Goal: Submit feedback/report problem: Submit feedback/report problem

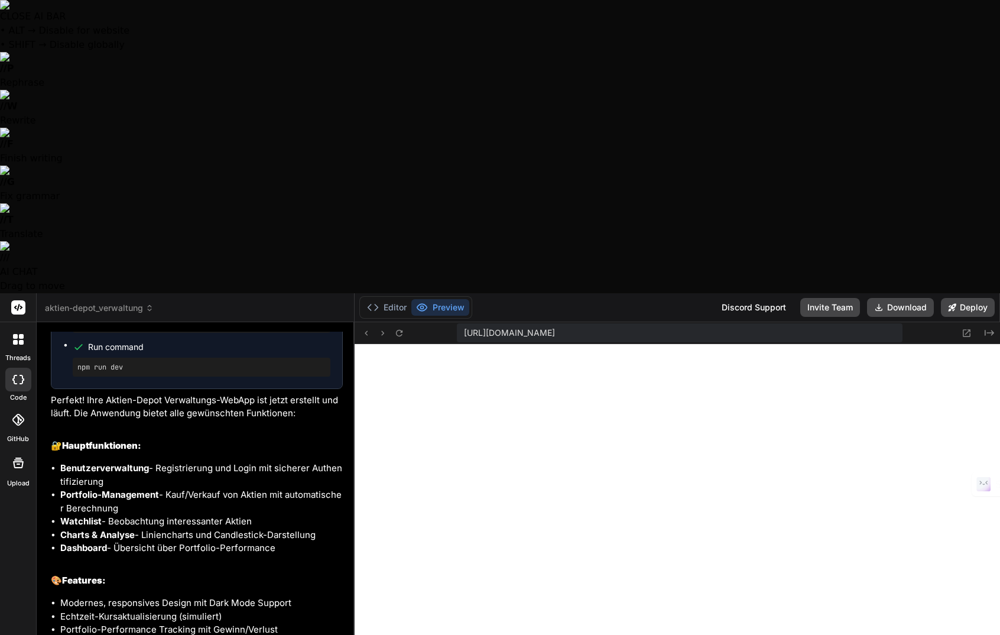
scroll to position [1570, 0]
type textarea "A"
type textarea "x"
type textarea "Ak"
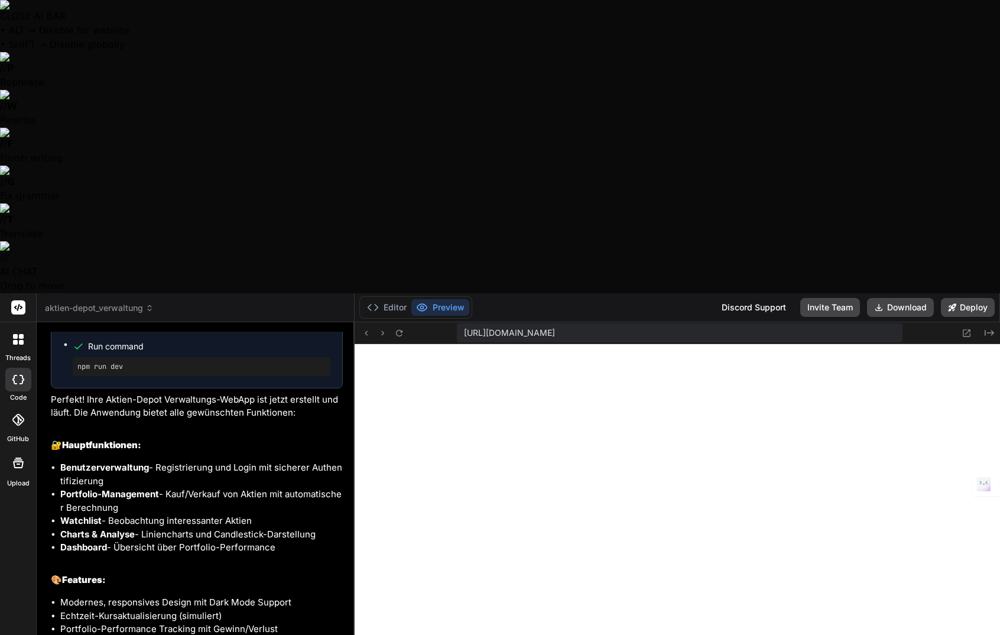
type textarea "x"
type textarea "Akt"
type textarea "x"
type textarea "Aktu"
type textarea "x"
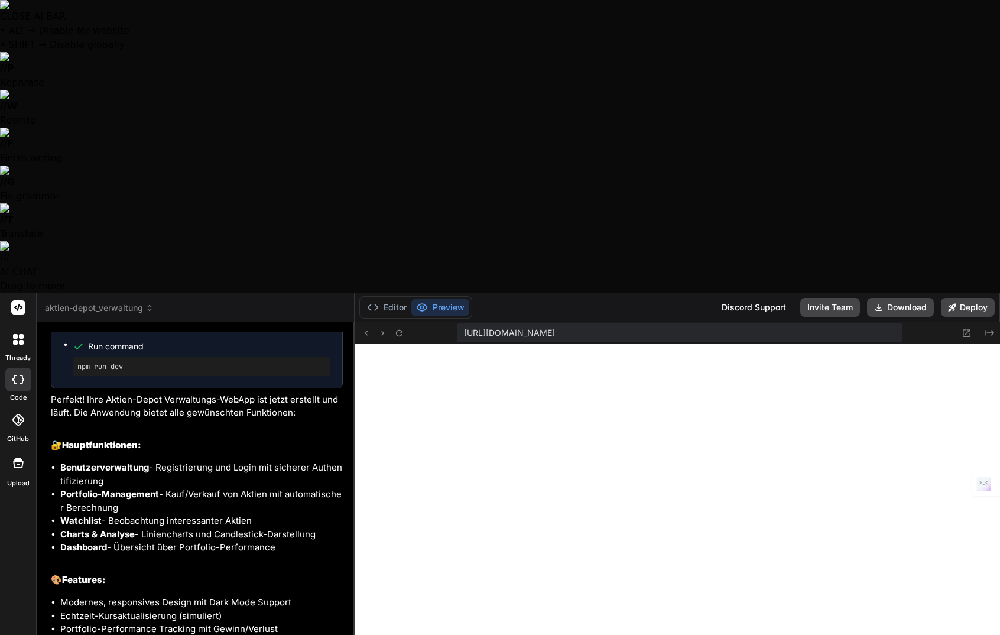
type textarea "Aktue"
type textarea "x"
type textarea "Aktuel"
type textarea "x"
type textarea "Aktuell"
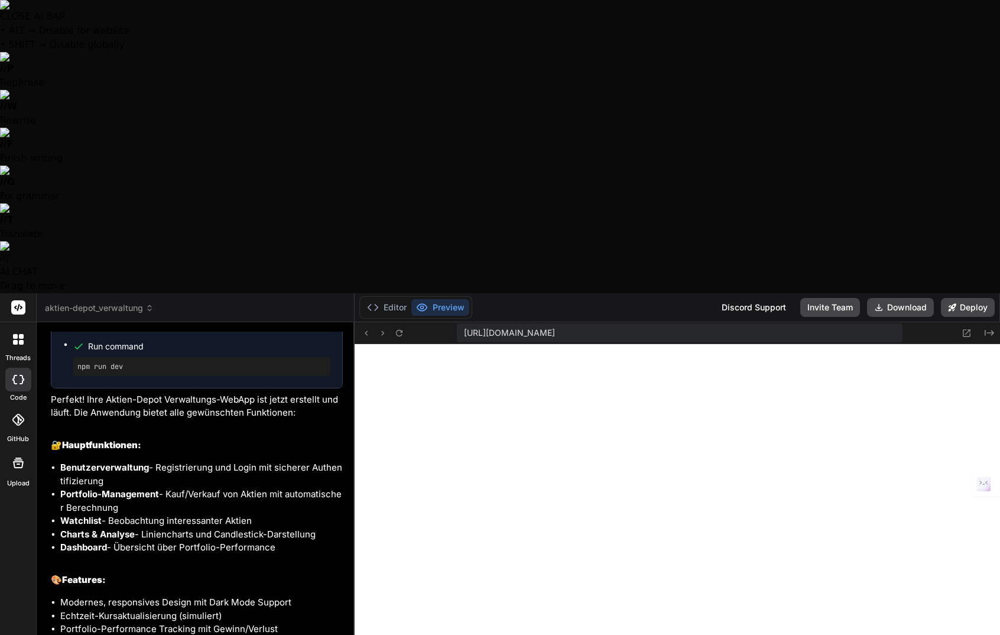
type textarea "x"
type textarea "Aktuell"
type textarea "x"
type textarea "Aktuell s"
type textarea "x"
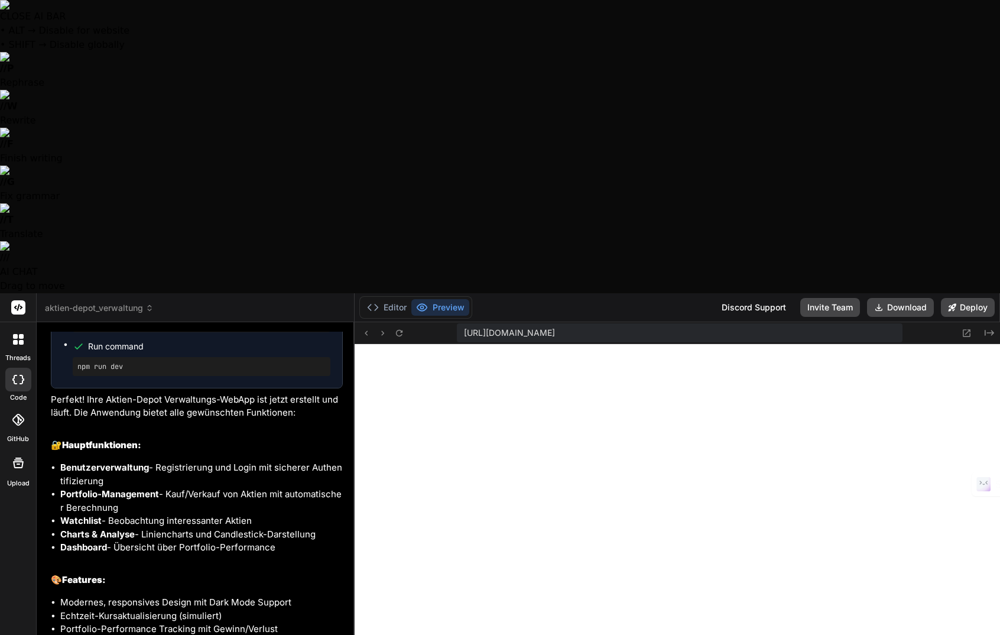
type textarea "Aktuell so"
type textarea "x"
type textarea "Aktuell sol"
type textarea "x"
type textarea "Aktuell soll"
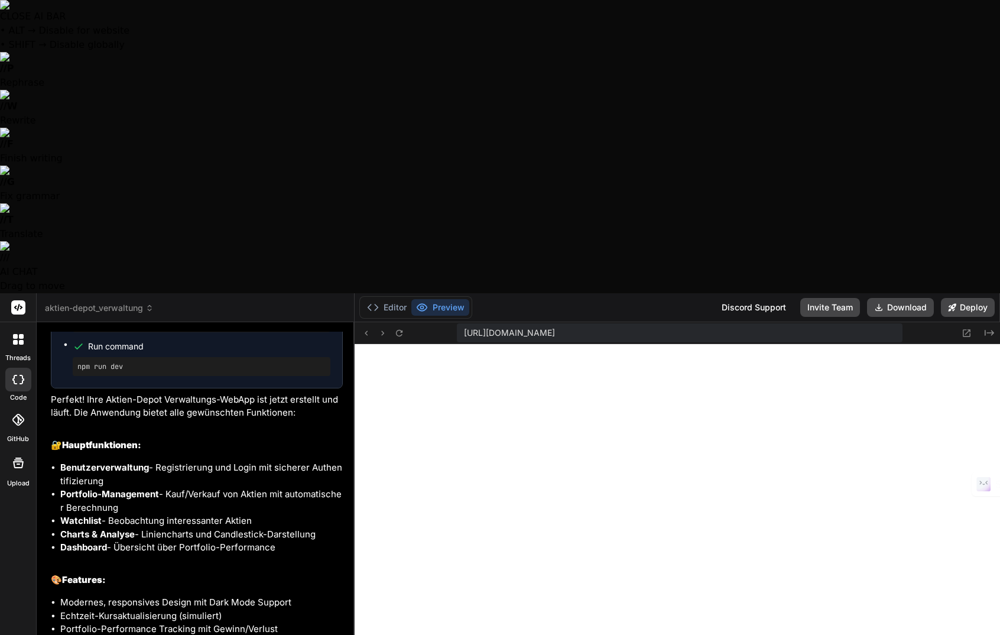
type textarea "x"
type textarea "Aktuell sollt"
type textarea "x"
type textarea "Aktuell sollte"
type textarea "x"
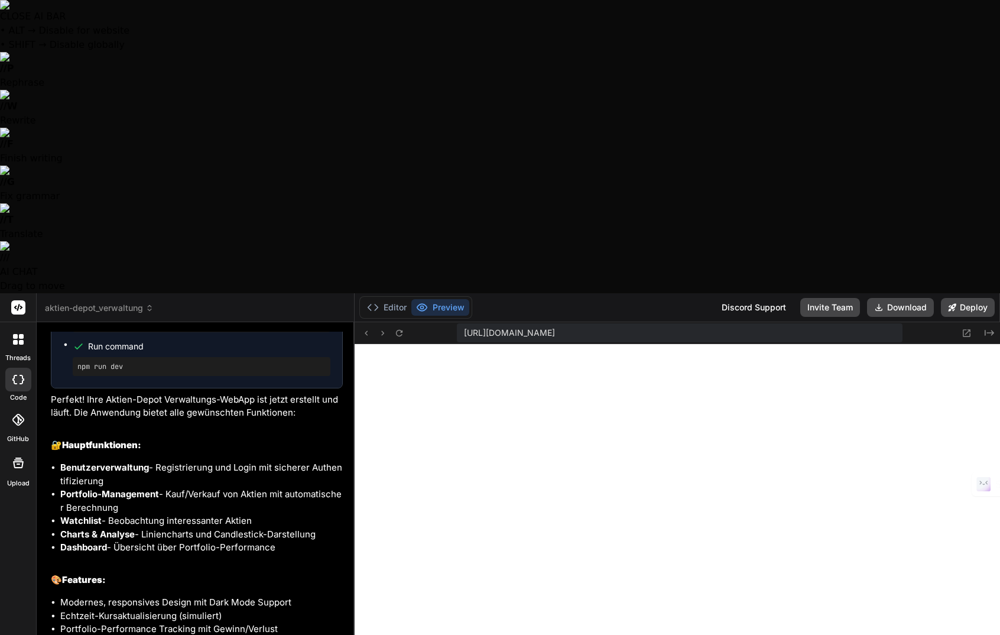
type textarea "Aktuell sollte"
type textarea "x"
type textarea "Aktuell sollte z"
type textarea "x"
type textarea "Aktuell sollte zu"
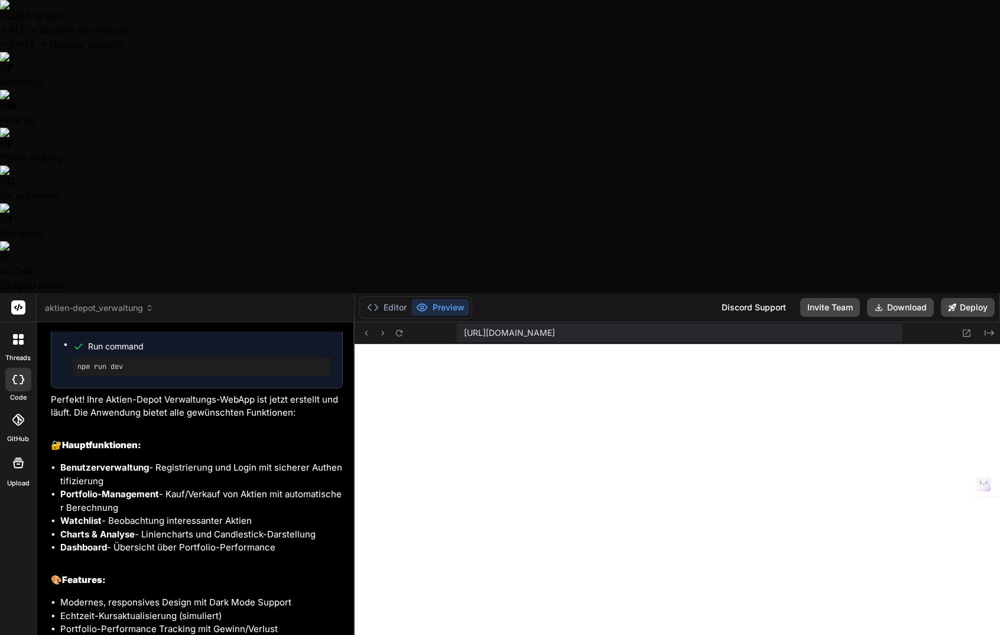
type textarea "x"
type textarea "Aktuell sollte zue"
type textarea "x"
type textarea "Aktuell sollte zuer"
type textarea "x"
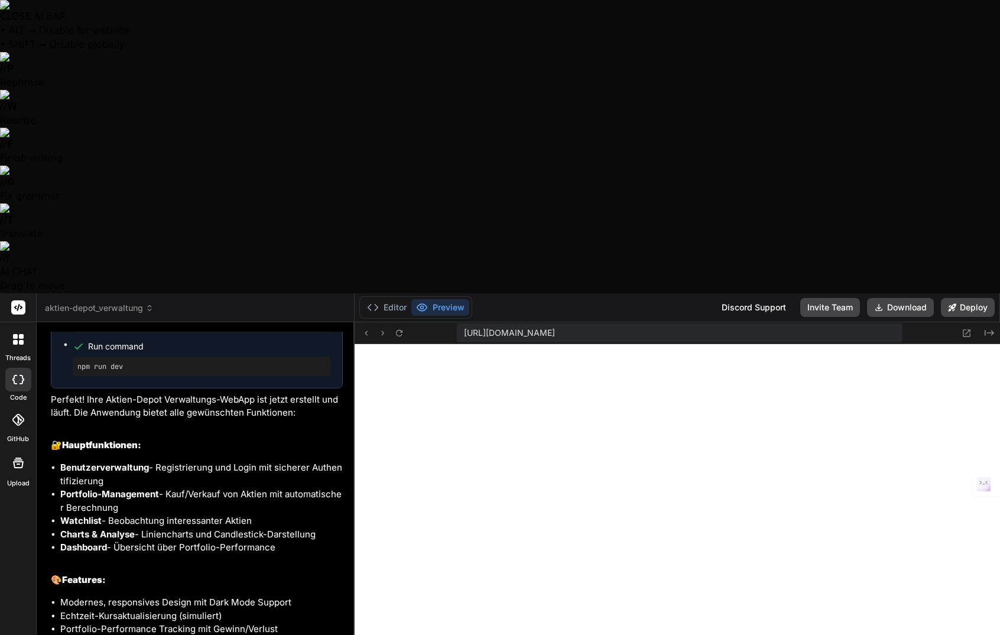
type textarea "Aktuell sollte zuers"
type textarea "x"
type textarea "Aktuell sollte zuerst"
type textarea "x"
type textarea "Aktuell sollte zuerst"
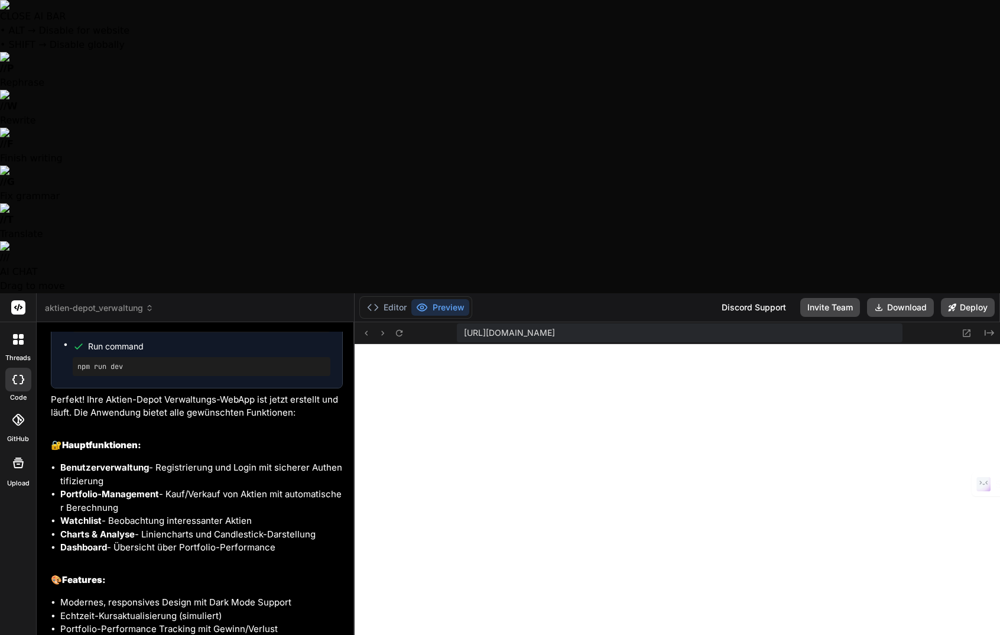
type textarea "x"
type textarea "Aktuell sollte zuerst d"
type textarea "x"
type textarea "Aktuell sollte zuerst di"
type textarea "x"
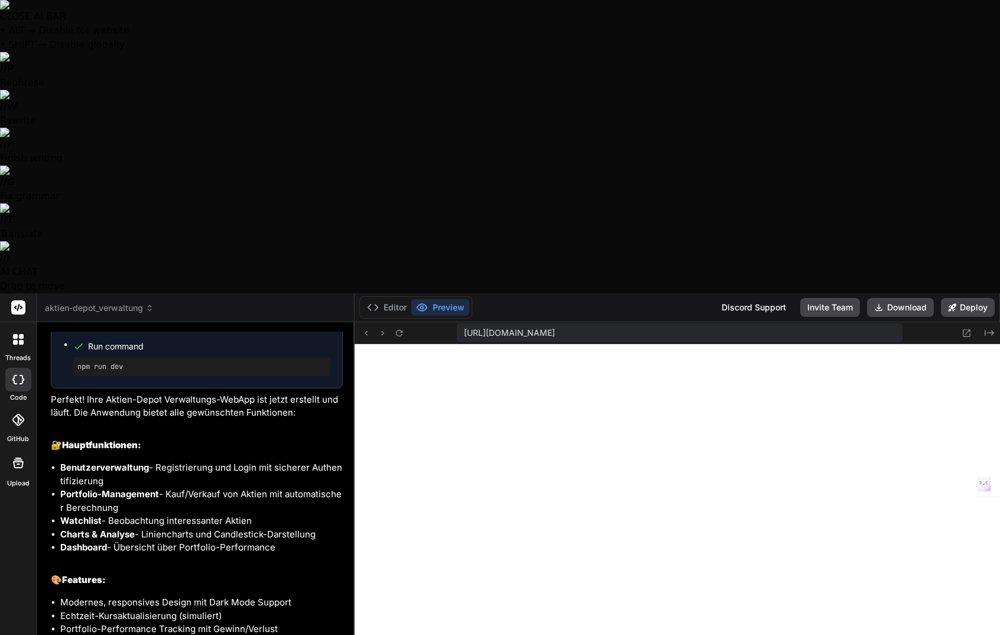
type textarea "Aktuell sollte zuerst die"
type textarea "x"
type textarea "Aktuell sollte zuerst die"
type textarea "x"
type textarea "Aktuell sollte zuerst die A"
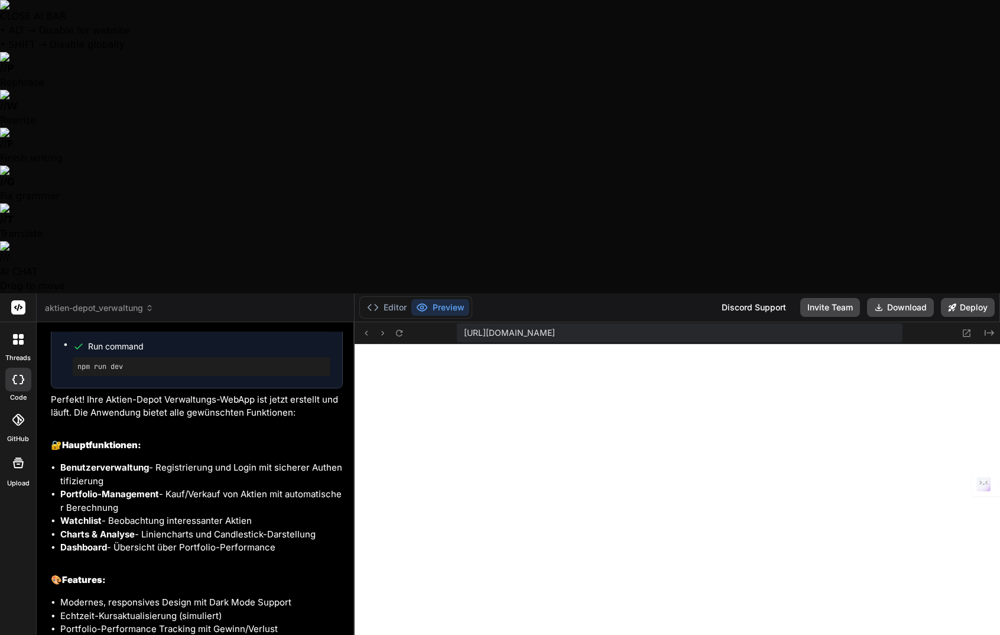
type textarea "x"
type textarea "Aktuell sollte zuerst die Ap"
type textarea "x"
type textarea "Aktuell sollte zuerst die App"
type textarea "x"
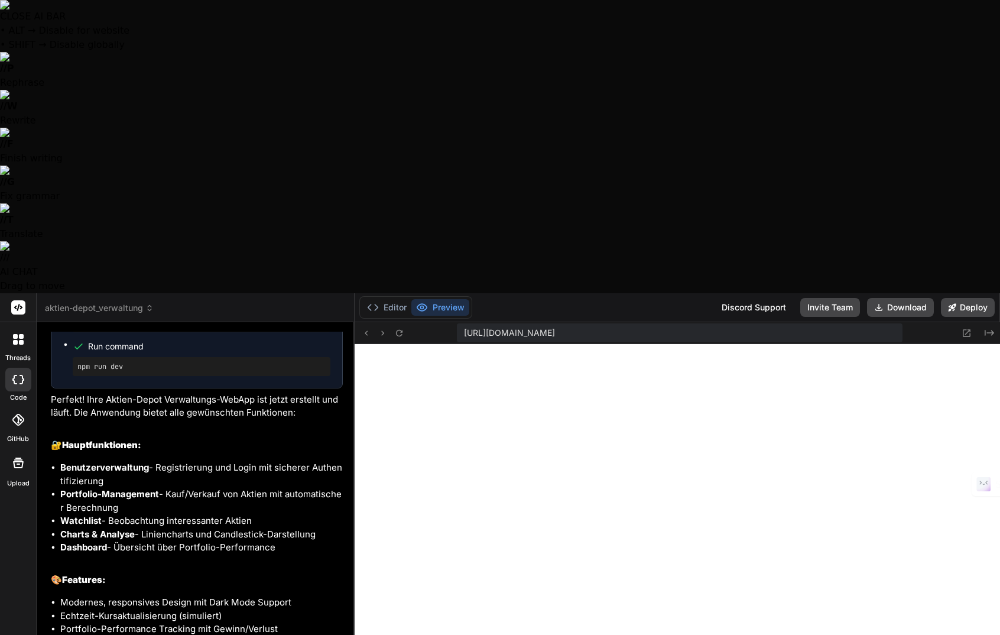
type textarea "Aktuell sollte zuerst die App"
type textarea "x"
type textarea "Aktuell sollte zuerst die App f"
type textarea "x"
type textarea "Aktuell sollte zuerst die App fu"
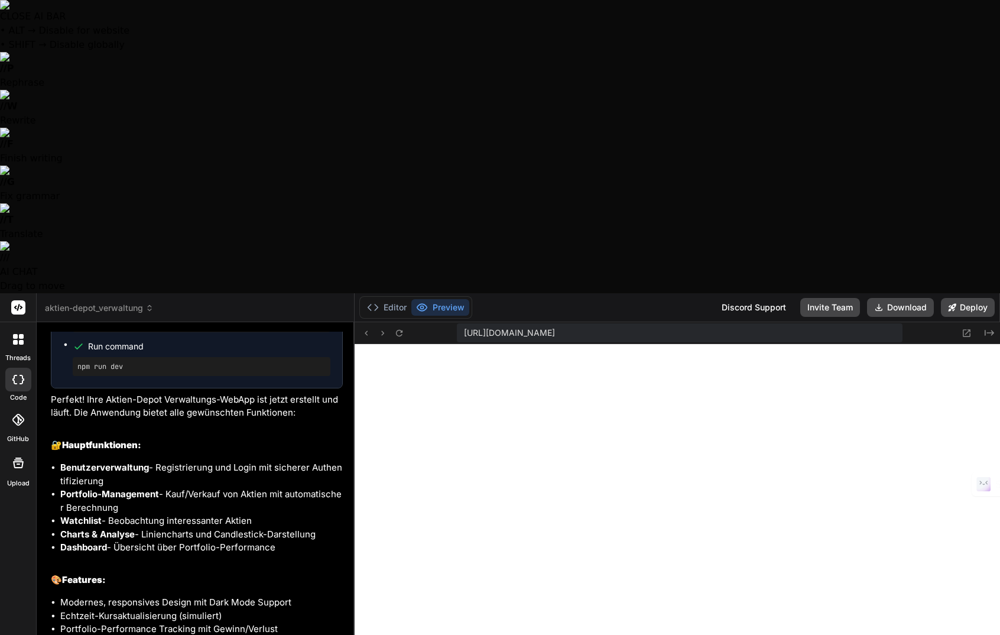
type textarea "x"
type textarea "Aktuell sollte zuerst die App fu"
type textarea "x"
type textarea "Aktuell sollte zuerst die App fu k"
type textarea "x"
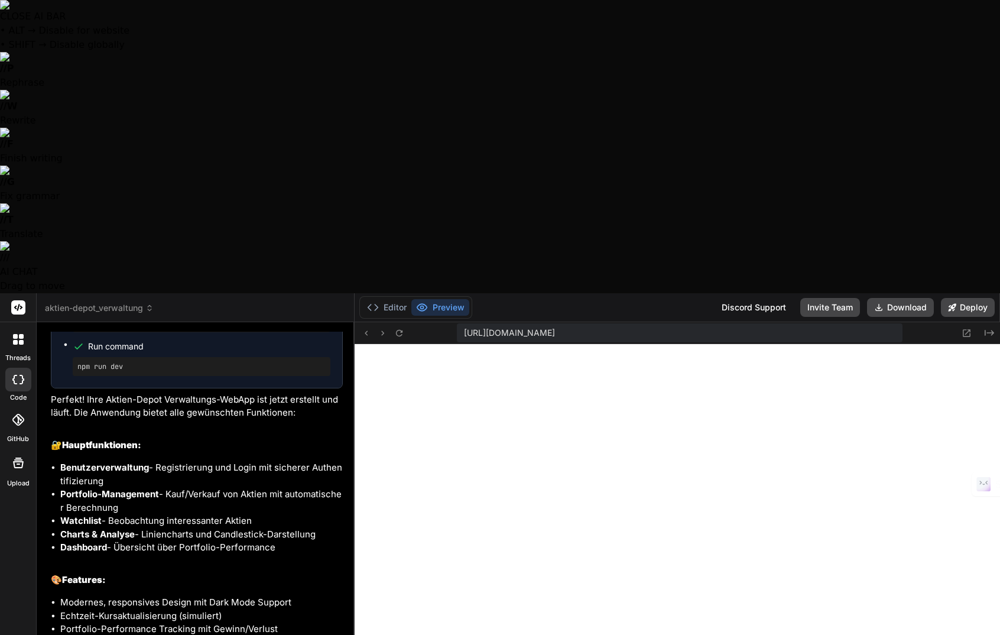
type textarea "Aktuell sollte zuerst die App fu kt"
type textarea "x"
type textarea "Aktuell sollte zuerst die App fu kti"
type textarea "x"
type textarea "Aktuell sollte zuerst die App fu ktio"
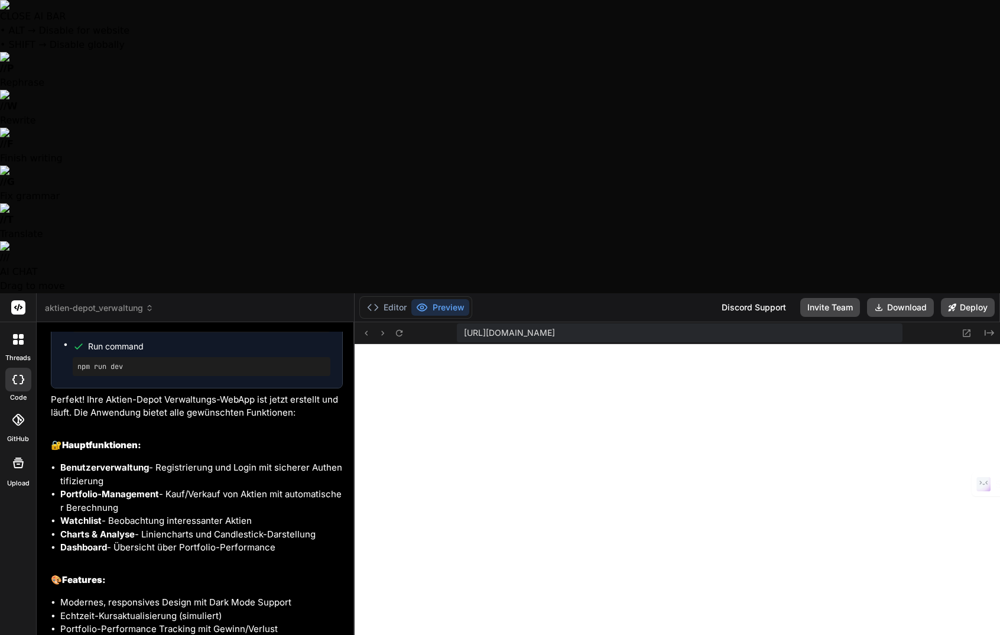
type textarea "x"
type textarea "Aktuell sollte zuerst die App fu ktion"
type textarea "x"
type textarea "Aktuell sollte zuerst die App fu ktioni"
type textarea "x"
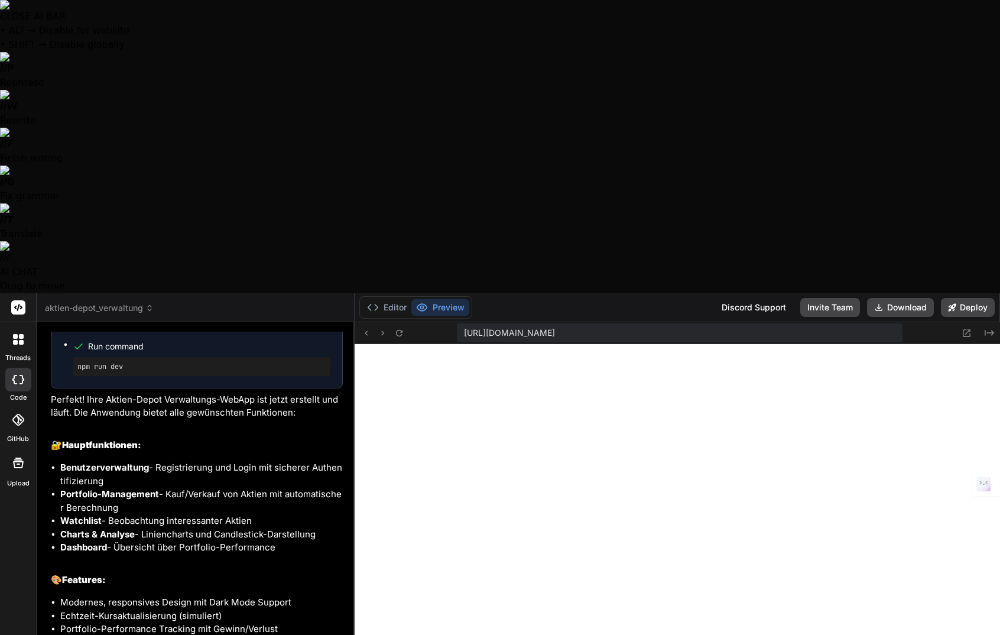
type textarea "Aktuell sollte zuerst die App fu ktionie"
type textarea "x"
type textarea "Aktuell sollte zuerst die App fu ktionier"
type textarea "x"
type textarea "Aktuell sollte zuerst die App fu ktioniere"
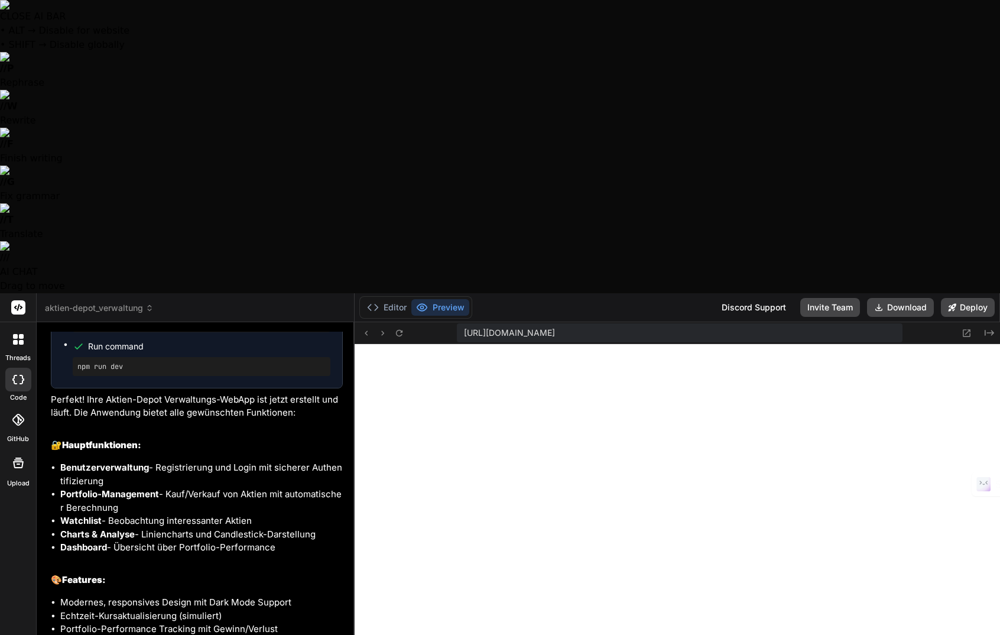
type textarea "x"
type textarea "Aktuell sollte zuerst die App fu ktionieren"
type textarea "x"
type textarea "Aktuell sollte zuerst die App fu ktionieren,"
type textarea "x"
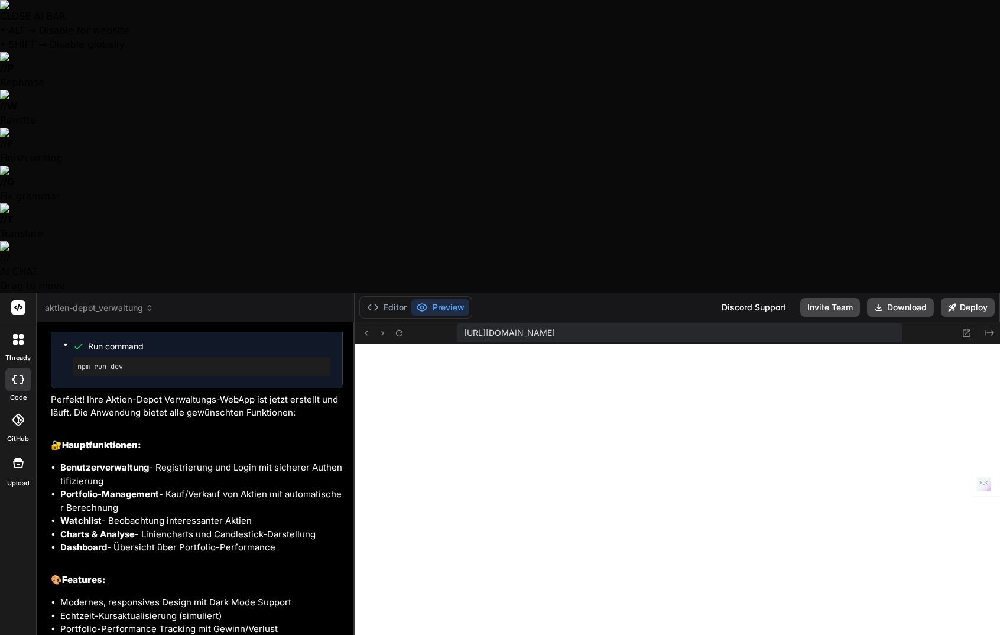
type textarea "Aktuell sollte zuerst die App fu ktionieren,"
type textarea "x"
type textarea "Aktuell sollte zuerst die App fu ktionieren, b"
type textarea "x"
type textarea "Aktuell sollte zuerst die App fu ktionieren, be"
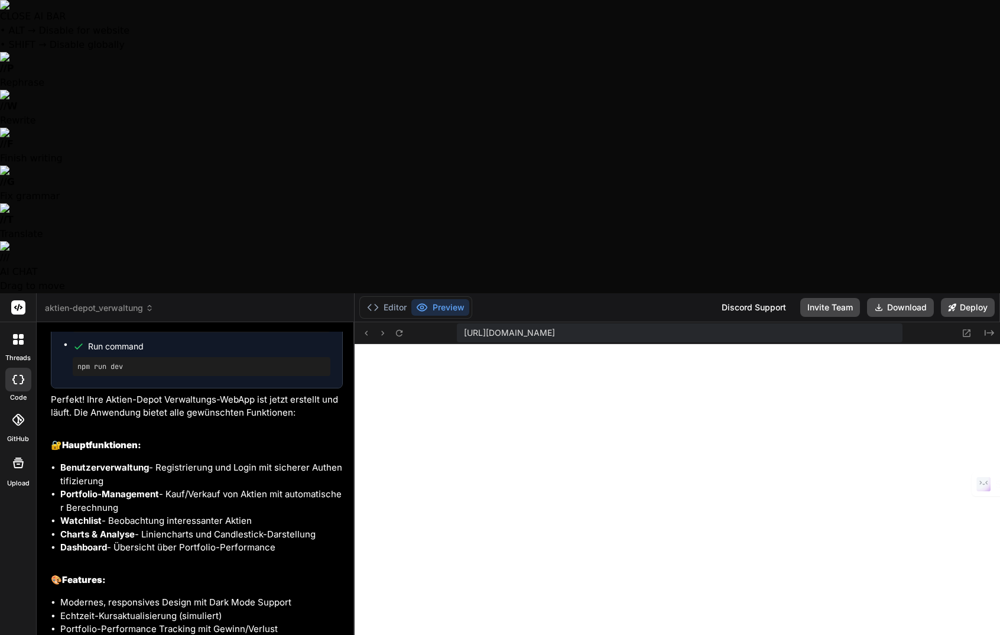
type textarea "x"
type textarea "Aktuell sollte zuerst die App fu ktionieren, bev"
type textarea "x"
type textarea "Aktuell sollte zuerst die App fu ktionieren, bevo"
type textarea "x"
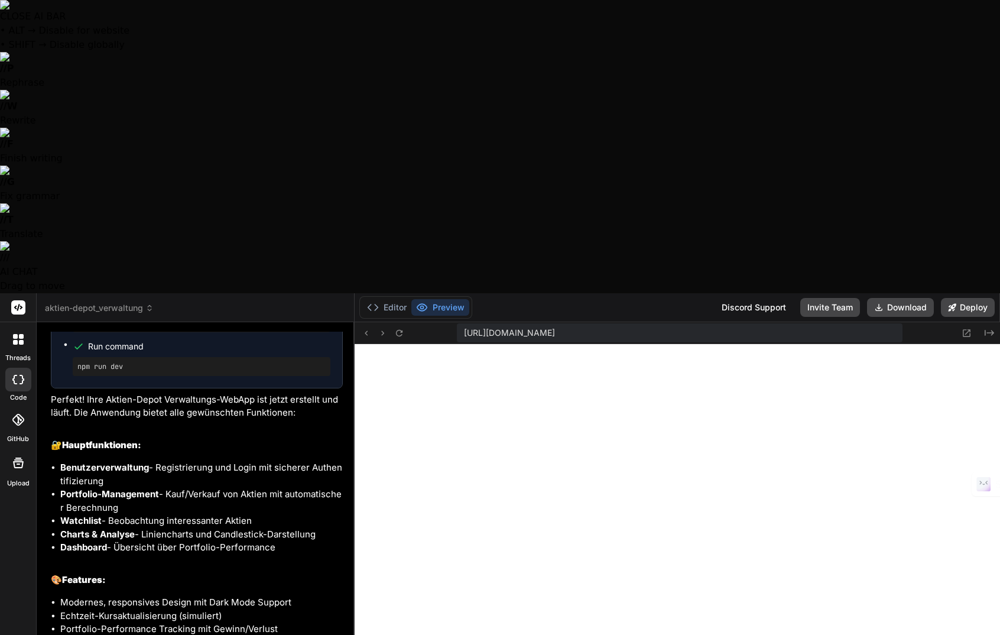
type textarea "Aktuell sollte zuerst die App fu ktionieren, bevor"
type textarea "x"
type textarea "Aktuell sollte zuerst die App fu ktionieren, bevor"
type textarea "x"
type textarea "Aktuell sollte zuerst die App fu ktionieren, bevor w"
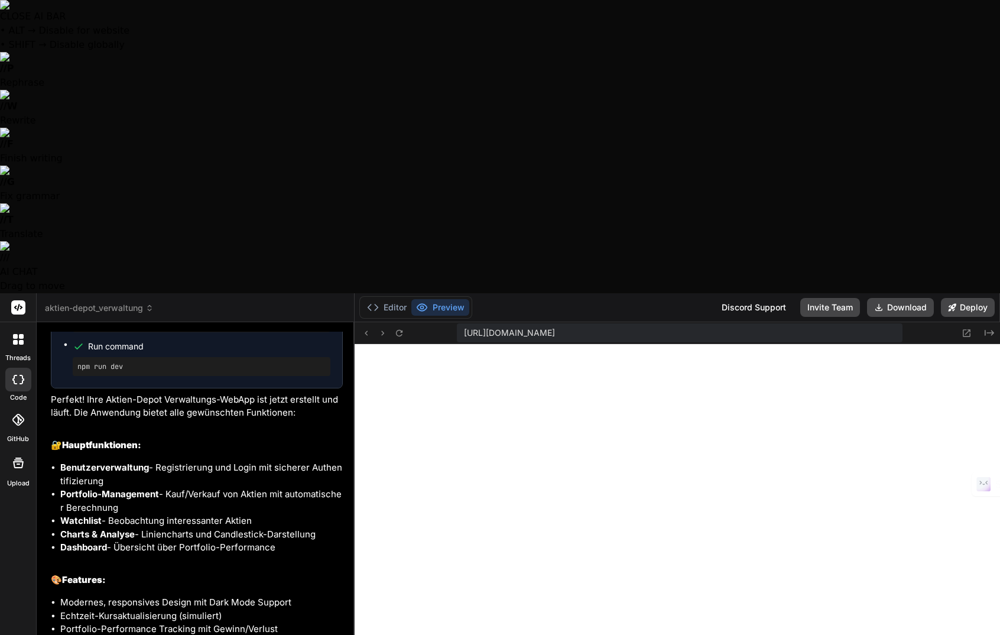
type textarea "x"
type textarea "Aktuell sollte zuerst die App fu ktionieren, bevor wi"
type textarea "x"
type textarea "Aktuell sollte zuerst die App fu ktionieren, bevor wir"
type textarea "x"
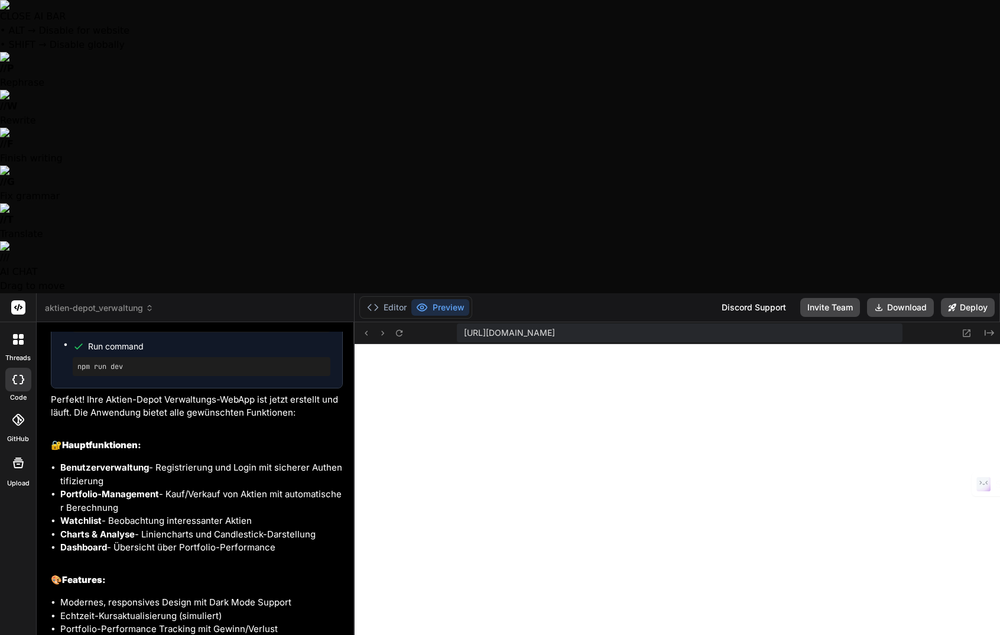
type textarea "Aktuell sollte zuerst die App fu ktionieren, bevor wir"
type textarea "x"
type textarea "Aktuell sollte zuerst die App fu ktionieren, bevor wir w"
type textarea "x"
type textarea "Aktuell sollte zuerst die App fu ktionieren, bevor wir we"
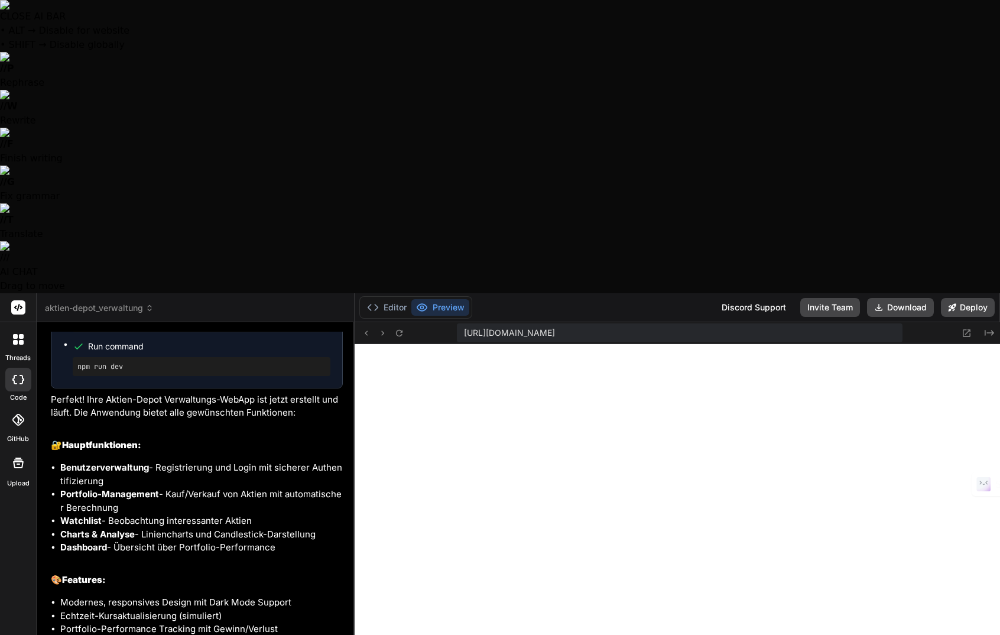
type textarea "x"
type textarea "Aktuell sollte zuerst die App fu ktionieren, bevor wir wei"
type textarea "x"
type textarea "Aktuell sollte zuerst die App fu ktionieren, bevor wir weit"
type textarea "x"
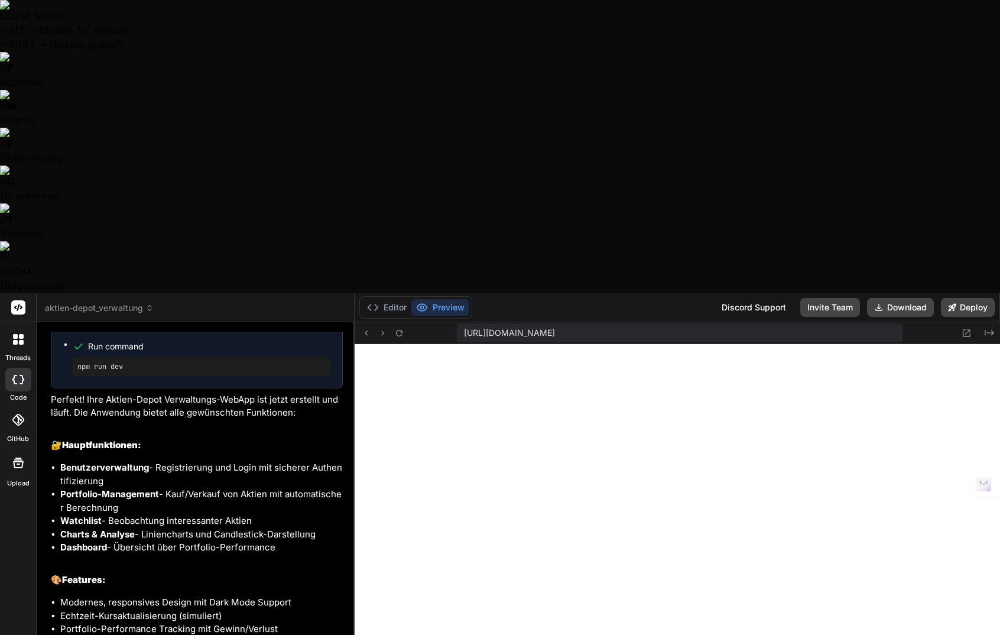
type textarea "Aktuell sollte zuerst die App fu ktionieren, bevor wir weite"
type textarea "x"
type textarea "Aktuell sollte zuerst die App fu ktionieren, bevor wir weiter"
type textarea "x"
type textarea "Aktuell sollte zuerst die App fu ktionieren, bevor wir weiter"
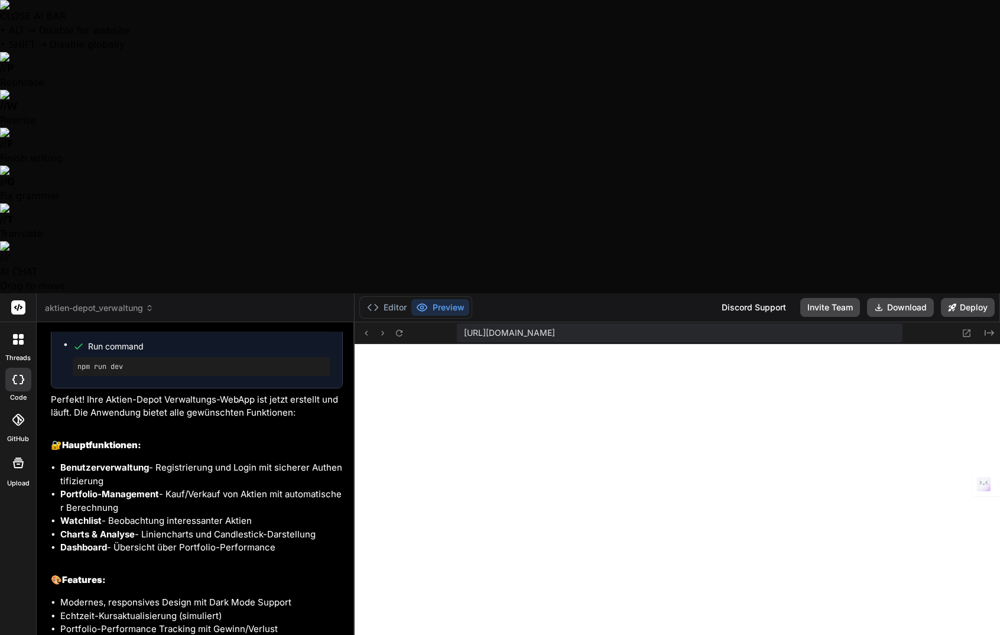
type textarea "x"
type textarea "Aktuell sollte zuerst die App fu ktionieren, bevor wir weiter a"
type textarea "x"
type textarea "Aktuell sollte zuerst die App fu ktionieren, bevor wir weiter au"
type textarea "x"
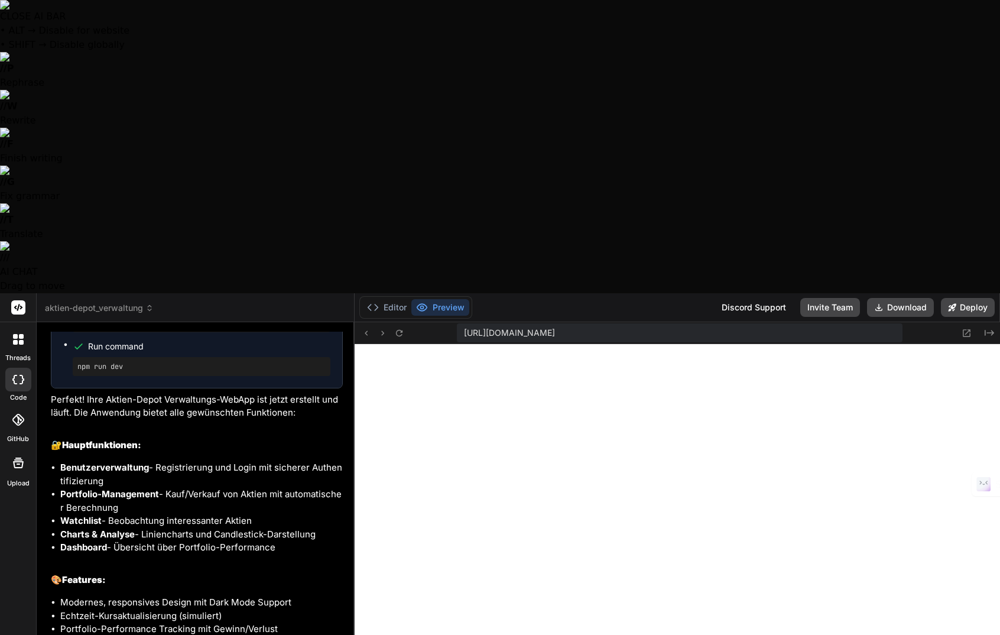
type textarea "Aktuell sollte zuerst die App fu ktionieren, bevor wir weiter aus"
type textarea "x"
type textarea "Aktuell sollte zuerst die App fu ktionieren, bevor wir weiter ausb"
type textarea "x"
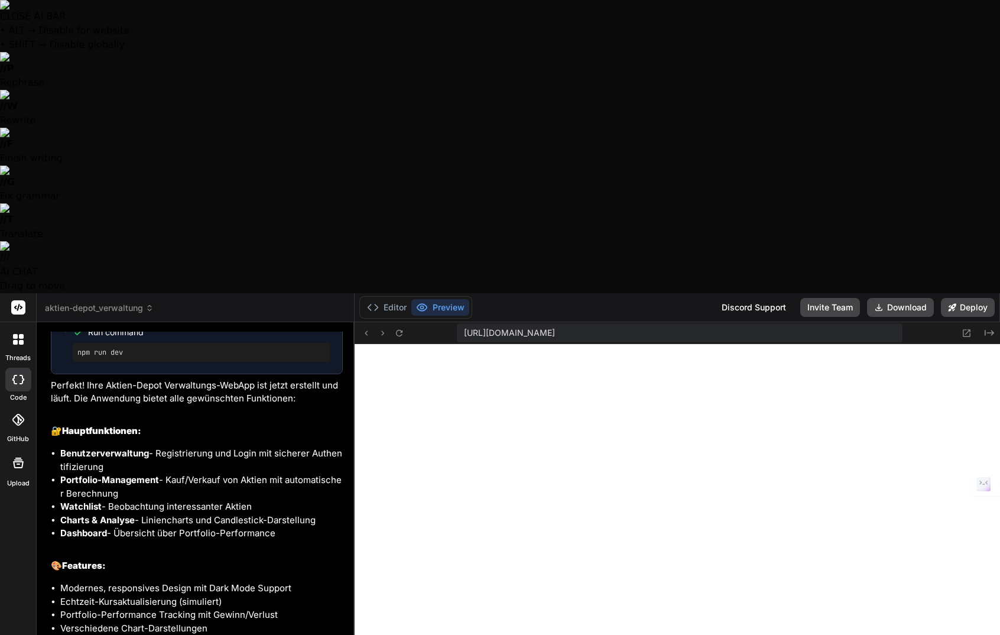
type textarea "Aktuell sollte zuerst die App fu ktionieren, bevor wir weiter ausba"
type textarea "x"
type textarea "Aktuell sollte zuerst die App fu ktionieren, bevor wir weiter ausbau"
type textarea "x"
type textarea "Aktuell sollte zuerst die App fu ktionieren, bevor wir weiter ausbaue"
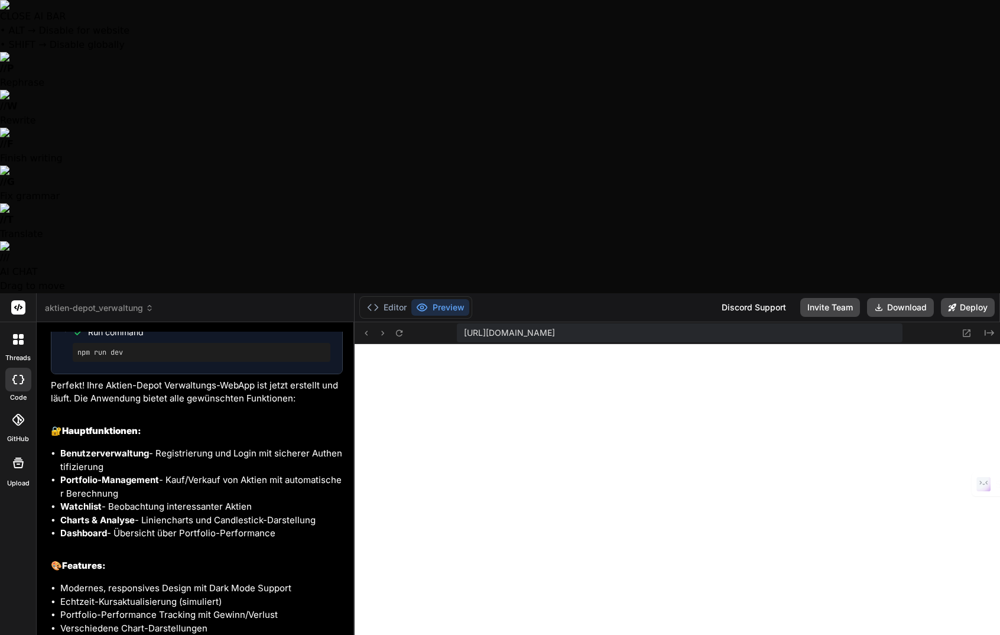
type textarea "x"
type textarea "Aktuell sollte zuerst die App fu ktionieren, bevor wir weiter ausbauen"
type textarea "x"
drag, startPoint x: 194, startPoint y: 552, endPoint x: 202, endPoint y: 576, distance: 25.4
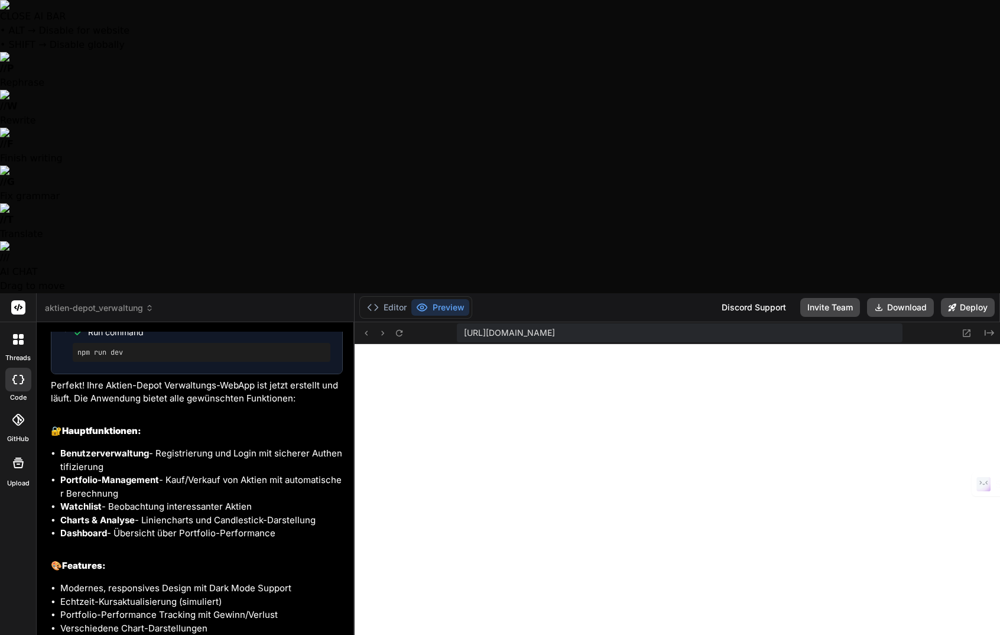
type textarea "Aktuell sollte zuerst die App fuktionieren, bevor wir weiter ausbauen"
type textarea "x"
type textarea "Aktuell sollte zuerst die App funktionieren, bevor wir weiter ausbauen"
type textarea "x"
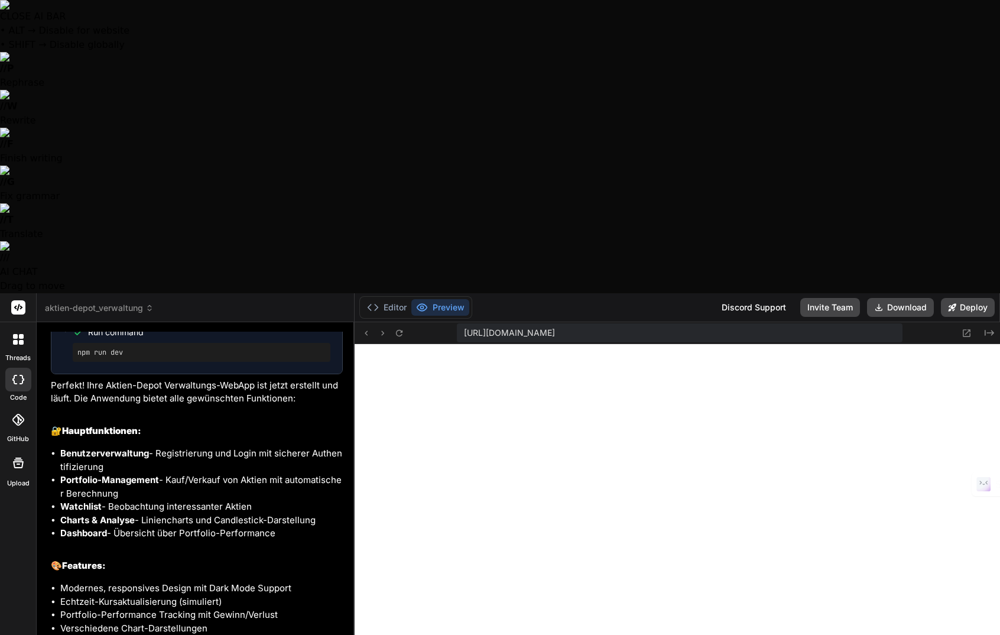
type textarea "Aktuell sollte zuerst die App funktionieren, bevor wir weiter ausbauen."
type textarea "x"
type textarea "Aktuell sollte zuerst die App funktionieren, bevor wir weiter ausbauen."
type textarea "x"
type textarea "Aktuell sollte zuerst die App funktionieren, bevor wir weiter ausbauen. D"
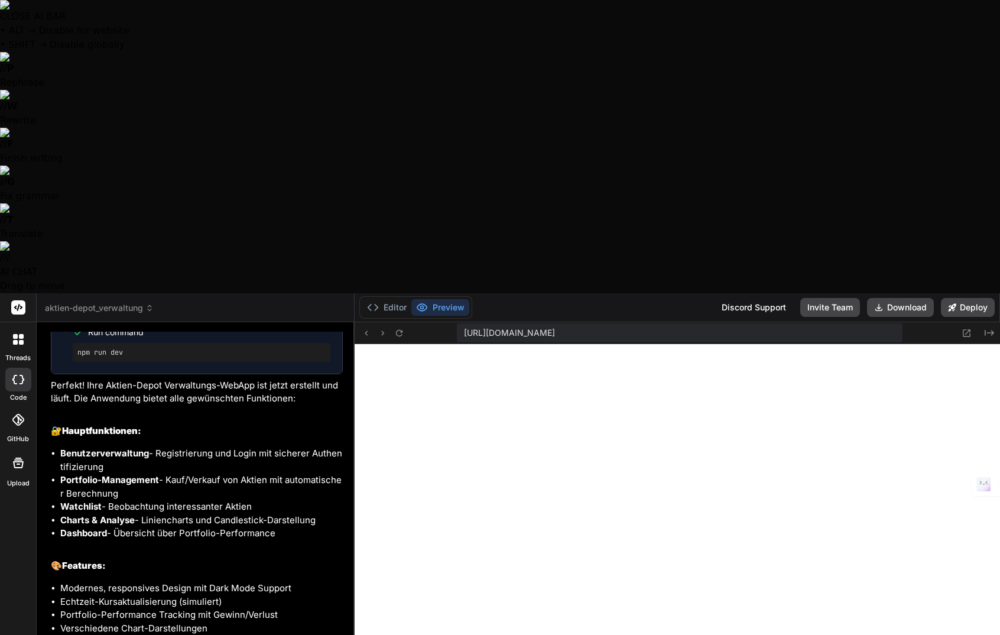
type textarea "x"
type textarea "Aktuell sollte zuerst die App funktionieren, bevor wir weiter ausbauen. Di"
type textarea "x"
type textarea "Aktuell sollte zuerst die App funktionieren, bevor wir weiter ausbauen. Die"
type textarea "x"
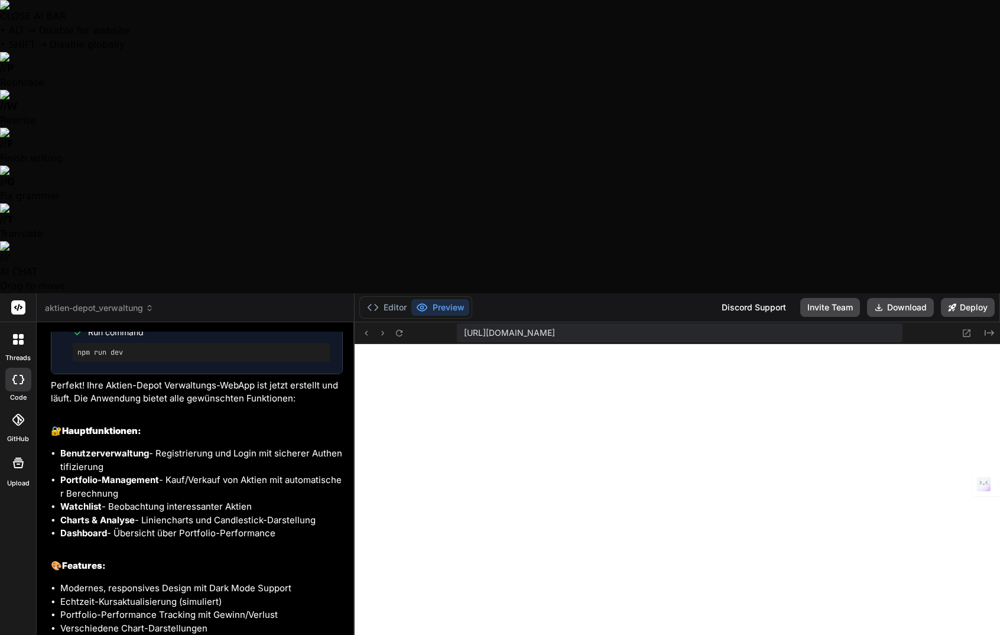
type textarea "Aktuell sollte zuerst die App funktionieren, bevor wir weiter ausbauen. Die"
type textarea "x"
type textarea "Aktuell sollte zuerst die App funktionieren, bevor wir weiter ausbauen. Die B"
type textarea "x"
type textarea "Aktuell sollte zuerst die App funktionieren, bevor wir weiter ausbauen. Die Be"
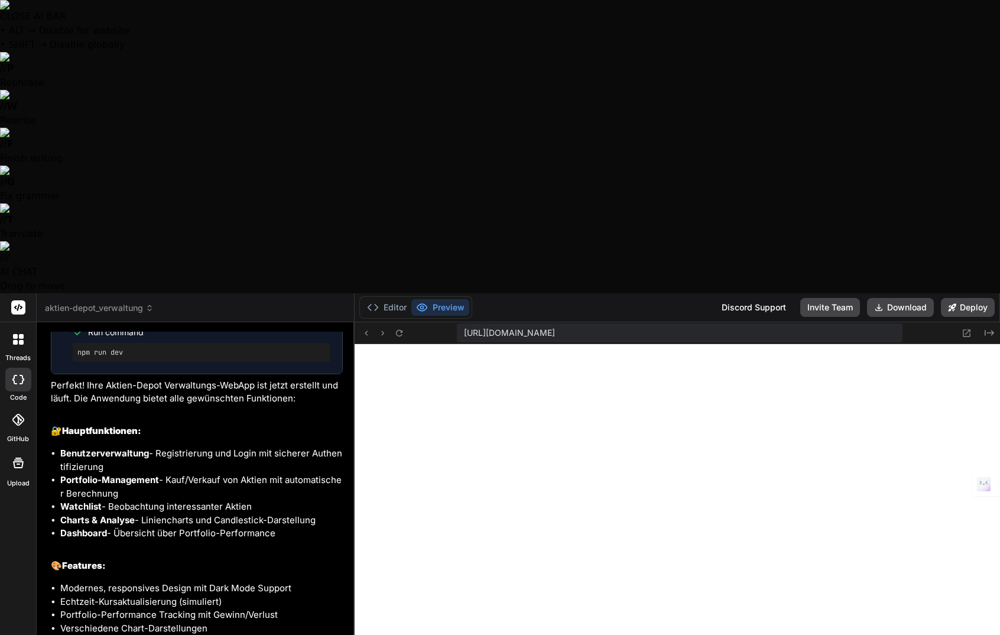
type textarea "x"
type textarea "Aktuell sollte zuerst die App funktionieren, bevor wir weiter ausbauen. Die Ben"
type textarea "x"
type textarea "Aktuell sollte zuerst die App funktionieren, bevor wir weiter ausbauen. Die Benu"
type textarea "x"
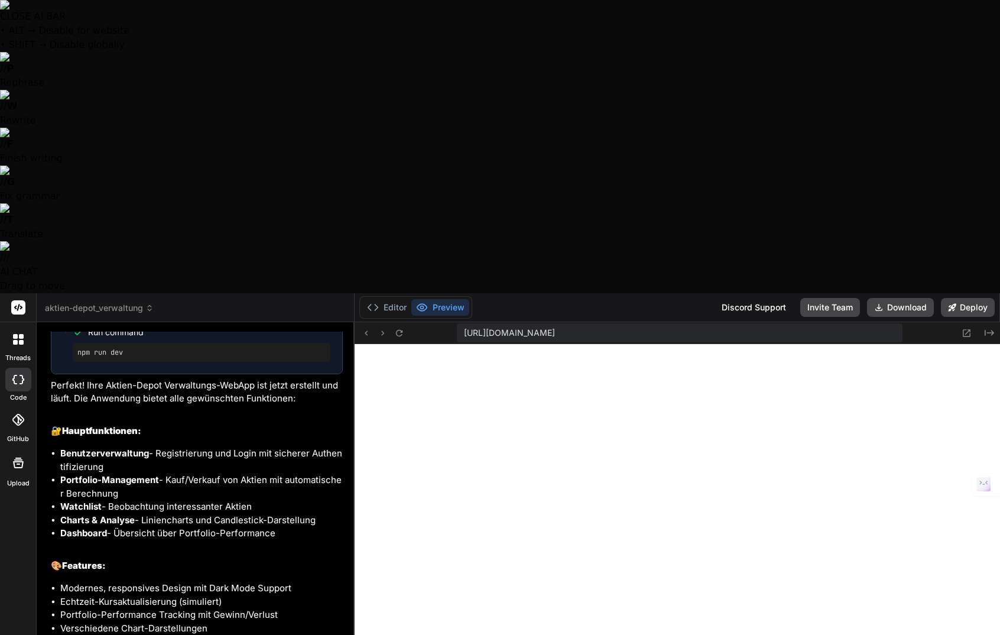
type textarea "Aktuell sollte zuerst die App funktionieren, bevor wir weiter ausbauen. Die Ben…"
type textarea "x"
type textarea "Aktuell sollte zuerst die App funktionieren, bevor wir weiter ausbauen. Die Ben…"
type textarea "x"
type textarea "Aktuell sollte zuerst die App funktionieren, bevor wir weiter ausbauen. Die Ben…"
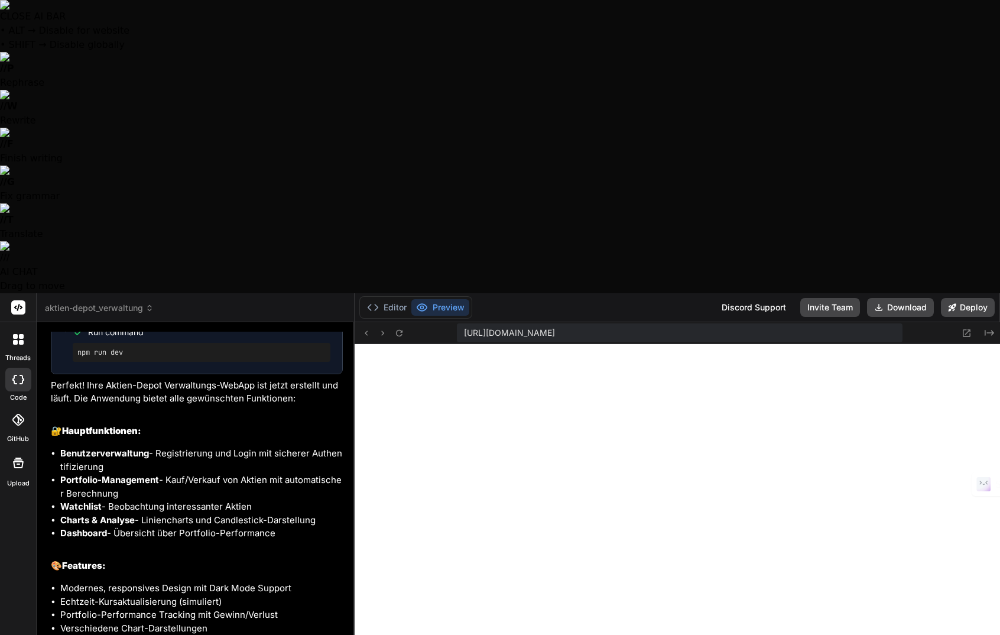
type textarea "x"
type textarea "Aktuell sollte zuerst die App funktionieren, bevor wir weiter ausbauen. Die Ben…"
type textarea "x"
type textarea "Aktuell sollte zuerst die App funktionieren, bevor wir weiter ausbauen. Die Ben…"
type textarea "x"
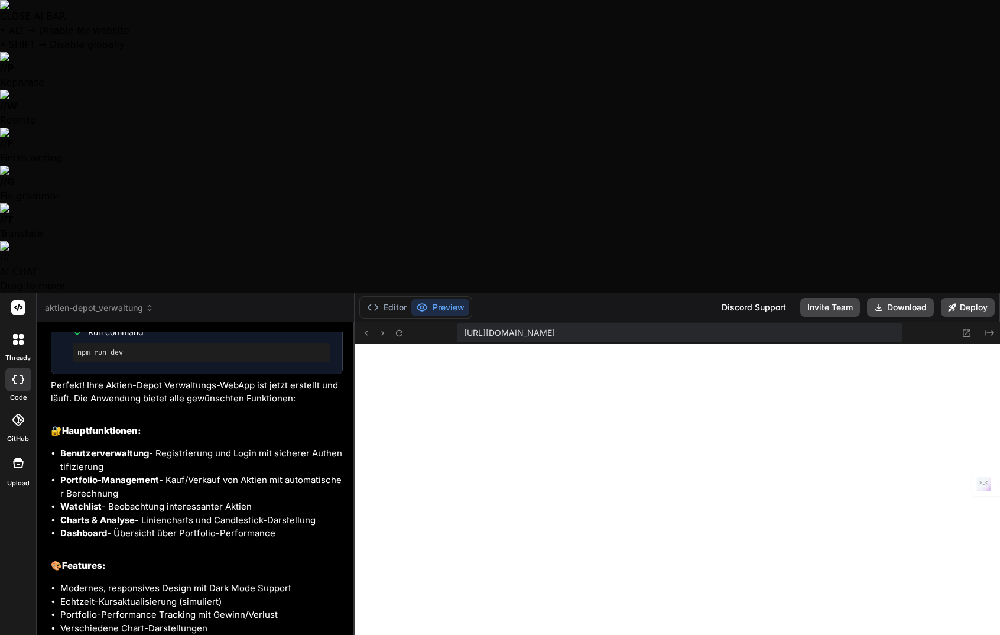
type textarea "Aktuell sollte zuerst die App funktionieren, bevor wir weiter ausbauen. Die Ben…"
type textarea "x"
type textarea "Aktuell sollte zuerst die App funktionieren, bevor wir weiter ausbauen. Die Ben…"
type textarea "x"
type textarea "Aktuell sollte zuerst die App funktionieren, bevor wir weiter ausbauen. Die Ben…"
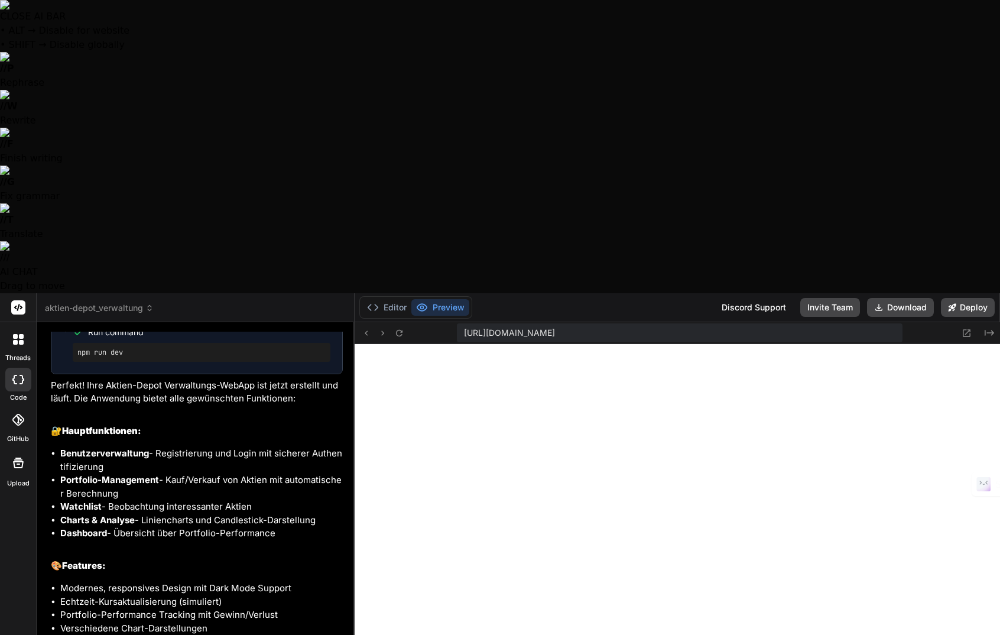
type textarea "x"
type textarea "Aktuell sollte zuerst die App funktionieren, bevor wir weiter ausbauen. Die Ben…"
type textarea "x"
type textarea "Aktuell sollte zuerst die App funktionieren, bevor wir weiter ausbauen. Die Ben…"
type textarea "x"
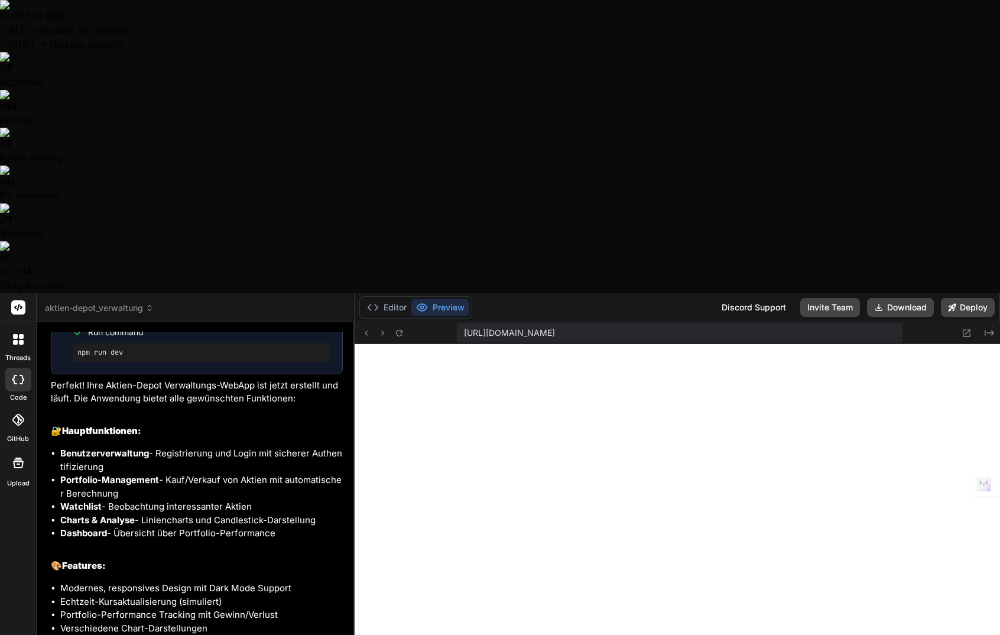
type textarea "Aktuell sollte zuerst die App funktionieren, bevor wir weiter ausbauen. Die Ben…"
type textarea "x"
type textarea "Aktuell sollte zuerst die App funktionieren, bevor wir weiter ausbauen. Die Ben…"
type textarea "x"
type textarea "Aktuell sollte zuerst die App funktionieren, bevor wir weiter ausbauen. Die Ben…"
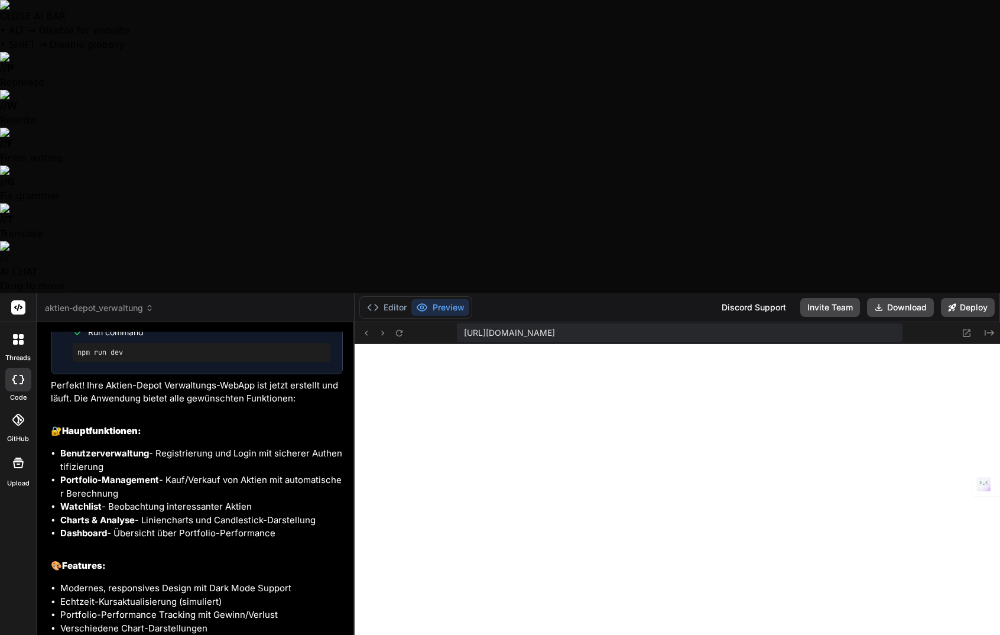
type textarea "x"
type textarea "Aktuell sollte zuerst die App funktionieren, bevor wir weiter ausbauen. Die Ben…"
type textarea "x"
type textarea "Aktuell sollte zuerst die App funktionieren, bevor wir weiter ausbauen. Die Ben…"
type textarea "x"
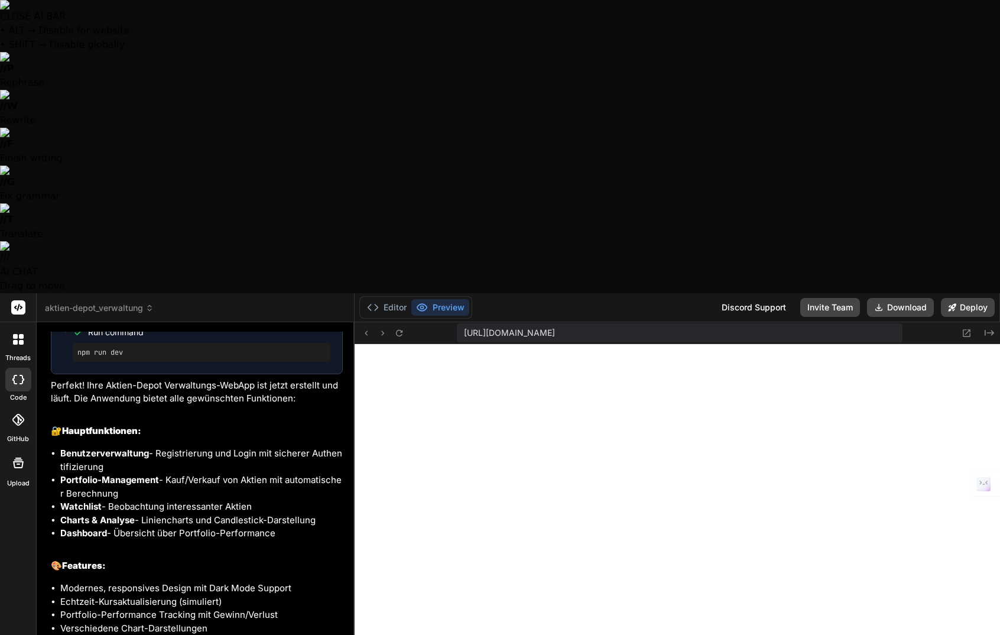
type textarea "Aktuell sollte zuerst die App funktionieren, bevor wir weiter ausbauen. Die Ben…"
type textarea "x"
type textarea "Aktuell sollte zuerst die App funktionieren, bevor wir weiter ausbauen. Die Ben…"
type textarea "x"
type textarea "Aktuell sollte zuerst die App funktionieren, bevor wir weiter ausbauen. Die Ben…"
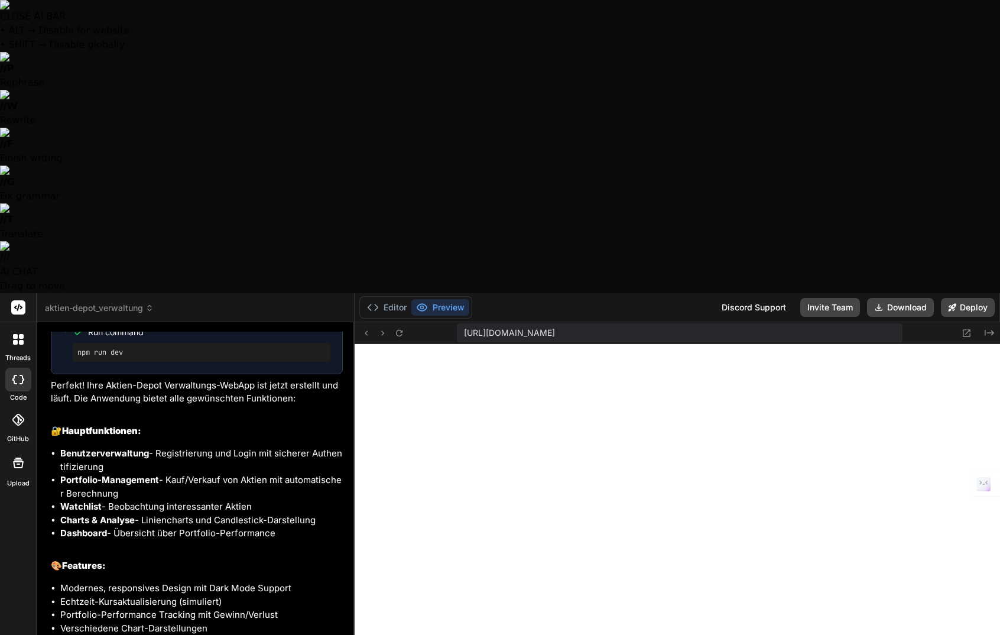
type textarea "x"
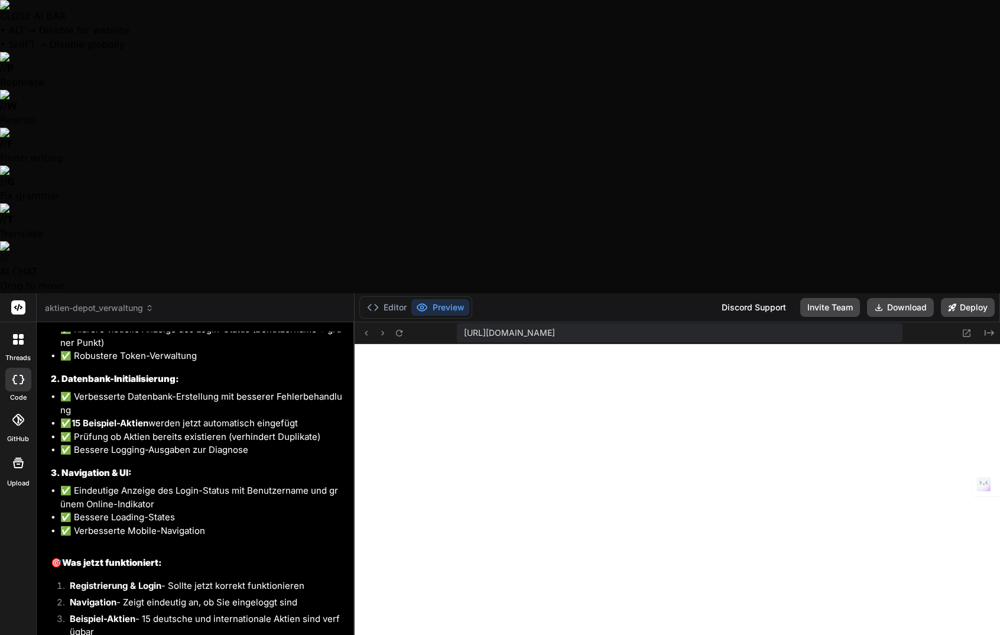
scroll to position [2692, 0]
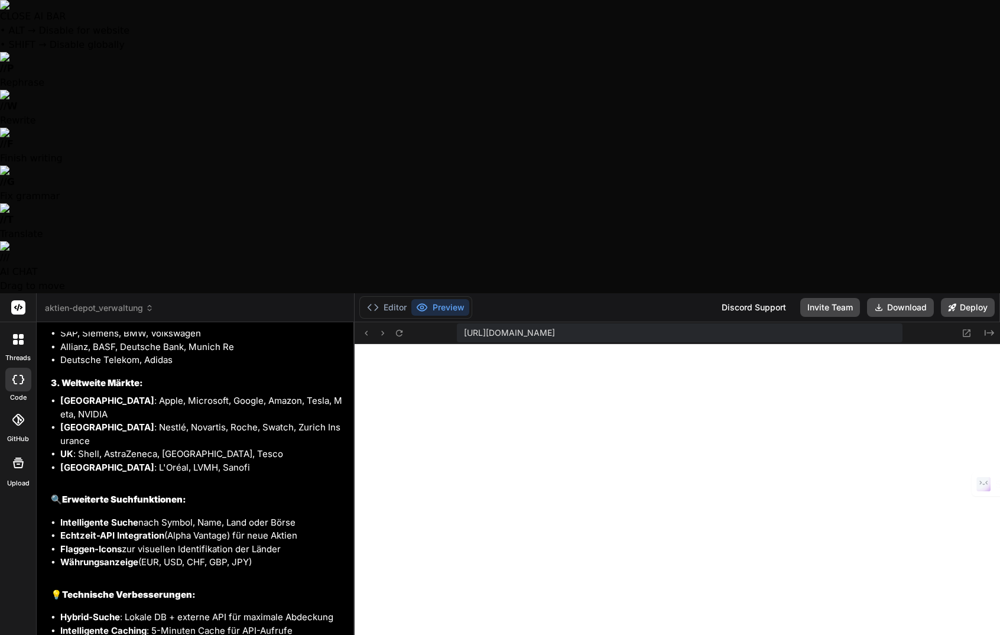
scroll to position [11034, 0]
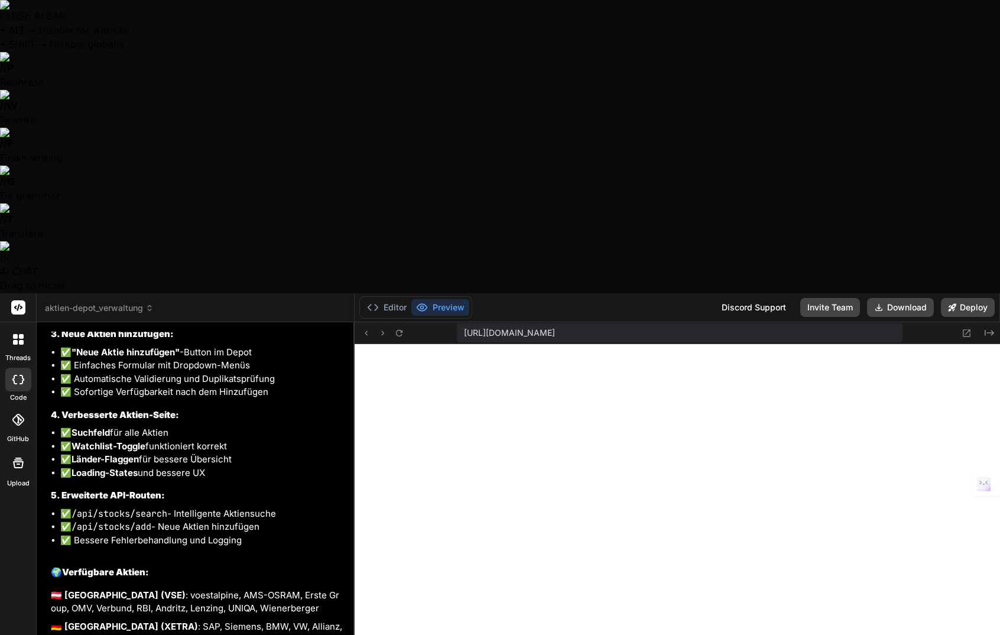
scroll to position [4712, 0]
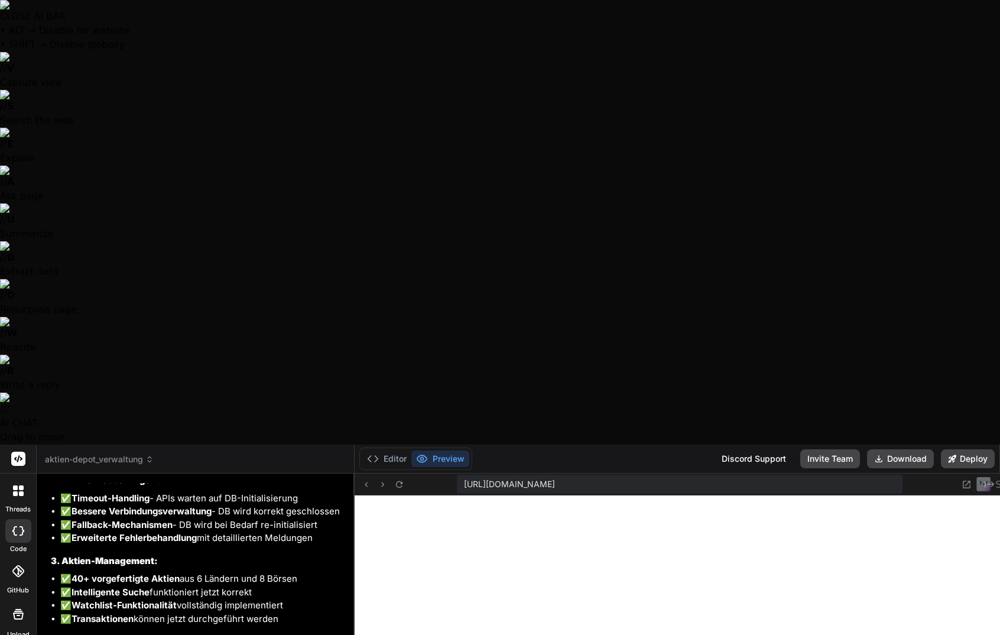
scroll to position [5851, 0]
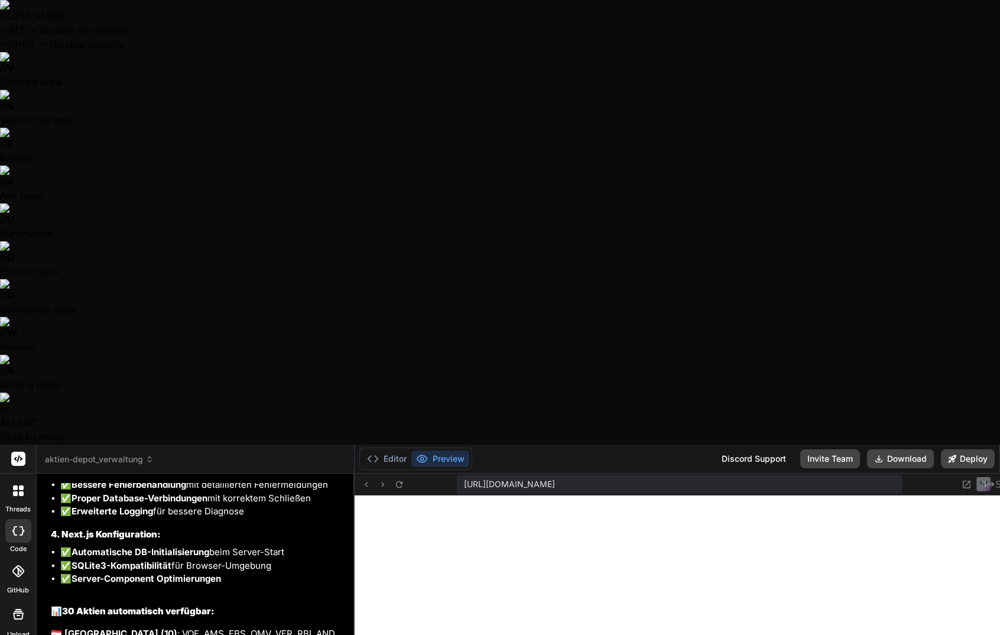
scroll to position [6944, 0]
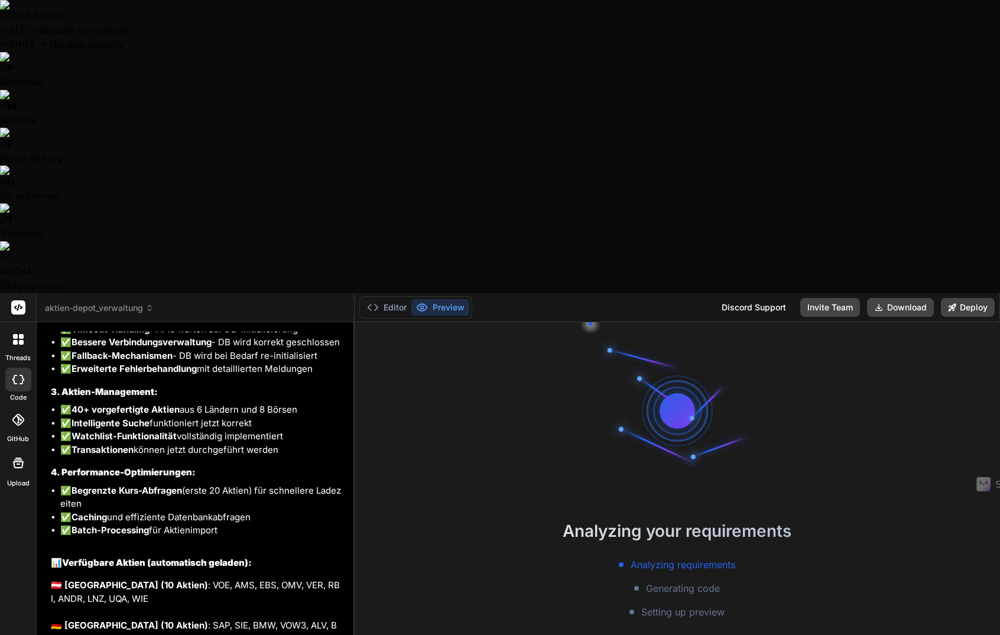
scroll to position [3713, 0]
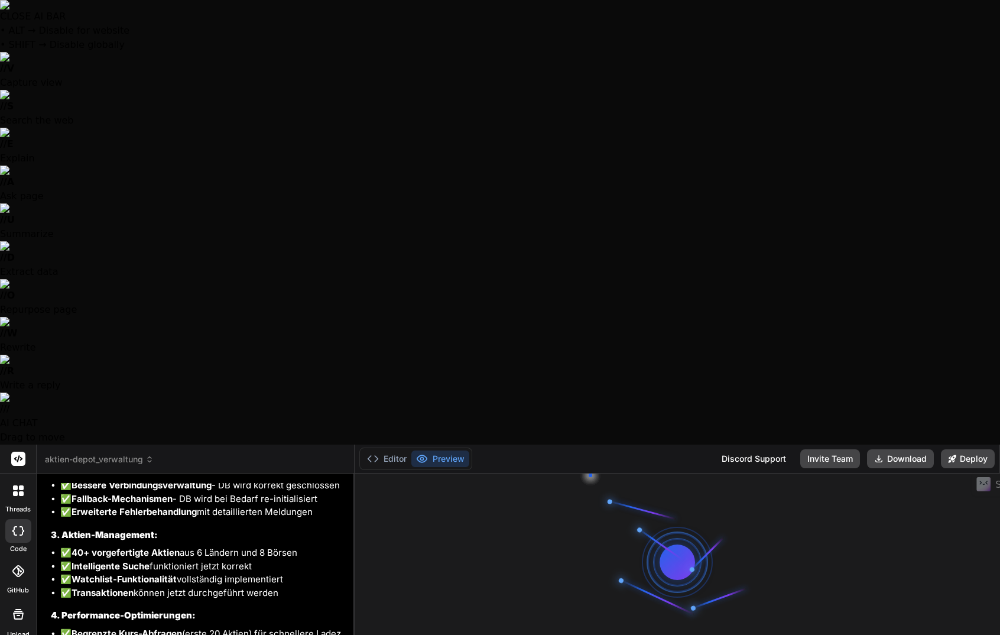
drag, startPoint x: 790, startPoint y: 477, endPoint x: 630, endPoint y: 488, distance: 160.0
drag, startPoint x: 943, startPoint y: 397, endPoint x: 936, endPoint y: 403, distance: 9.2
drag, startPoint x: 934, startPoint y: 401, endPoint x: 781, endPoint y: 483, distance: 173.0
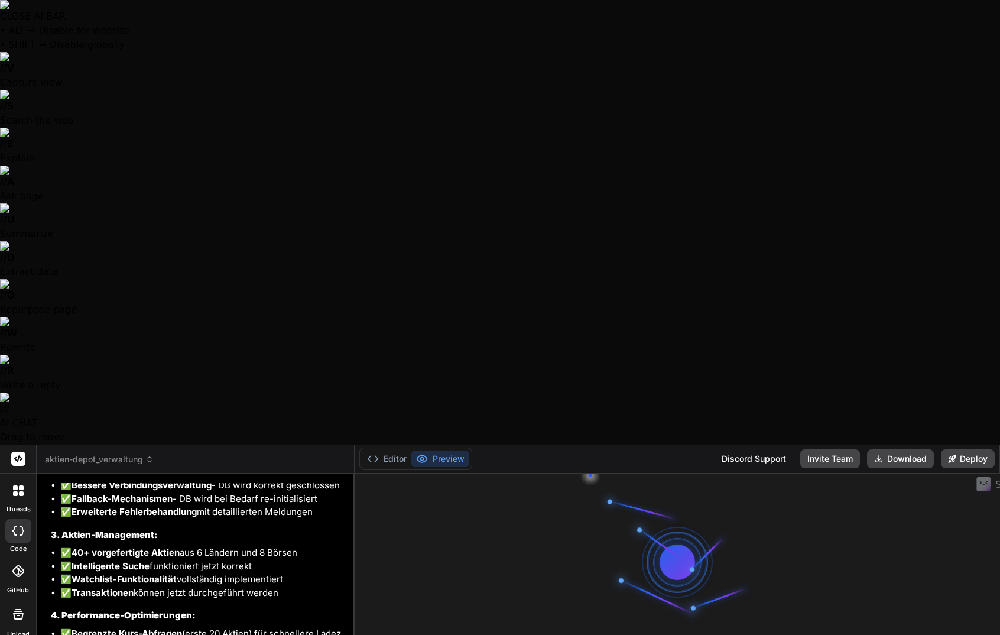
click at [942, 443] on span at bounding box center [931, 447] width 29 height 9
click at [884, 452] on p "Hide until next visit" at bounding box center [881, 459] width 131 height 14
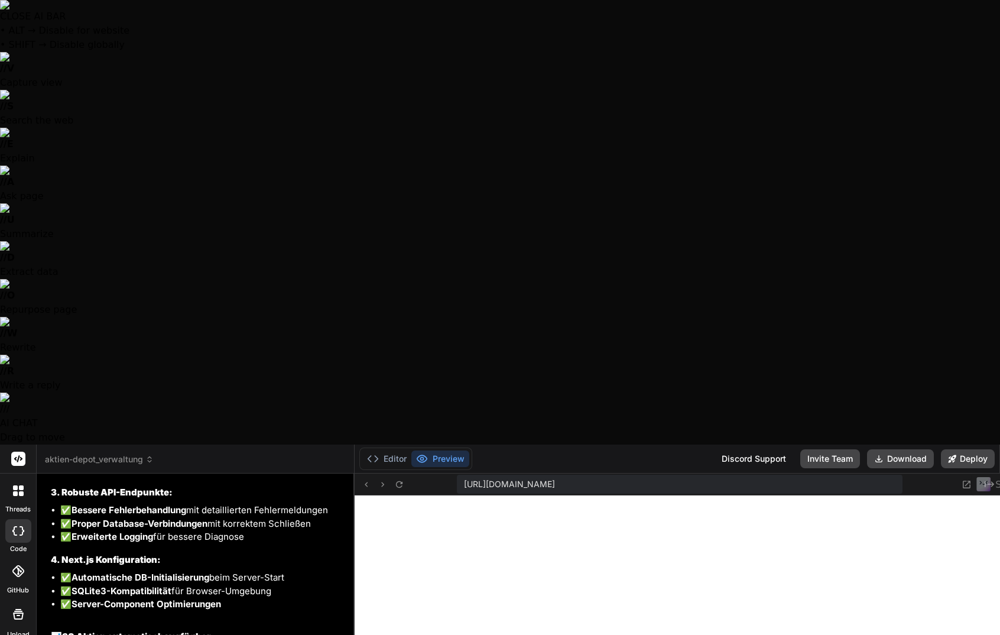
scroll to position [1059, 0]
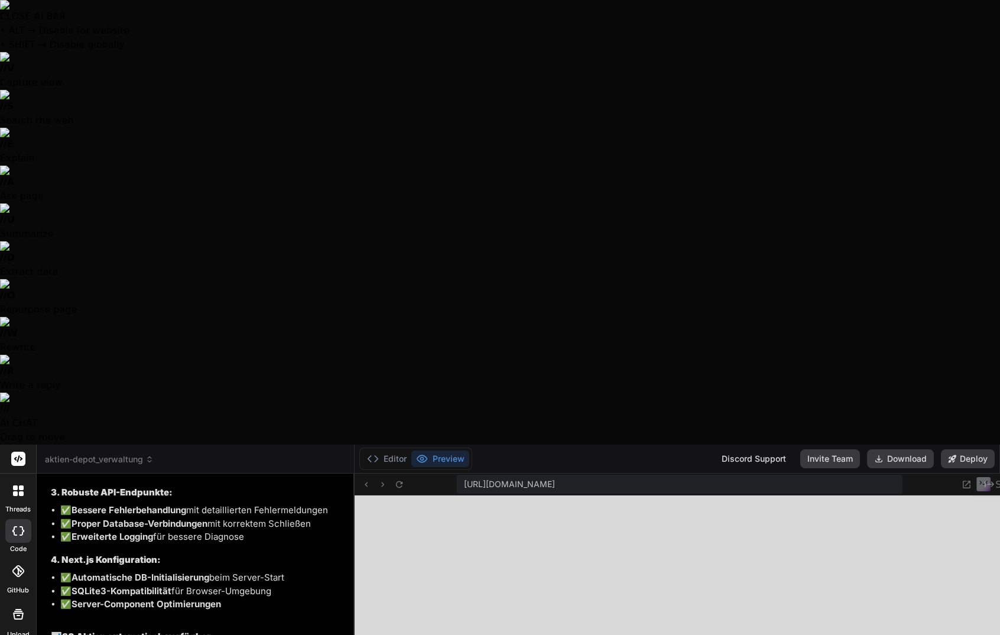
type textarea "x"
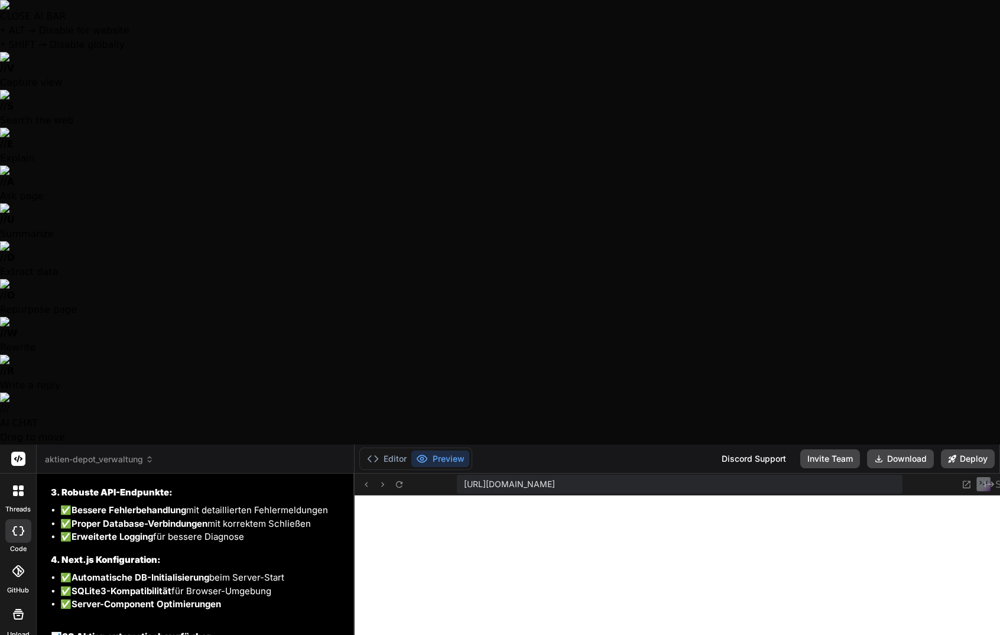
scroll to position [4858, 0]
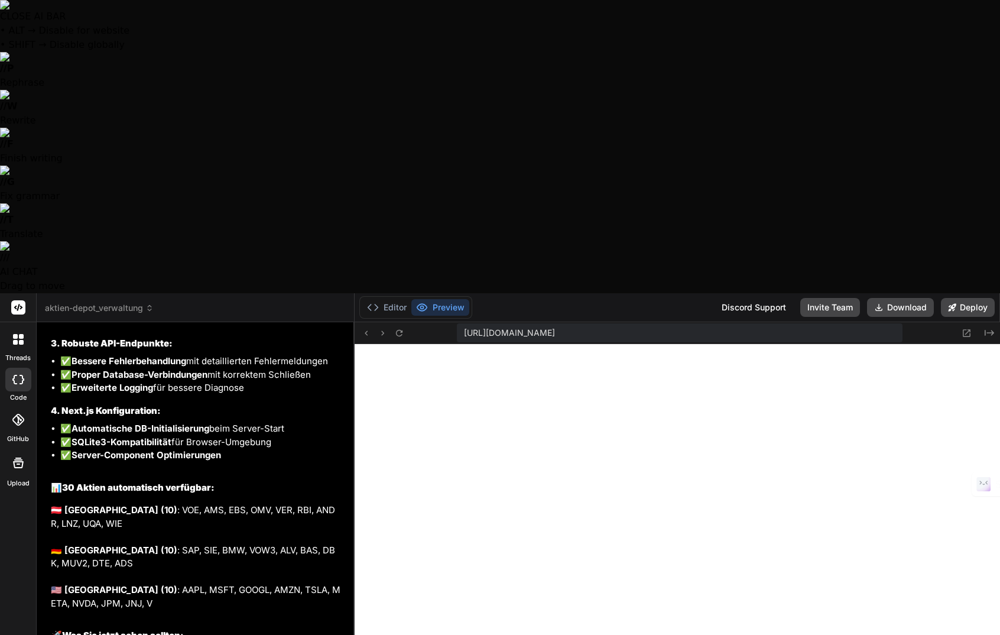
type textarea "E"
type textarea "x"
type textarea "Es"
type textarea "x"
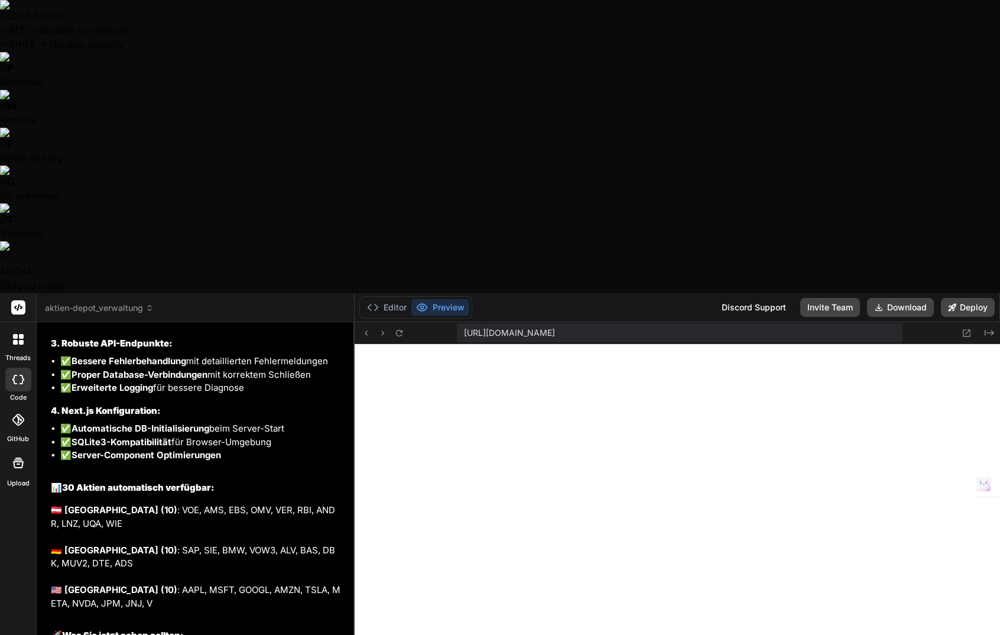
type textarea "Es"
type textarea "x"
type textarea "Es g"
type textarea "x"
type textarea "Es gi"
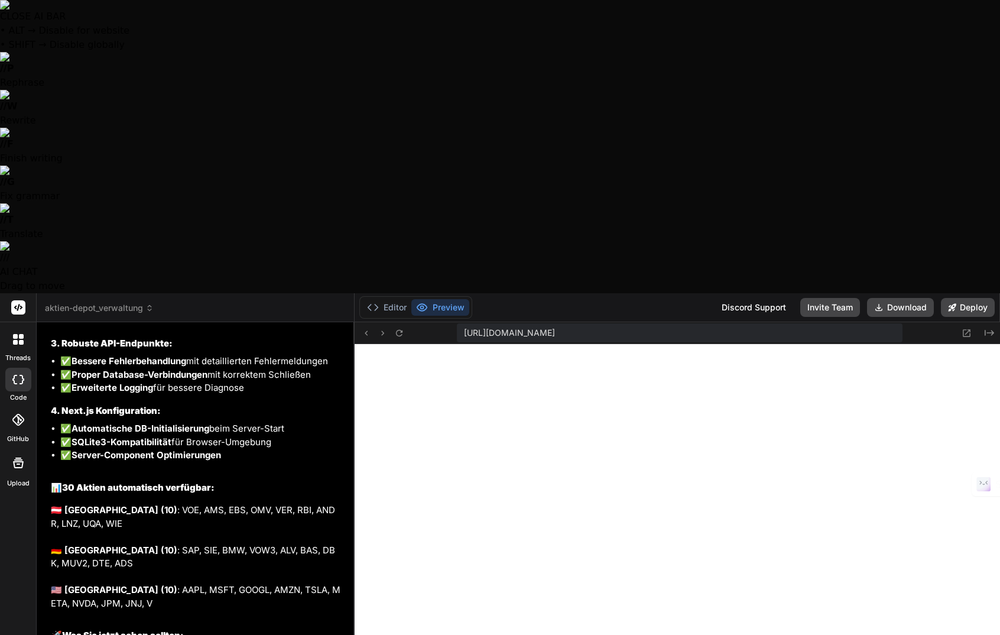
type textarea "x"
type textarea "Es gib"
type textarea "x"
type textarea "Es gibt"
type textarea "x"
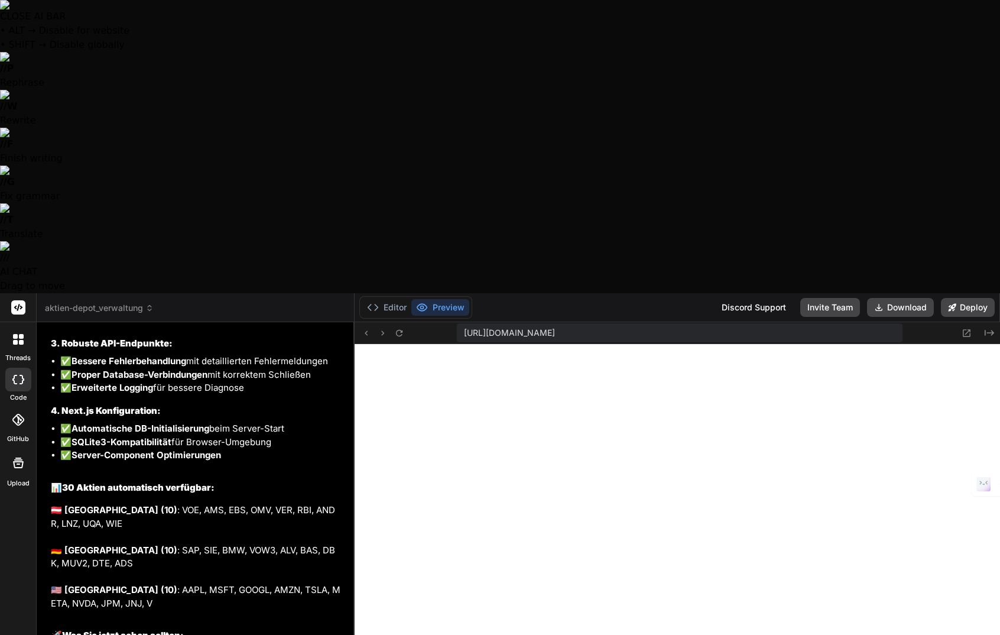
type textarea "Es gibt"
type textarea "x"
type textarea "Es gibt b"
type textarea "x"
type textarea "Es gibt be"
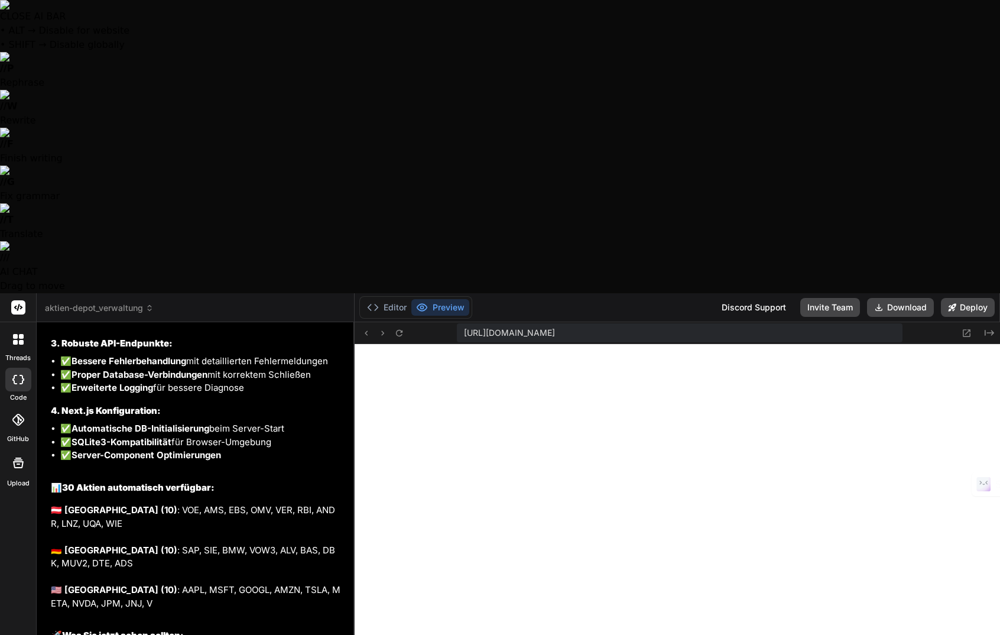
type textarea "x"
type textarea "Es gibt bei"
type textarea "x"
type textarea "Es gibt bei"
type textarea "x"
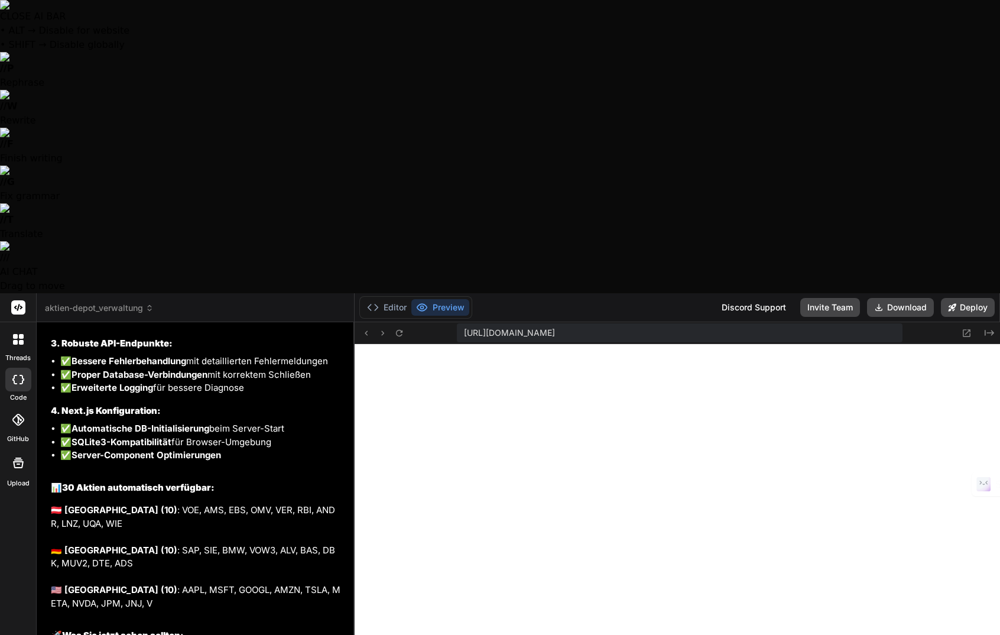
type textarea "Es gibt bei A"
type textarea "x"
type textarea "Es gibt bei Ak"
type textarea "x"
type textarea "Es gibt bei Akt"
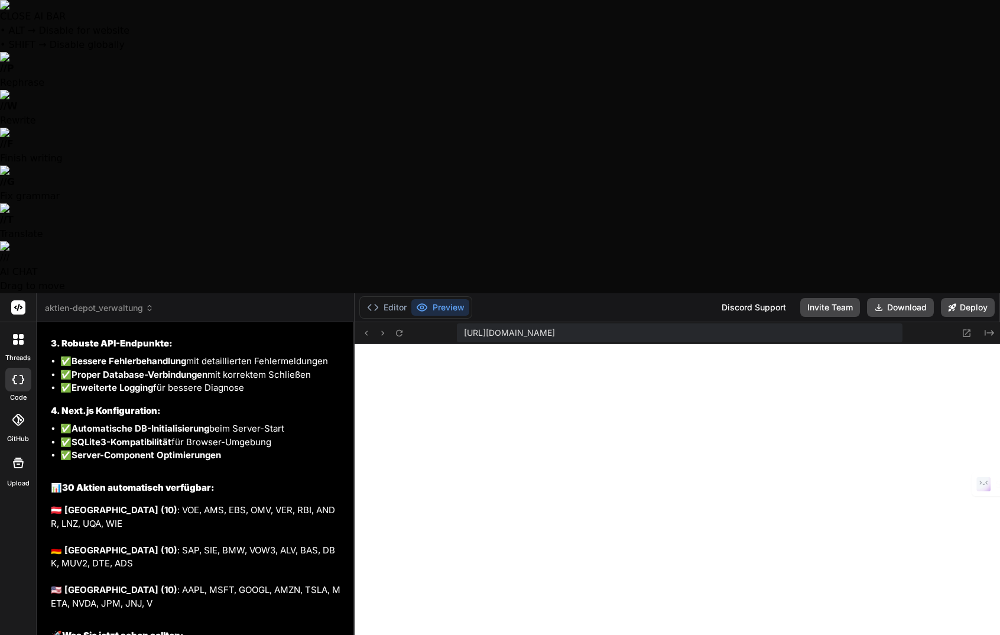
type textarea "x"
type textarea "Es gibt bei Akti"
type textarea "x"
type textarea "Es gibt bei Aktie"
type textarea "x"
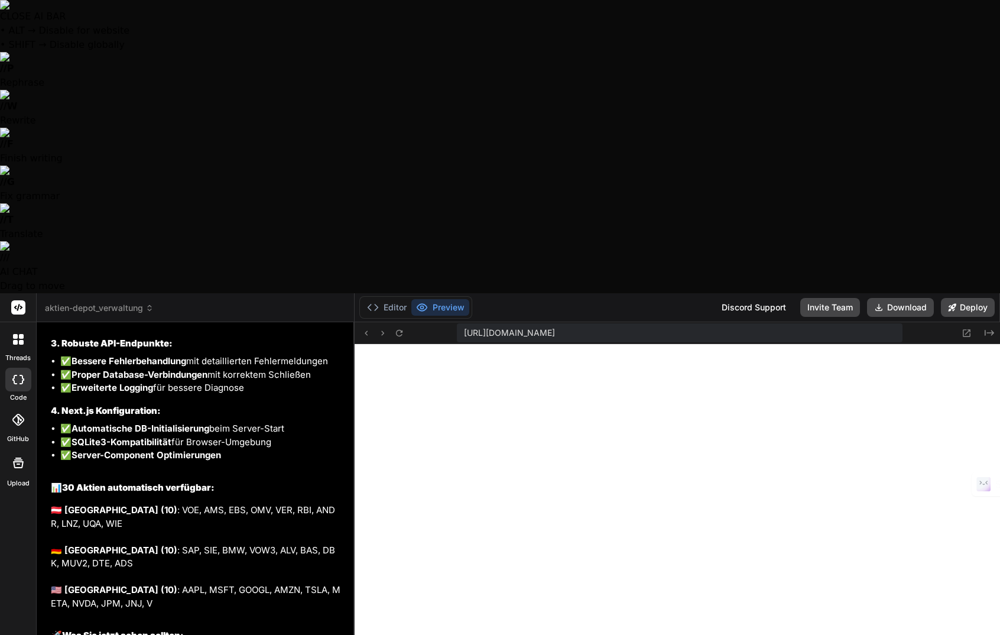
type textarea "Es gibt bei Aktien"
type textarea "x"
type textarea "Es gibt bei Aktien"
type textarea "x"
type textarea "Es gibt bei Aktien e"
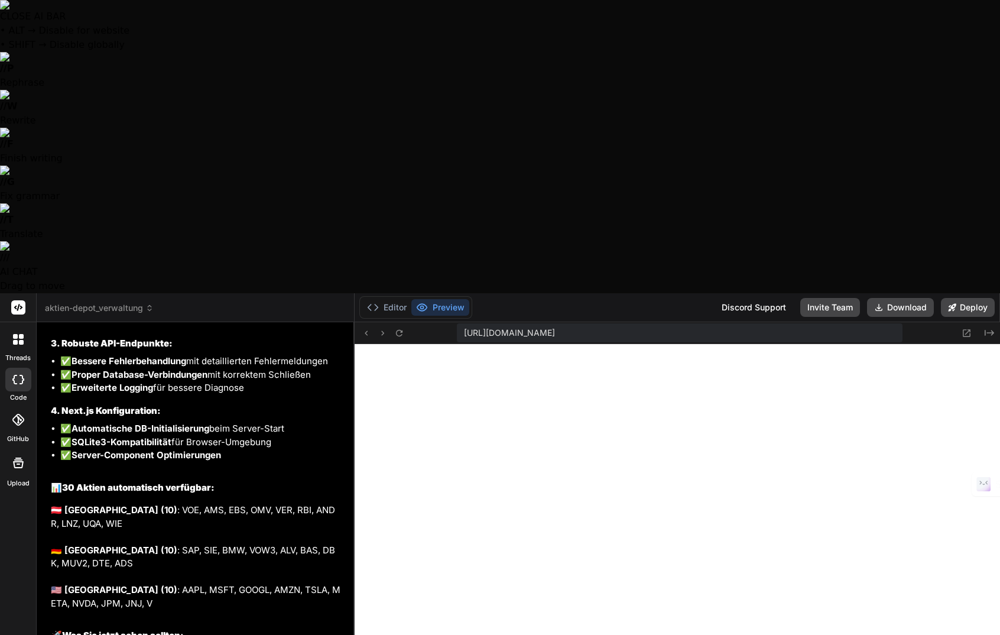
type textarea "x"
type textarea "Es gibt bei Aktien ei"
type textarea "x"
type textarea "Es gibt bei Aktien ein"
type textarea "x"
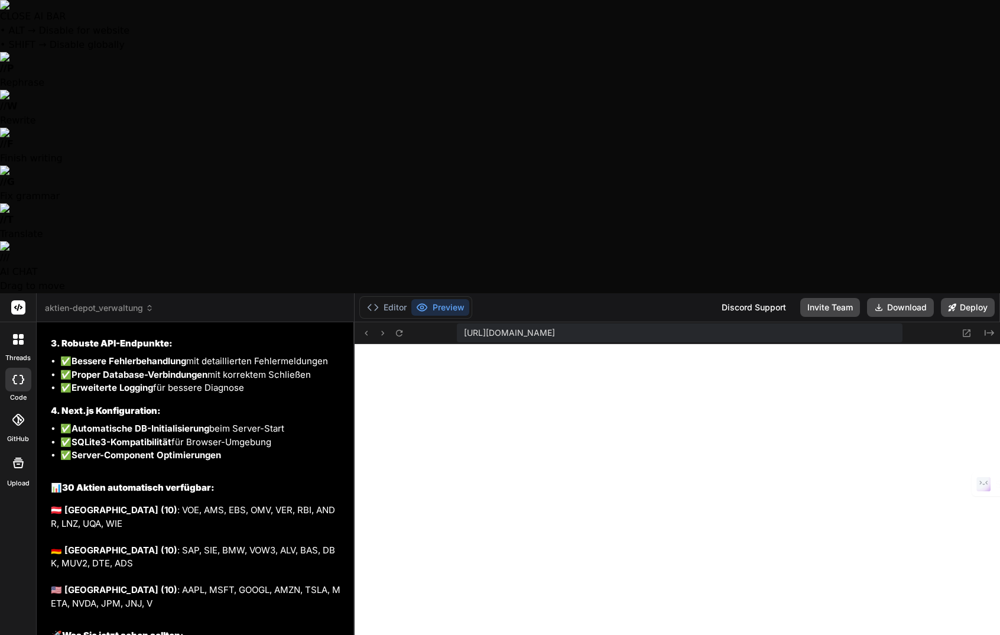
type textarea "Es gibt bei Aktien eine"
type textarea "x"
type textarea "Es gibt bei Aktien einen"
type textarea "x"
type textarea "Es gibt bei Aktien einen"
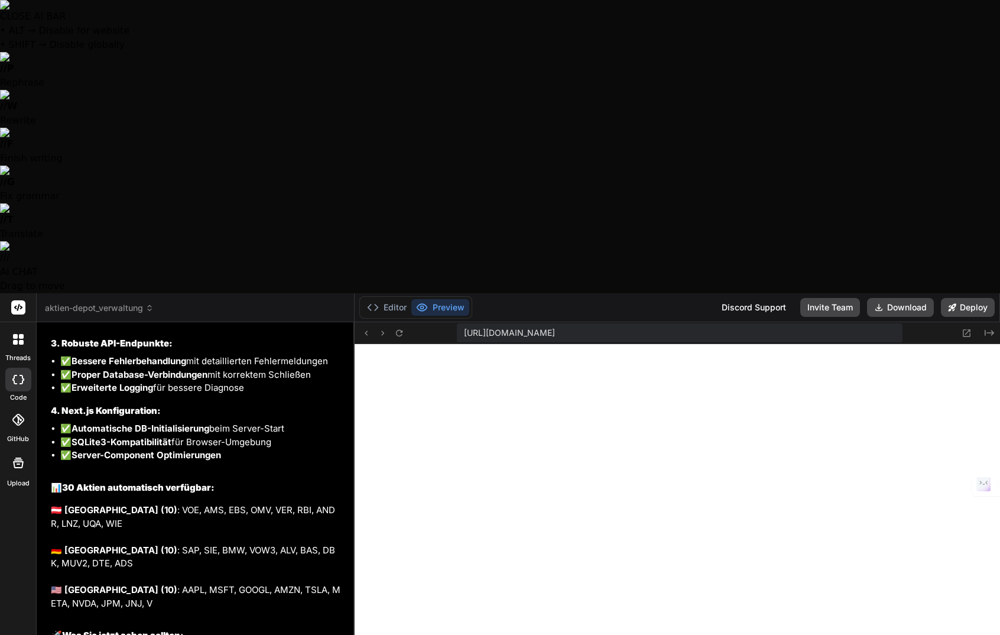
type textarea "x"
type textarea "Es gibt bei Aktien einen U"
type textarea "x"
type textarea "Es gibt bei Aktien einen Un"
type textarea "x"
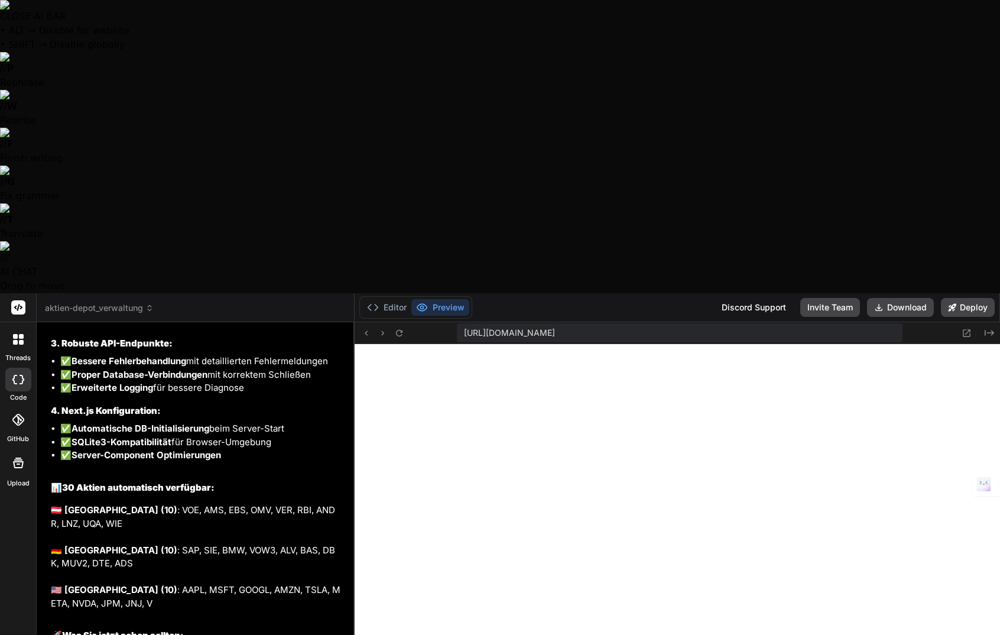
type textarea "Es gibt bei Aktien einen Unh"
type textarea "x"
type textarea "Es gibt bei Aktien einen Unha"
type textarea "x"
type textarea "Es gibt bei Aktien einen Unhan"
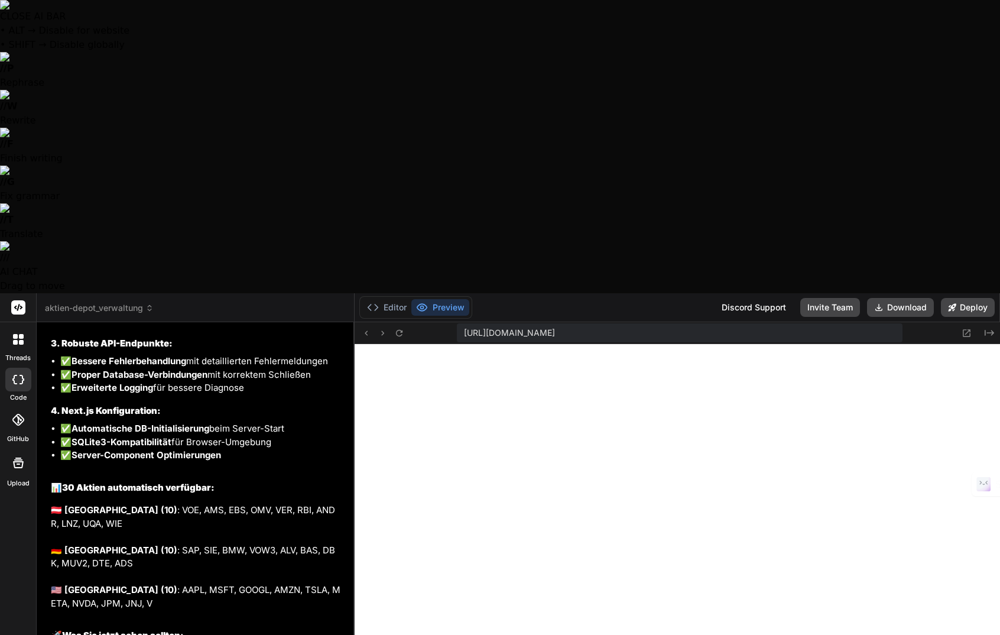
type textarea "x"
type textarea "Es gibt bei Aktien einen Unhand"
type textarea "x"
type textarea "Es gibt bei Aktien einen Unhandl"
type textarea "x"
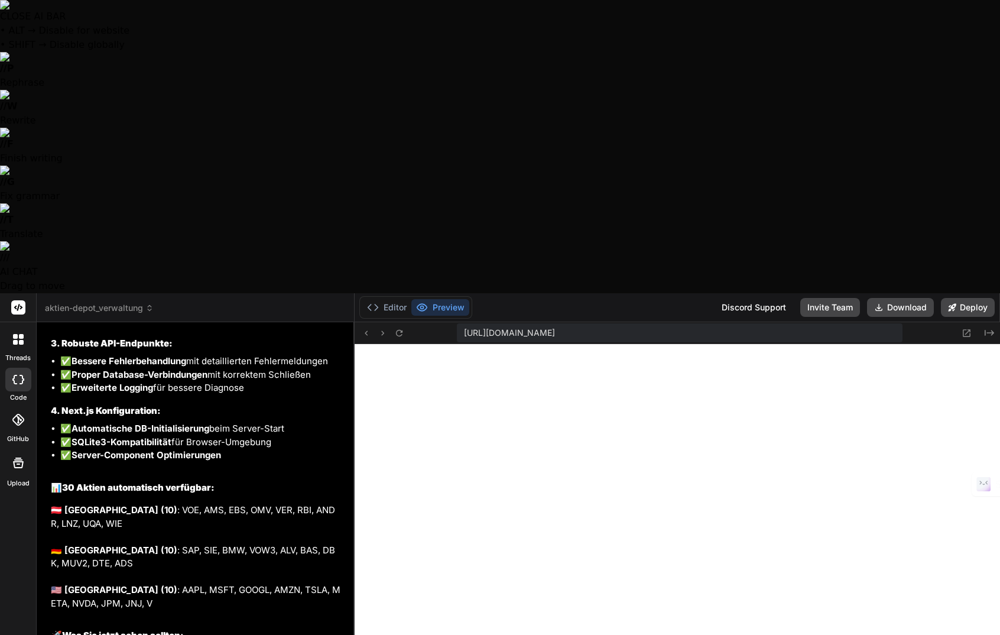
type textarea "Es gibt bei Aktien einen Unhandle"
type textarea "x"
type textarea "Es gibt bei Aktien einen Unhandled"
type textarea "x"
type textarea "Es gibt bei Aktien einen Unhandled"
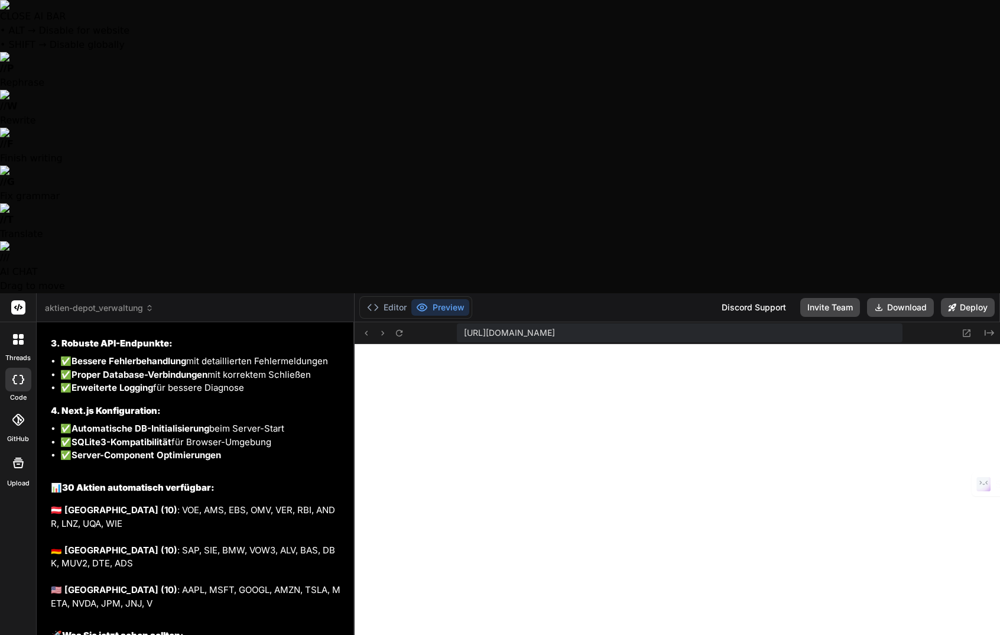
type textarea "x"
type textarea "Es gibt bei Aktien einen Unhandled R"
type textarea "x"
type textarea "Es gibt bei Aktien einen Unhandled Ru"
type textarea "x"
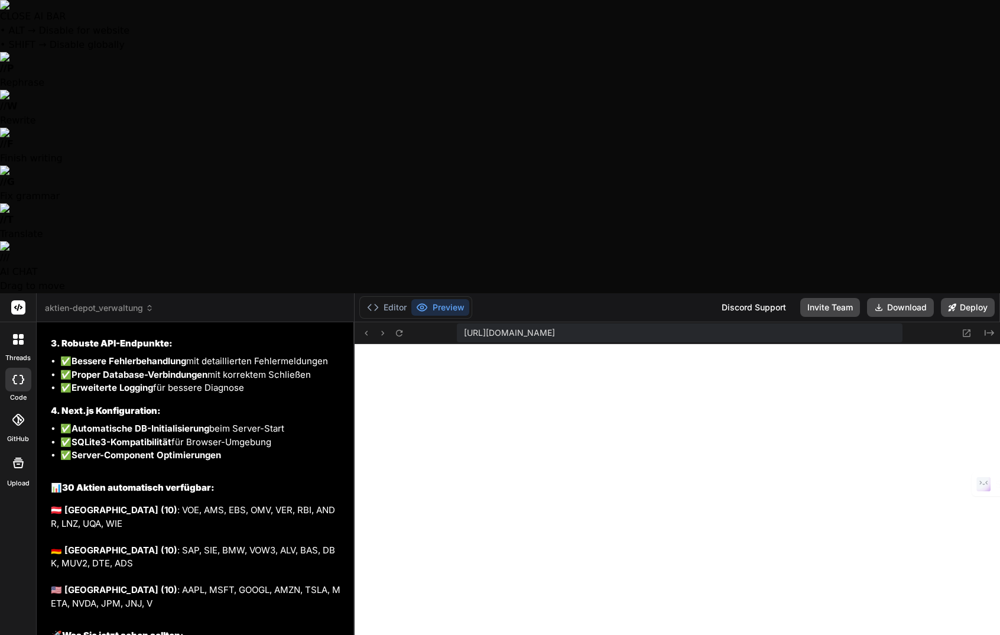
type textarea "Es gibt bei Aktien einen Unhandled Run"
type textarea "x"
type textarea "Es gibt bei Aktien einen Unhandled Runt"
type textarea "x"
type textarea "Es gibt bei Aktien einen Unhandled Runti"
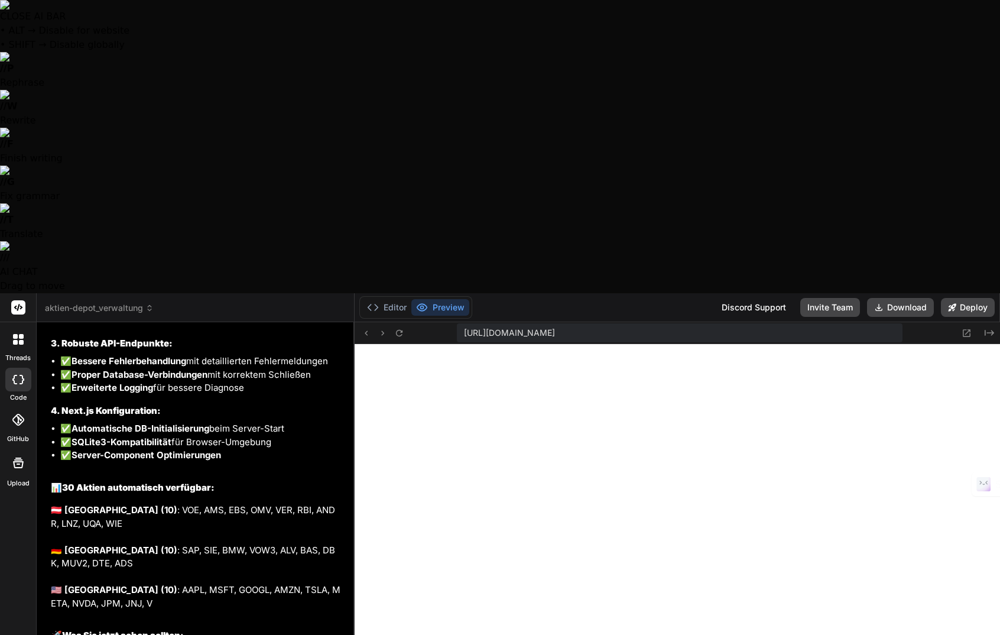
type textarea "x"
type textarea "Es gibt bei Aktien einen Unhandled Runtim"
type textarea "x"
type textarea "Es gibt bei Aktien einen Unhandled Runtime"
type textarea "x"
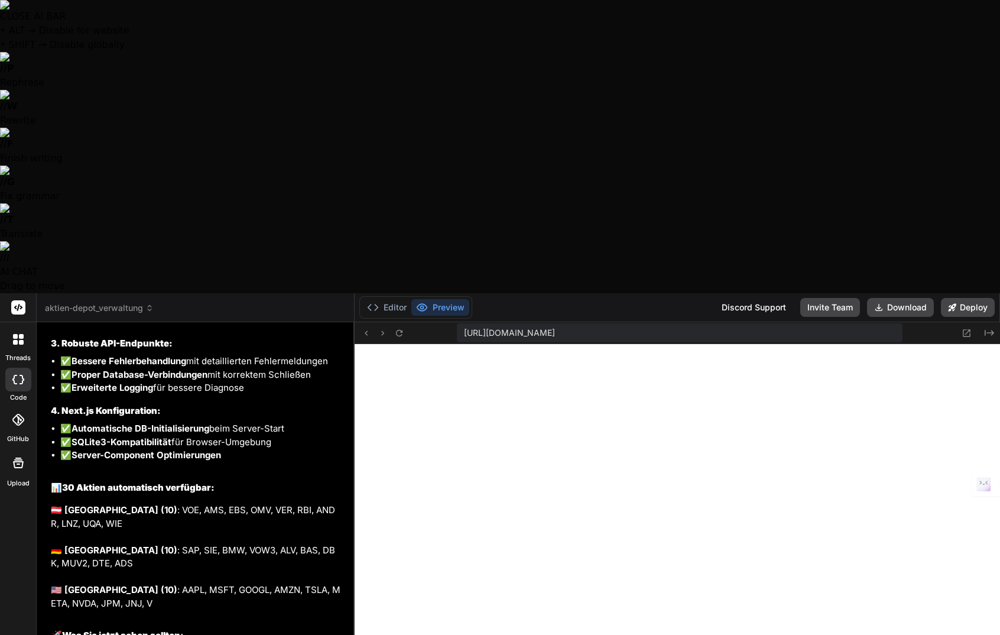
type textarea "Es gibt bei Aktien einen Unhandled Runtime"
type textarea "x"
type textarea "Es gibt bei Aktien einen Unhandled Runtime E"
type textarea "x"
type textarea "Es gibt bei Aktien einen Unhandled Runtime Er"
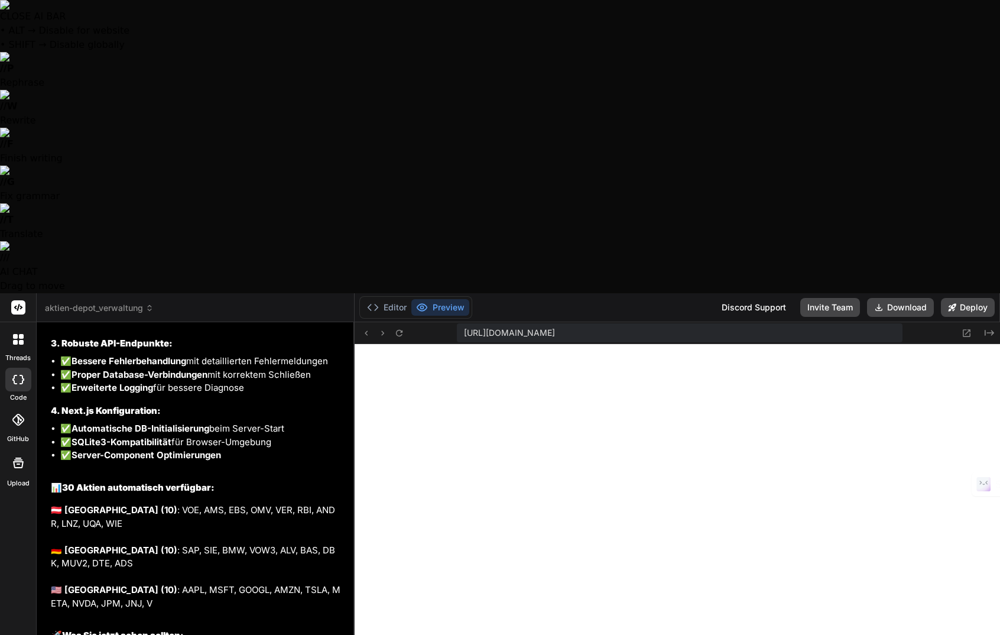
type textarea "x"
type textarea "Es gibt bei Aktien einen Unhandled Runtime Err"
type textarea "x"
type textarea "Es gibt bei Aktien einen Unhandled Runtime Erro"
type textarea "x"
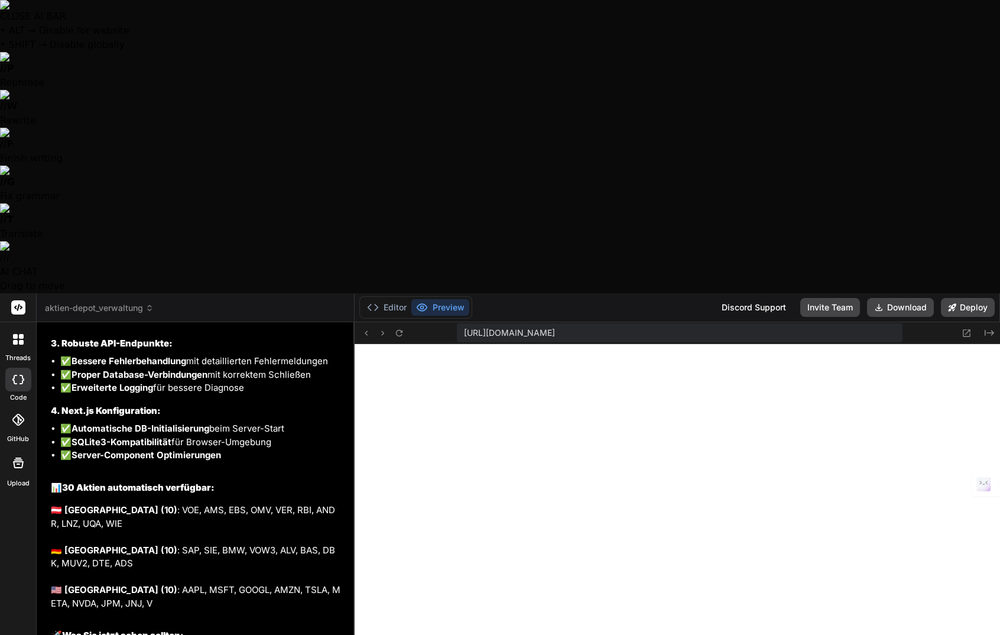
type textarea "Es gibt bei Aktien einen Unhandled Runtime Error"
type textarea "x"
type textarea "Es gibt bei Aktien einen Unhandled Runtime Error."
type textarea "x"
type textarea "Es gibt bei Aktien einen Unhandled Runtime Error."
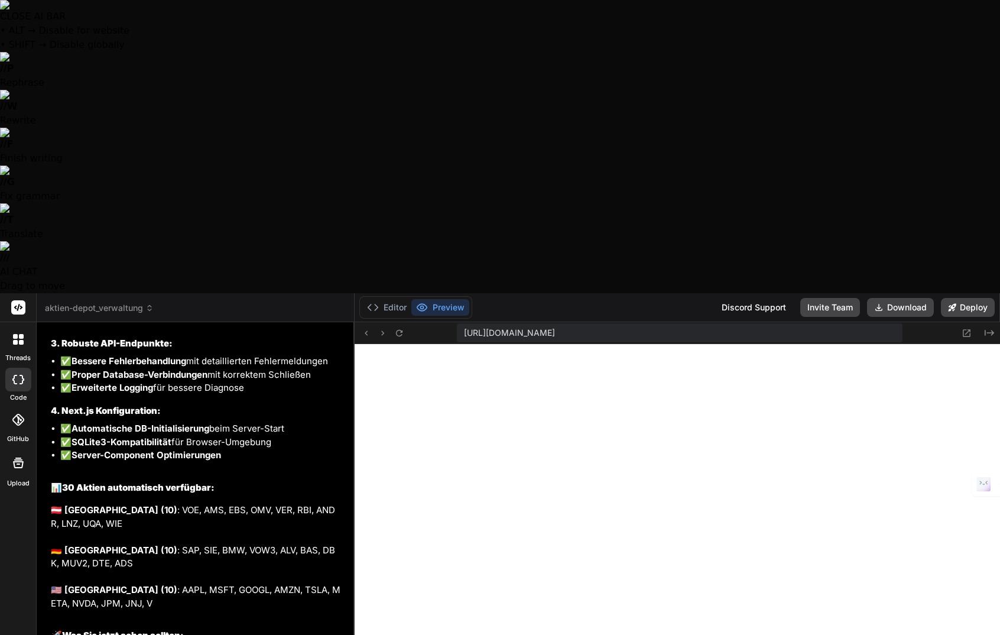
type textarea "x"
type textarea "Es gibt bei Aktien einen Unhandled Runtime Error. B"
type textarea "x"
type textarea "Es gibt bei Aktien einen Unhandled Runtime Error. Be"
type textarea "x"
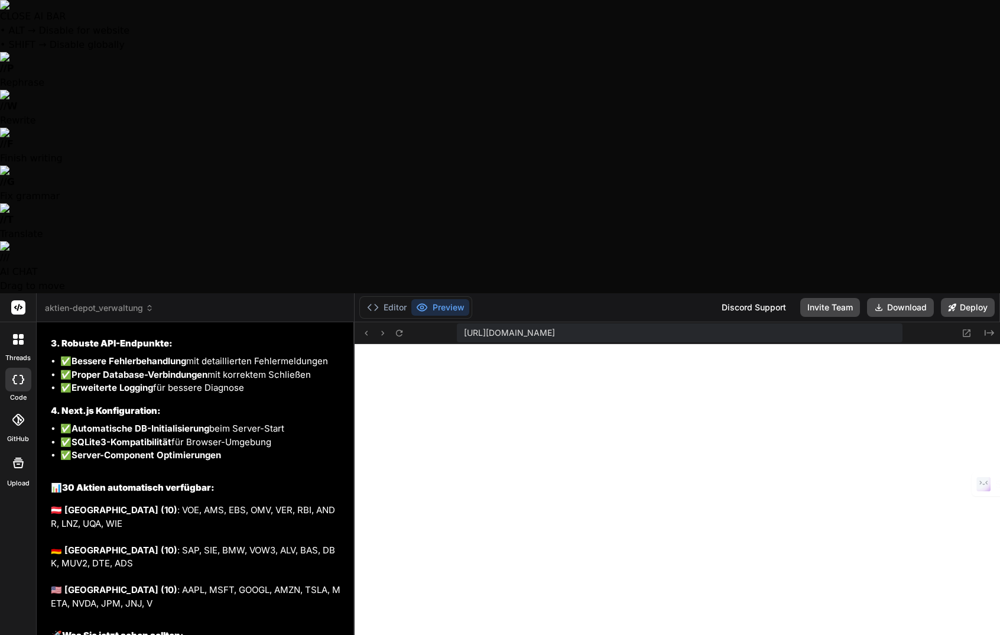
type textarea "Es gibt bei Aktien einen Unhandled Runtime Error. Bei"
type textarea "x"
type textarea "Es gibt bei Aktien einen Unhandled Runtime Error. Bei"
type textarea "x"
type textarea "Es gibt bei Aktien einen Unhandled Runtime Error. Bei d"
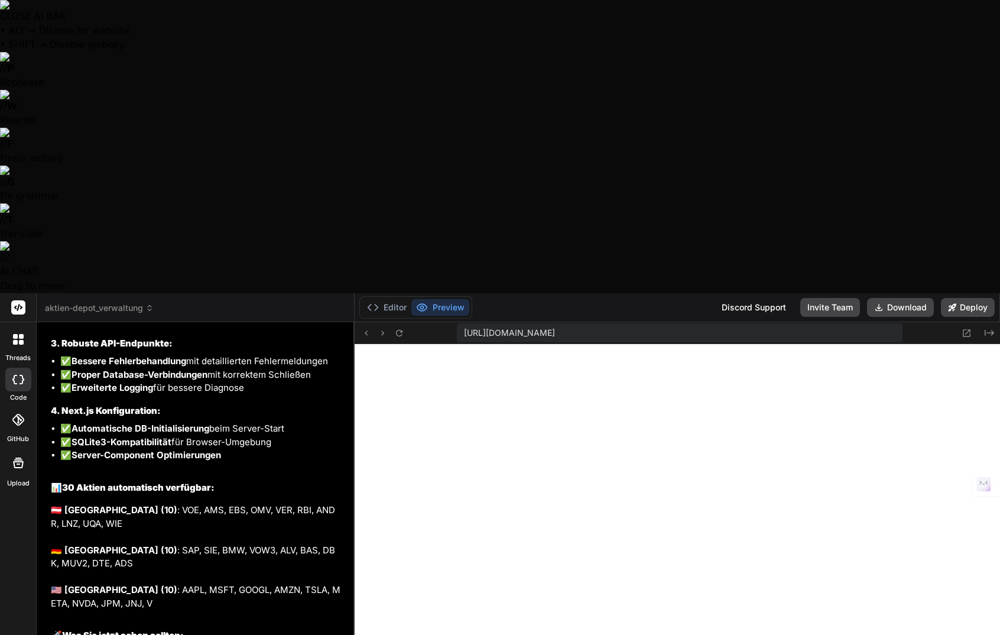
type textarea "x"
type textarea "Es gibt bei Aktien einen Unhandled Runtime Error. Bei de"
type textarea "x"
type textarea "Es gibt bei Aktien einen Unhandled Runtime Error. Bei der"
type textarea "x"
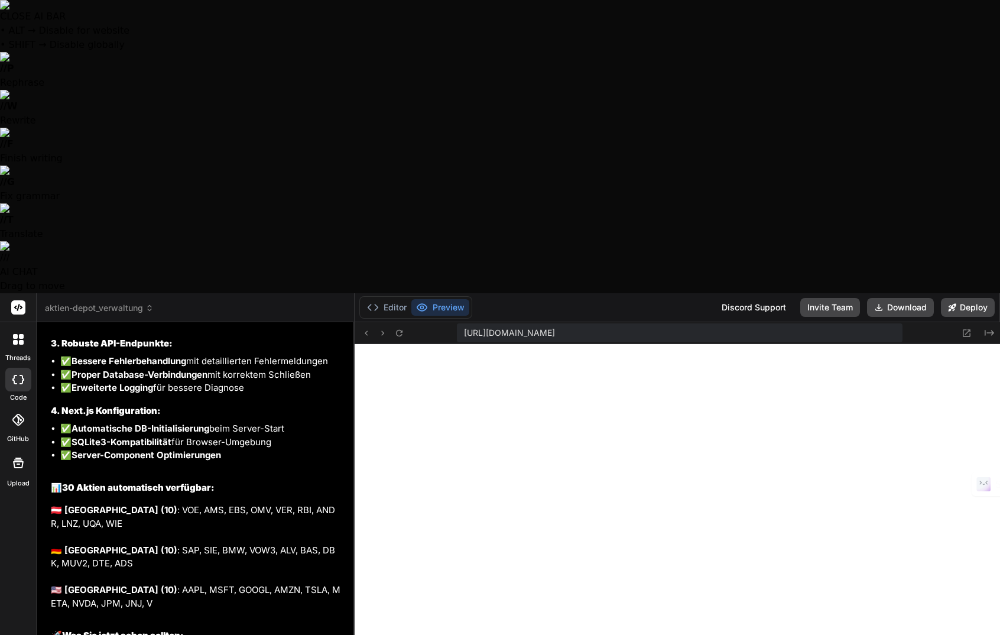
type textarea "Es gibt bei Aktien einen Unhandled Runtime Error. Bei der"
type textarea "x"
type textarea "Es gibt bei Aktien einen Unhandled Runtime Error. Bei der T"
type textarea "x"
type textarea "Es gibt bei Aktien einen Unhandled Runtime Error. Bei der Tr"
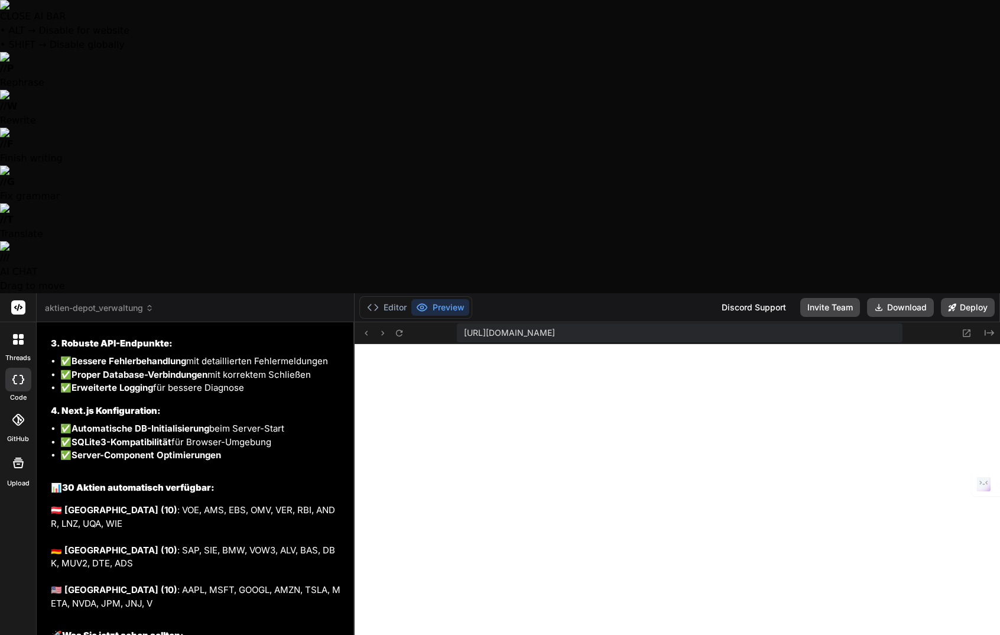
type textarea "x"
type textarea "Es gibt bei Aktien einen Unhandled Runtime Error. Bei der Tra"
type textarea "x"
type textarea "Es gibt bei Aktien einen Unhandled Runtime Error. Bei der Tran"
type textarea "x"
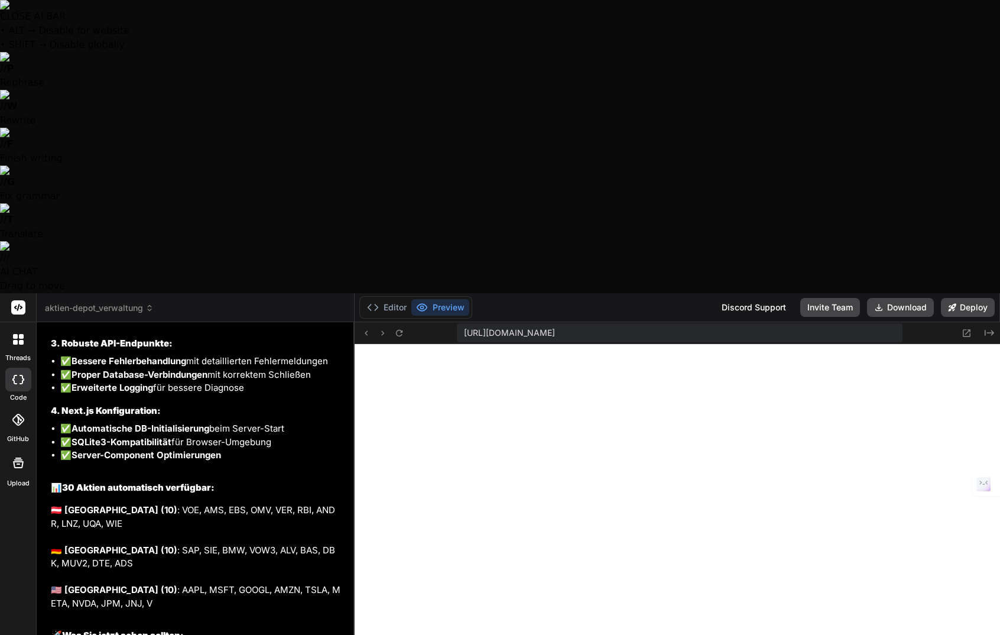
type textarea "Es gibt bei Aktien einen Unhandled Runtime Error. Bei der Trans"
type textarea "x"
type textarea "Es gibt bei Aktien einen Unhandled Runtime Error. Bei der Transa"
type textarea "x"
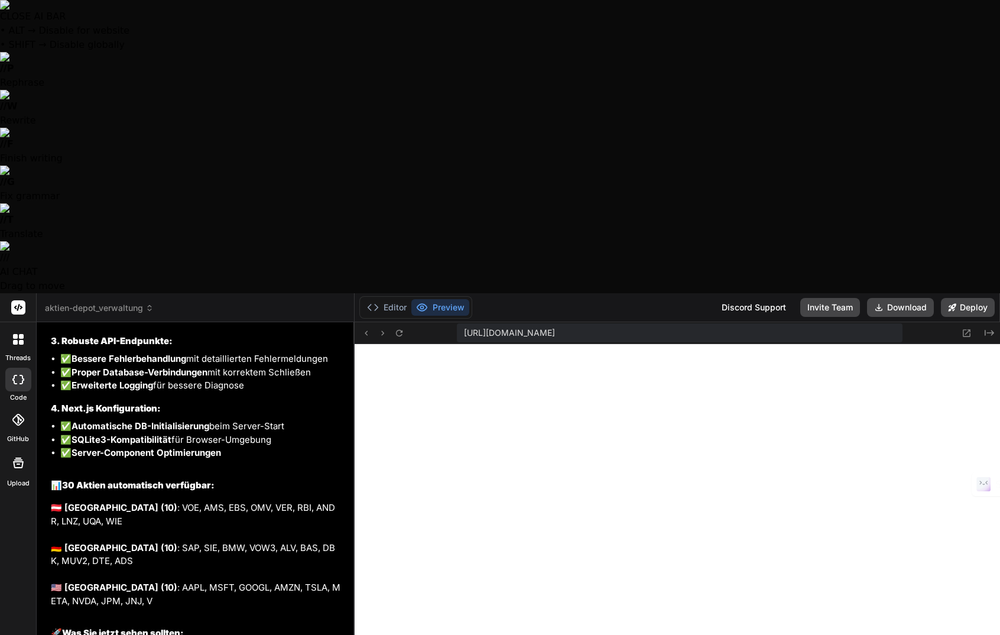
type textarea "Es gibt bei Aktien einen Unhandled Runtime Error. Bei der Transak"
type textarea "x"
type textarea "Es gibt bei Aktien einen Unhandled Runtime Error. Bei der Transakt"
type textarea "x"
type textarea "Es gibt bei Aktien einen Unhandled Runtime Error. Bei der Transakti"
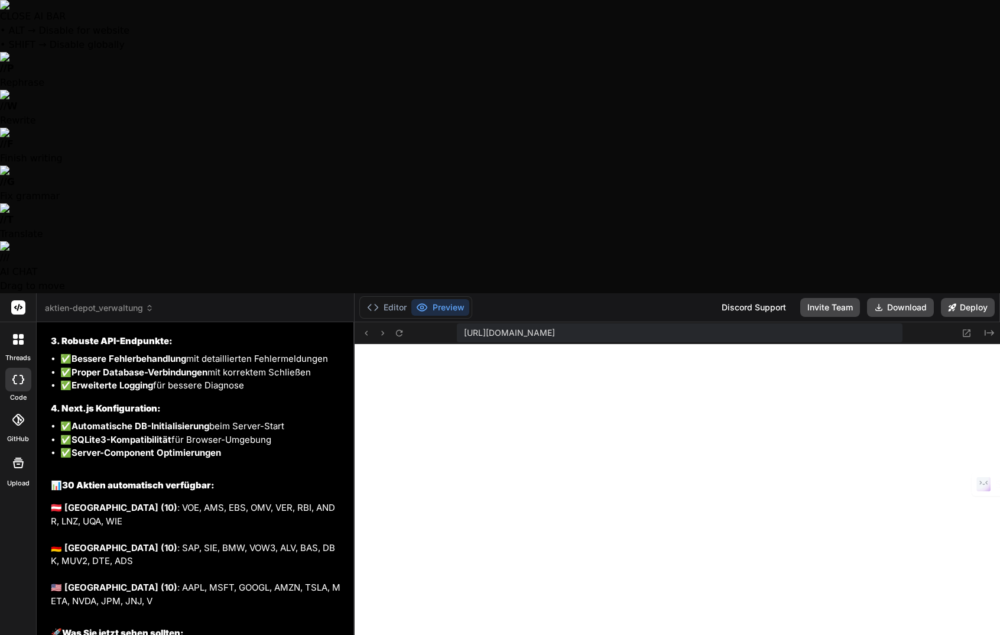
type textarea "x"
type textarea "Es gibt bei Aktien einen Unhandled Runtime Error. Bei der Transaktio"
type textarea "x"
type textarea "Es gibt bei Aktien einen Unhandled Runtime Error. Bei der Transaktion"
type textarea "x"
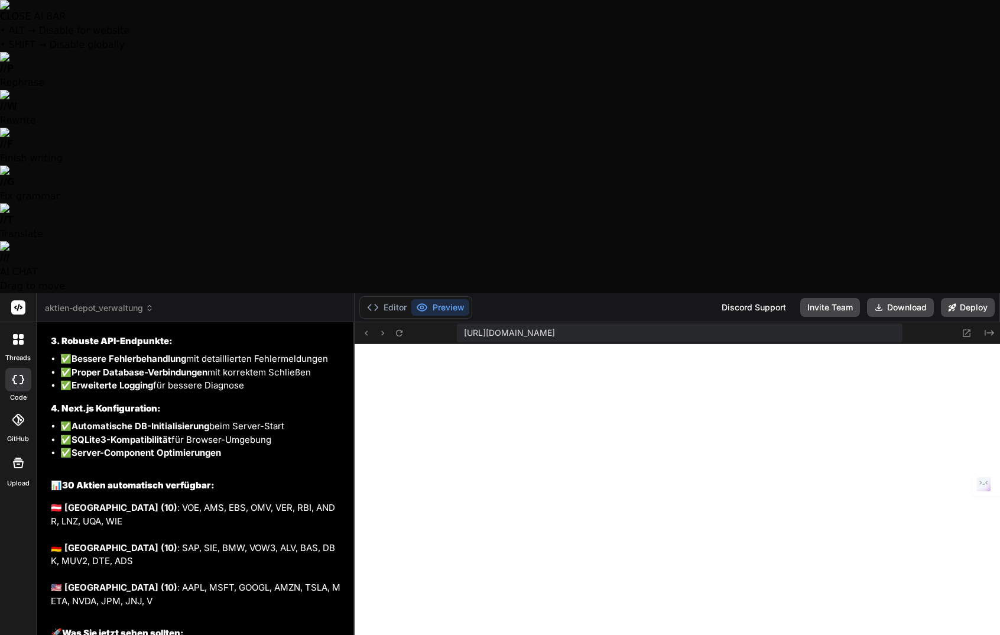
type textarea "Es gibt bei Aktien einen Unhandled Runtime Error. Bei der Transaktion"
type textarea "x"
type textarea "Es gibt bei Aktien einen Unhandled Runtime Error. Bei der Transaktion s"
type textarea "x"
type textarea "Es gibt bei Aktien einen Unhandled Runtime Error. Bei der Transaktion sc"
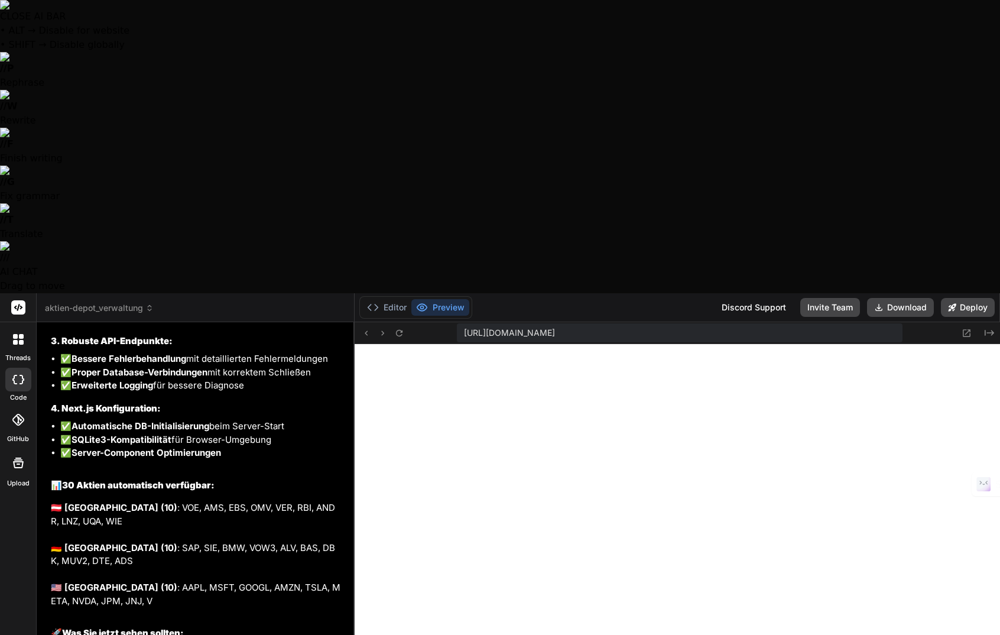
type textarea "x"
type textarea "Es gibt bei Aktien einen Unhandled Runtime Error. Bei der Transaktion sch"
type textarea "x"
type textarea "Es gibt bei Aktien einen Unhandled Runtime Error. Bei der Transaktion sche"
type textarea "x"
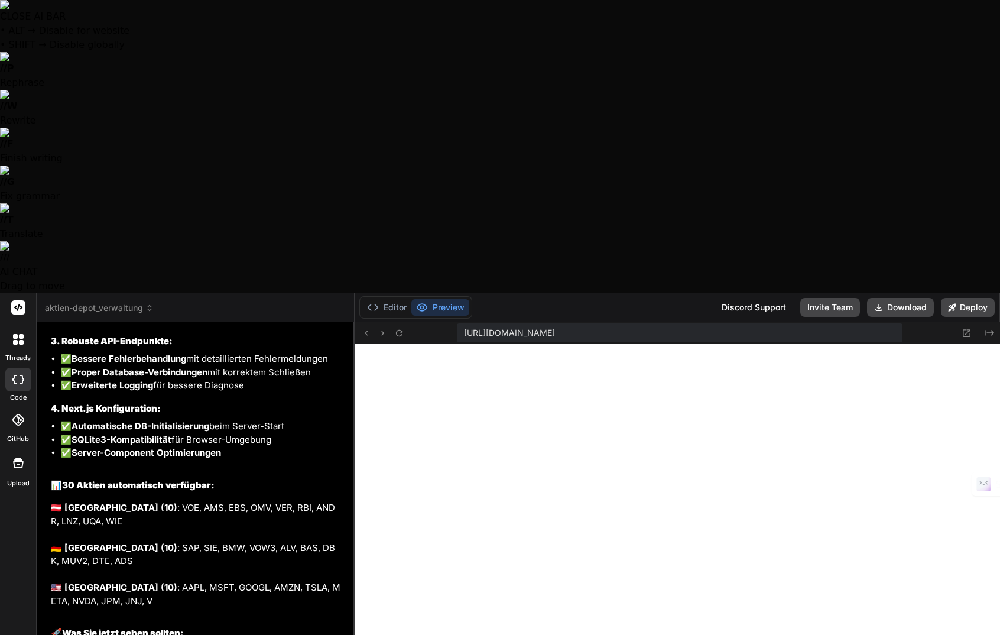
type textarea "Es gibt bei Aktien einen Unhandled Runtime Error. Bei der Transaktion schei"
type textarea "x"
type textarea "Es gibt bei Aktien einen Unhandled Runtime Error. Bei der Transaktion schein"
type textarea "x"
type textarea "Es gibt bei Aktien einen Unhandled Runtime Error. Bei der Transaktion scheine"
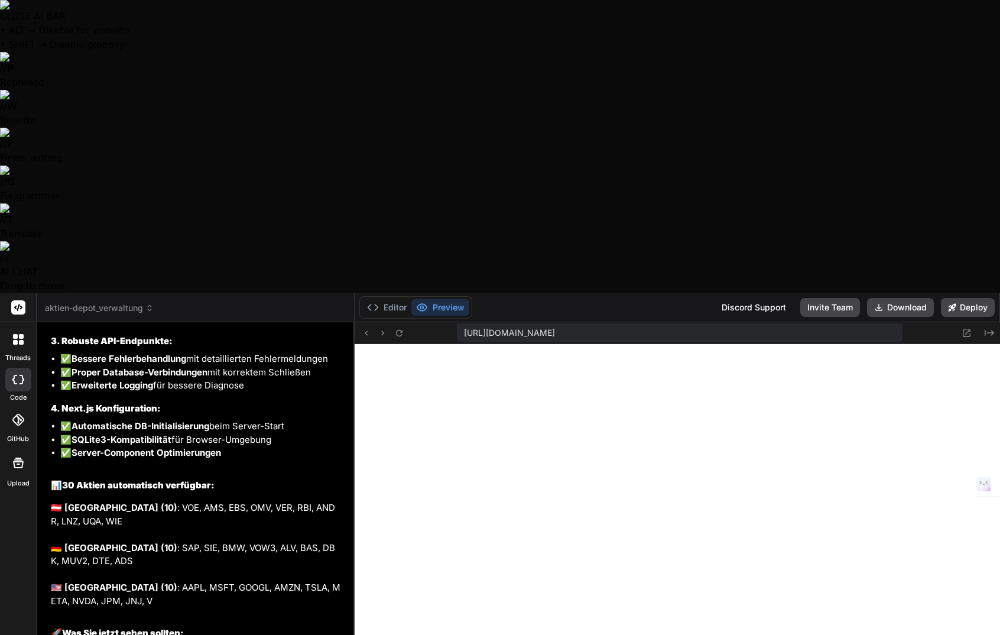
type textarea "x"
type textarea "Es gibt bei Aktien einen Unhandled Runtime Error. Bei der Transaktion scheinen"
type textarea "x"
type textarea "Es gibt bei Aktien einen Unhandled Runtime Error. Bei der Transaktion scheinen"
type textarea "x"
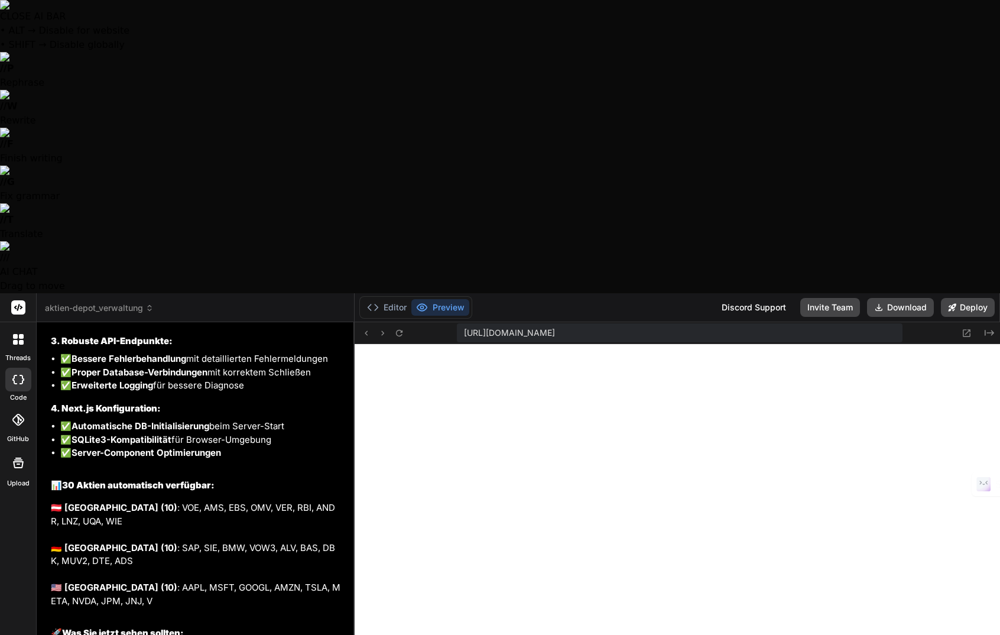
type textarea "Es gibt bei Aktien einen Unhandled Runtime Error. Bei der Transaktion scheinen"
type textarea "x"
type textarea "Es gibt bei Aktien einen Unhandled Runtime Error. Bei der Transaktion scheine"
type textarea "x"
type textarea "Es gibt bei Aktien einen Unhandled Runtime Error. Bei der Transaktion scheinen"
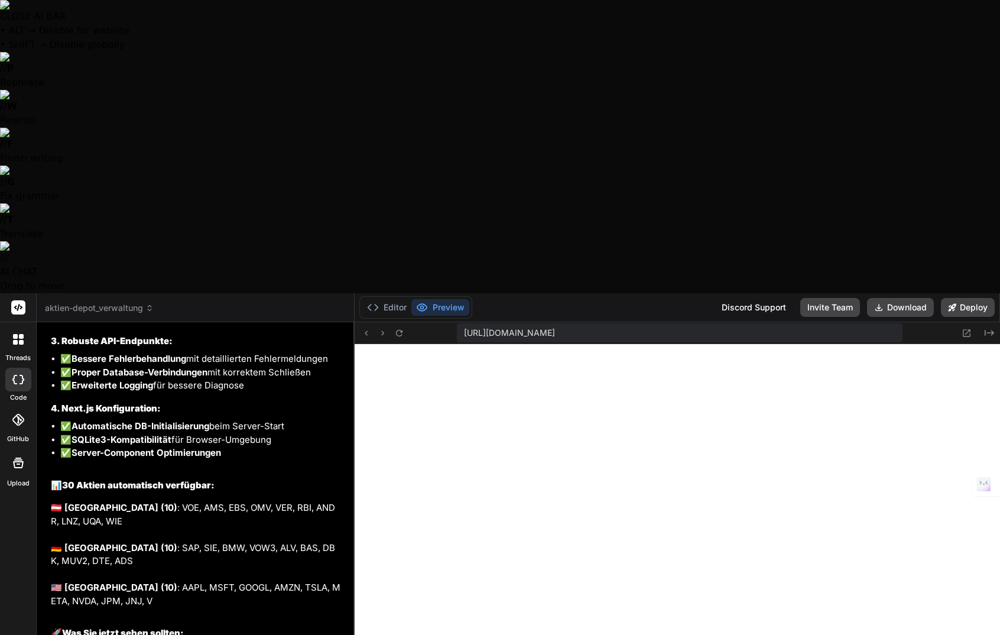
type textarea "x"
type textarea "Es gibt bei Aktien einen Unhandled Runtime Error. Bei der Transaktion scheinen"
type textarea "x"
type textarea "Es gibt bei Aktien einen Unhandled Runtime Error. Bei der Transaktion scheinen d"
type textarea "x"
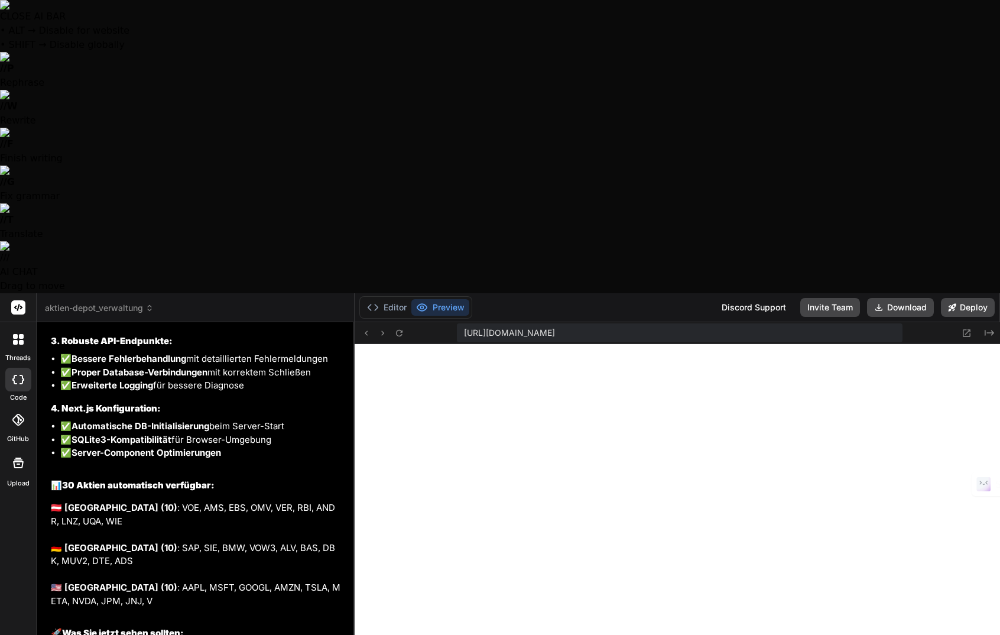
type textarea "Es gibt bei Aktien einen Unhandled Runtime Error. Bei der Transaktion scheinen …"
type textarea "x"
type textarea "Es gibt bei Aktien einen Unhandled Runtime Error. Bei der Transaktion scheinen …"
type textarea "x"
type textarea "Es gibt bei Aktien einen Unhandled Runtime Error. Bei der Transaktion scheinen …"
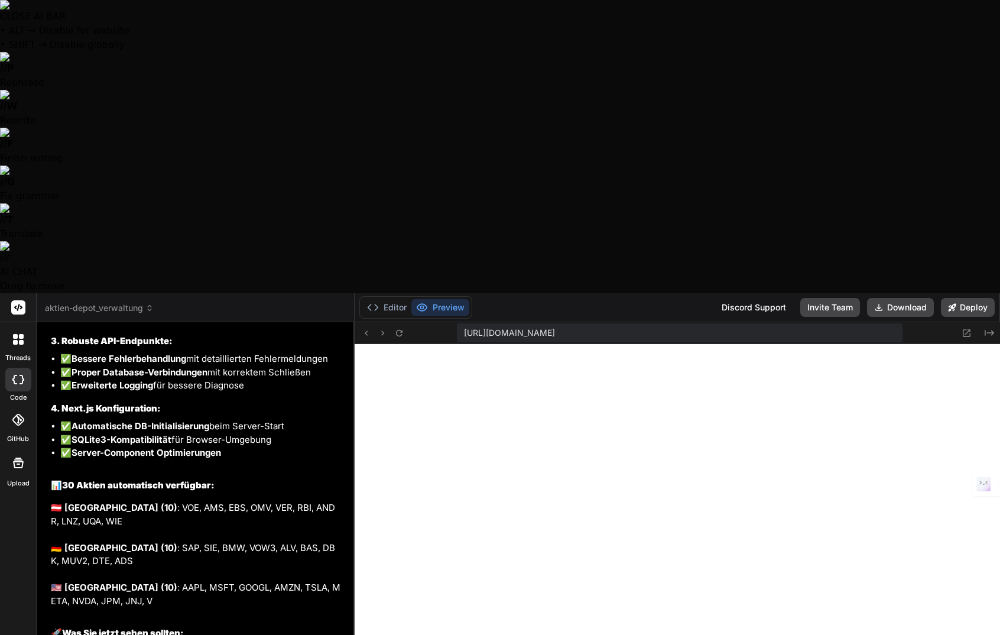
type textarea "x"
type textarea "Es gibt bei Aktien einen Unhandled Runtime Error. Bei der Transaktion scheinen …"
type textarea "x"
type textarea "Es gibt bei Aktien einen Unhandled Runtime Error. Bei der Transaktion scheinen …"
type textarea "x"
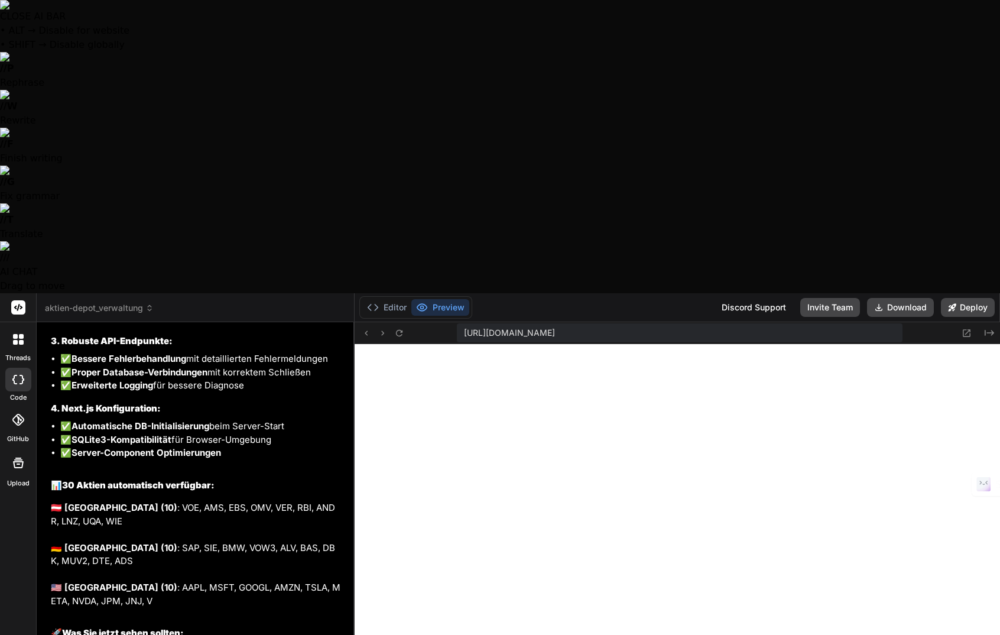
type textarea "Es gibt bei Aktien einen Unhandled Runtime Error. Bei der Transaktion scheinen …"
type textarea "x"
type textarea "Es gibt bei Aktien einen Unhandled Runtime Error. Bei der Transaktion scheinen …"
type textarea "x"
type textarea "Es gibt bei Aktien einen Unhandled Runtime Error. Bei der Transaktion scheinen …"
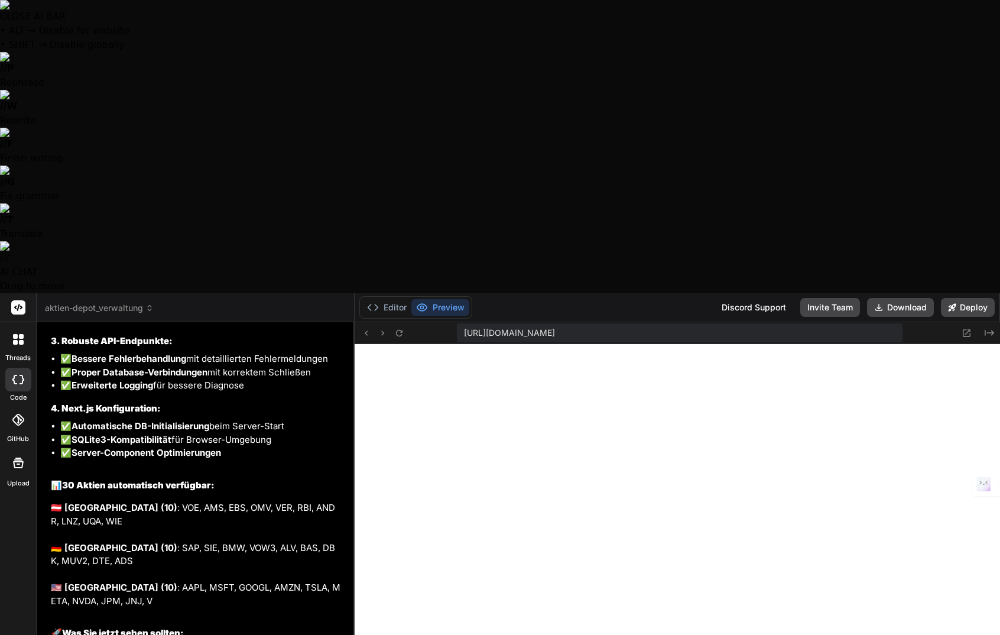
type textarea "x"
type textarea "Es gibt bei Aktien einen Unhandled Runtime Error. Bei der Transaktion scheinen …"
type textarea "x"
type textarea "Es gibt bei Aktien einen Unhandled Runtime Error. Bei der Transaktion scheinen …"
type textarea "x"
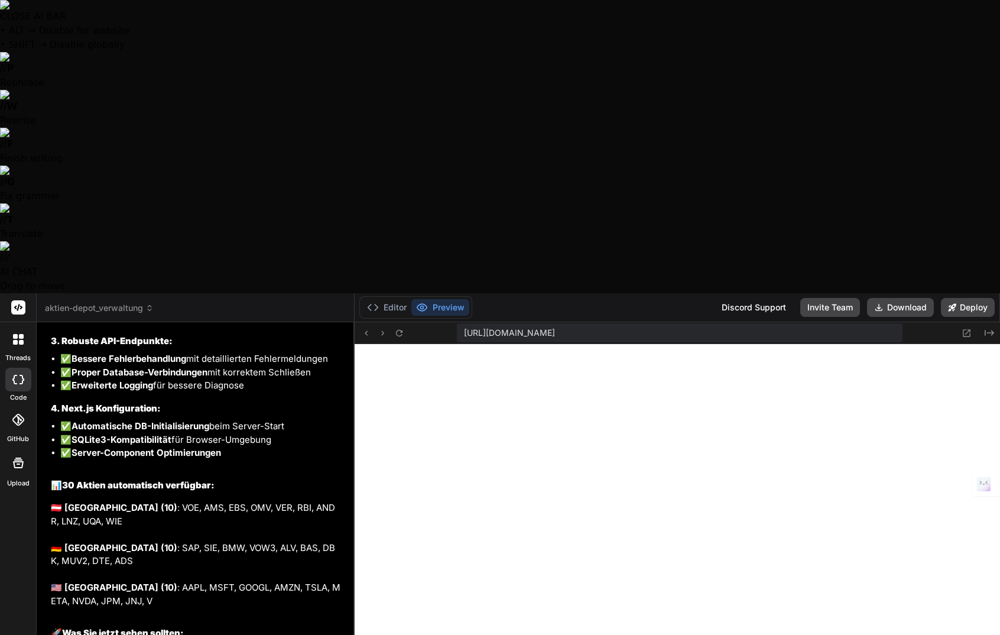
type textarea "Es gibt bei Aktien einen Unhandled Runtime Error. Bei der Transaktion scheinen …"
type textarea "x"
type textarea "Es gibt bei Aktien einen Unhandled Runtime Error. Bei der Transaktion scheinen …"
type textarea "x"
type textarea "Es gibt bei Aktien einen Unhandled Runtime Error. Bei der Transaktion scheinen …"
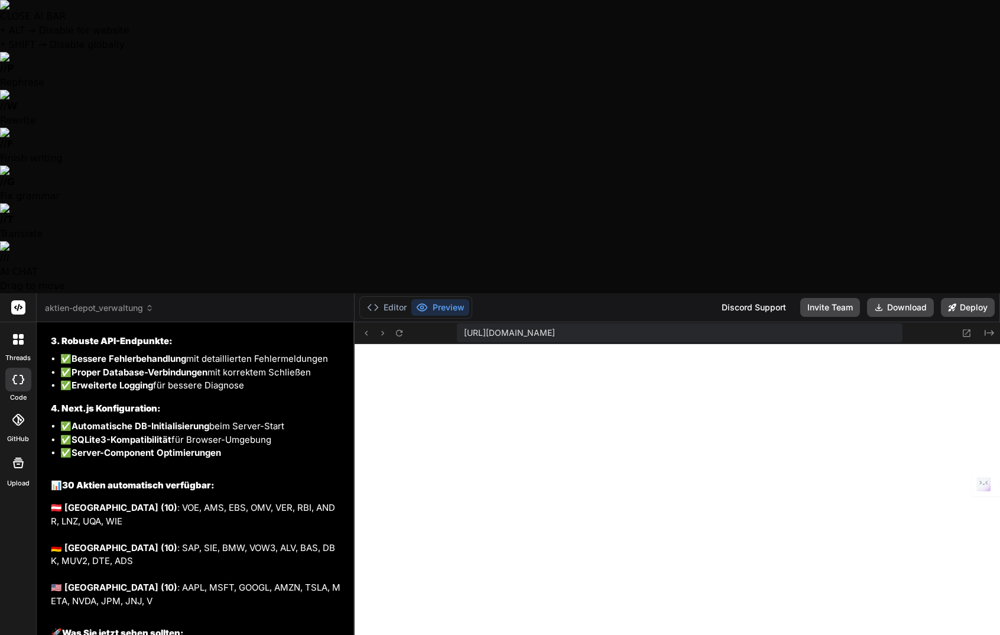
type textarea "x"
type textarea "Es gibt bei Aktien einen Unhandled Runtime Error. Bei der Transaktion scheinen …"
type textarea "x"
type textarea "Es gibt bei Aktien einen Unhandled Runtime Error. Bei der Transaktion scheinen …"
type textarea "x"
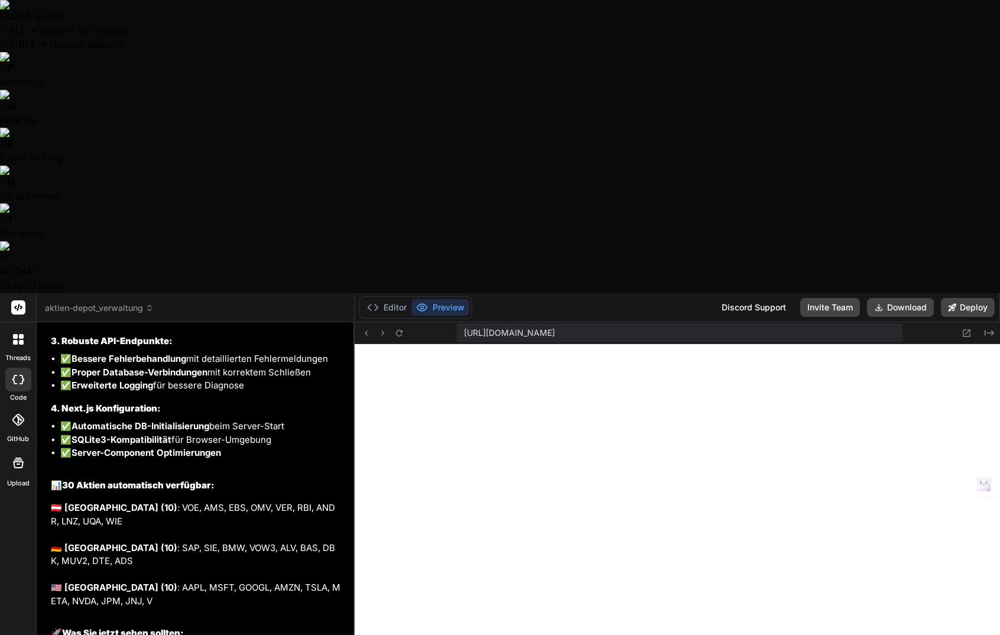
type textarea "Es gibt bei Aktien einen Unhandled Runtime Error. Bei der Transaktion scheinen …"
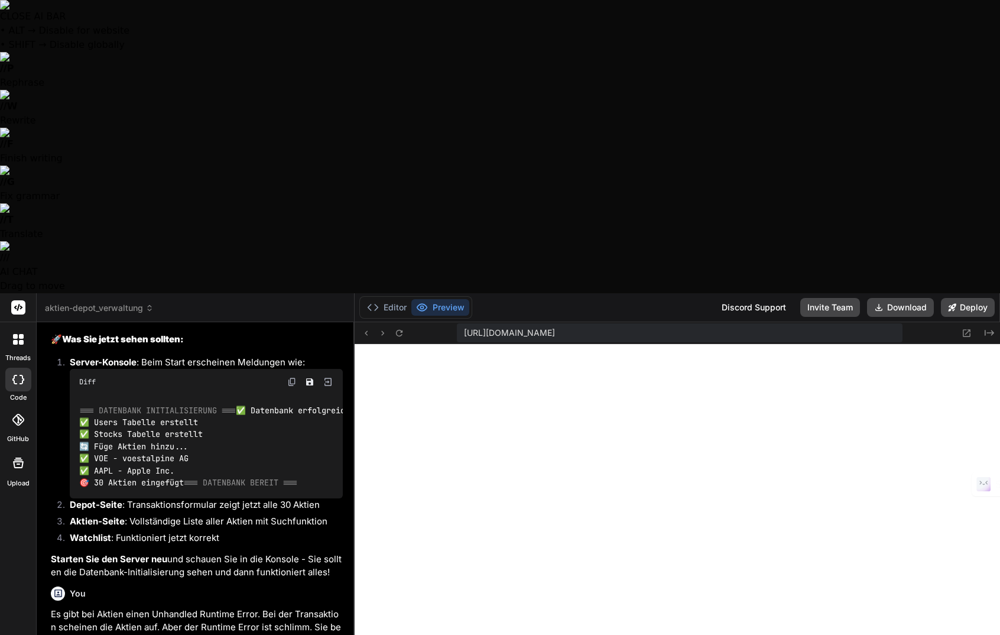
scroll to position [3178, 0]
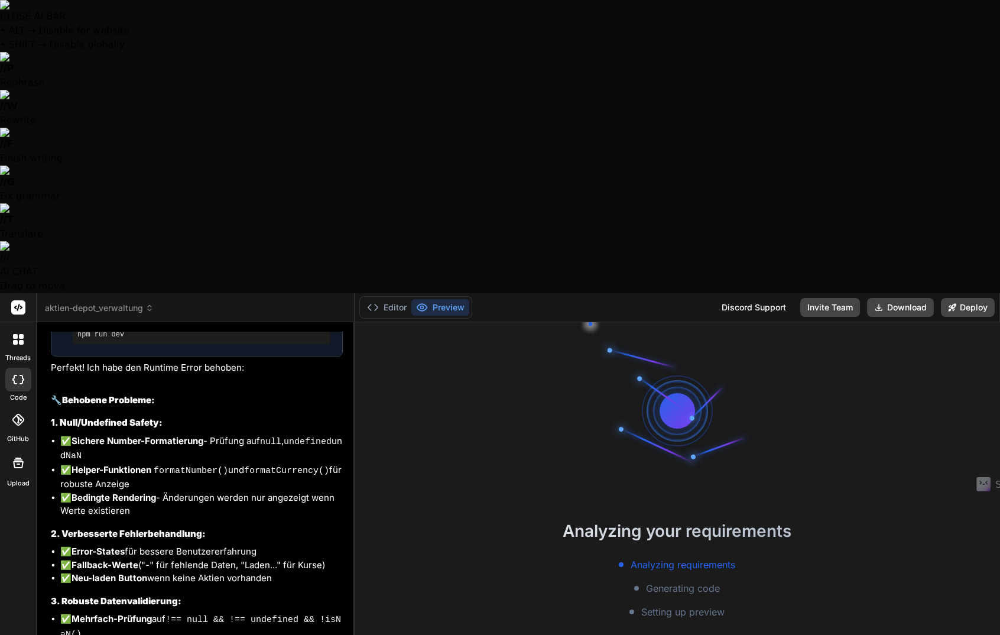
scroll to position [4380, 0]
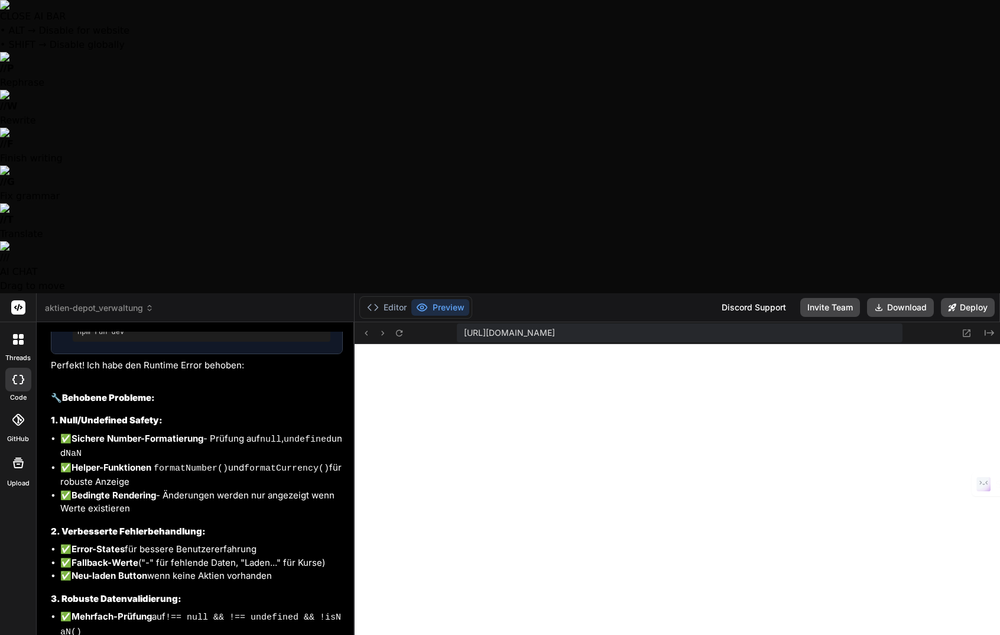
type textarea "x"
type textarea "L"
type textarea "x"
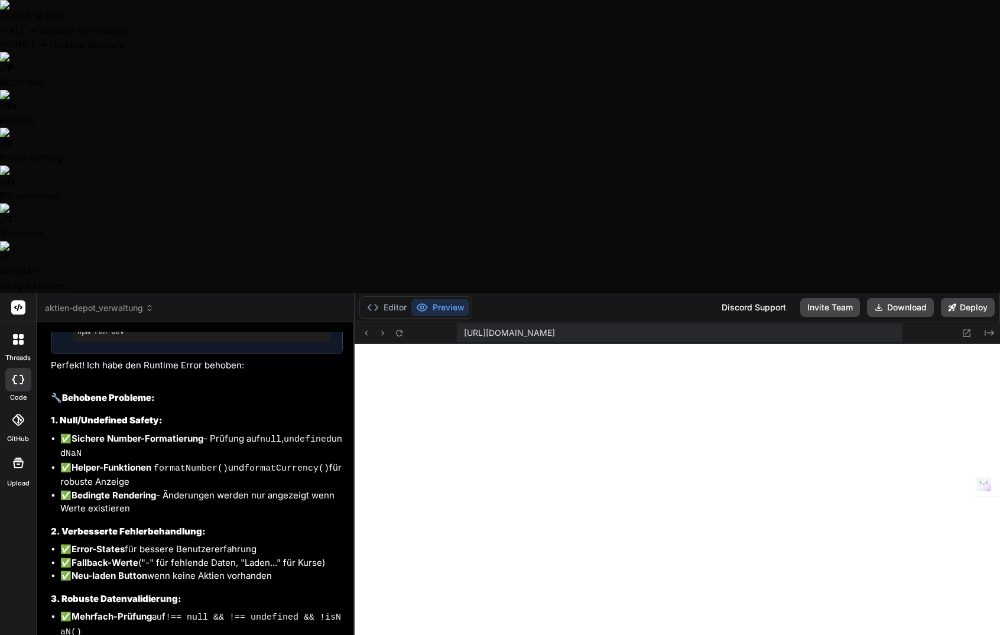
type textarea "Le"
type textarea "x"
type textarea "Lei"
type textarea "x"
type textarea "Leid"
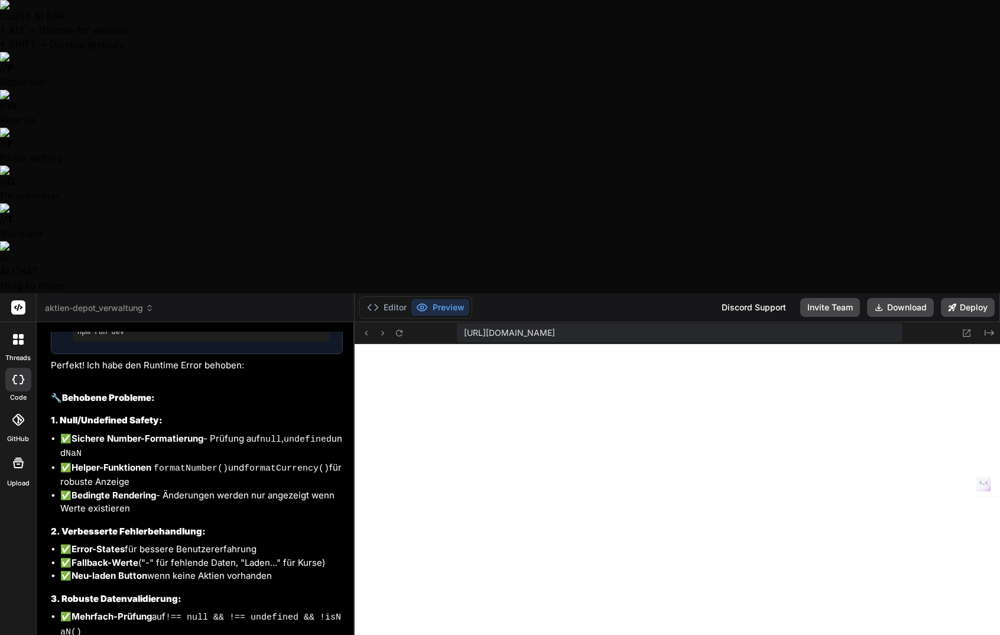
type textarea "x"
type textarea "Leide"
type textarea "x"
type textarea "Leider"
type textarea "x"
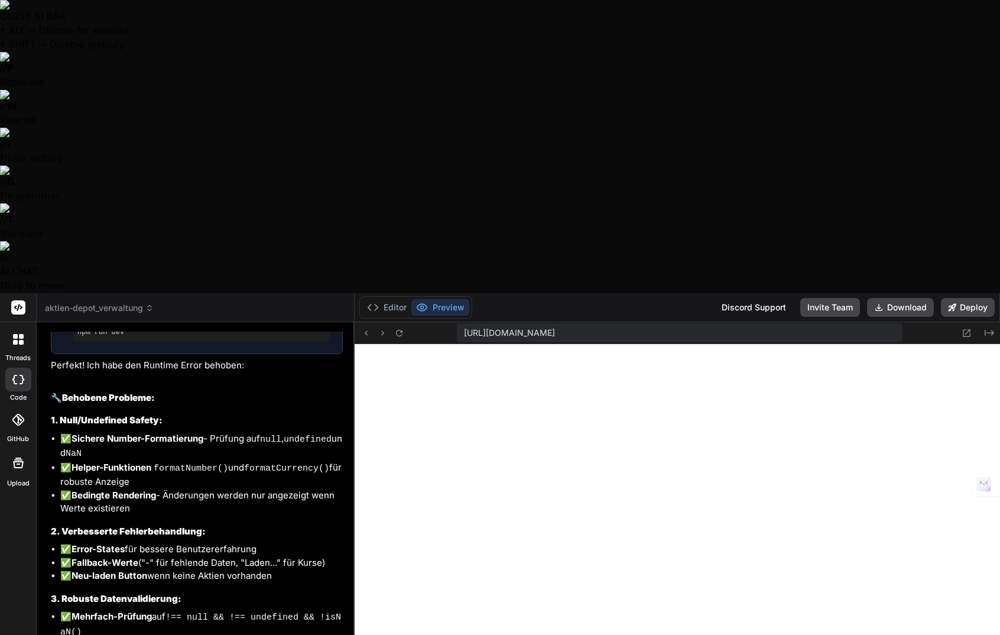
type textarea "Leider"
type textarea "x"
type textarea "Leider h"
type textarea "x"
type textarea "Leider ha"
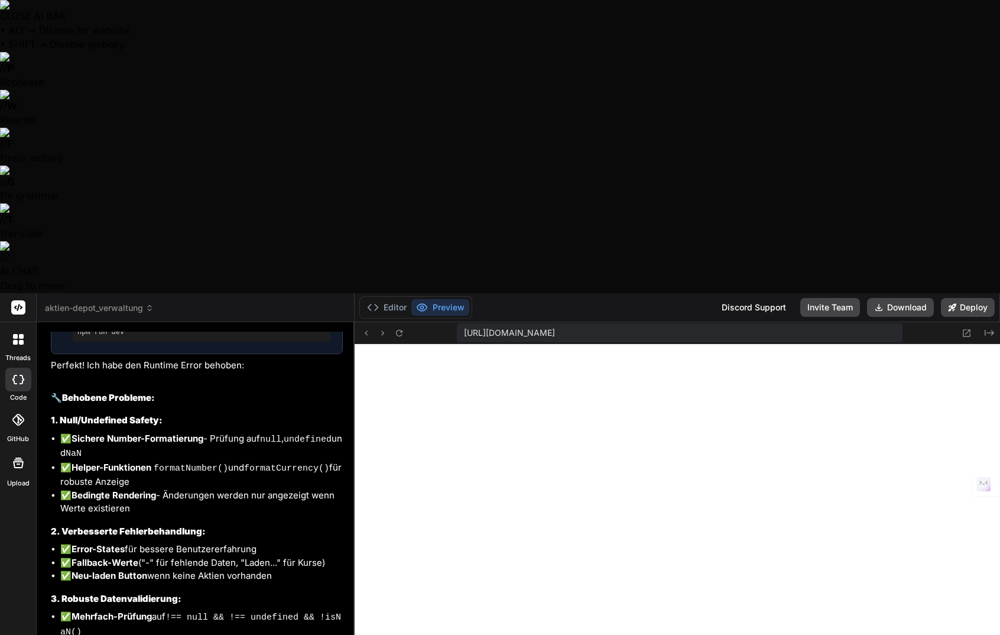
type textarea "x"
type textarea "Leider hab"
type textarea "x"
type textarea "Leider habe"
type textarea "x"
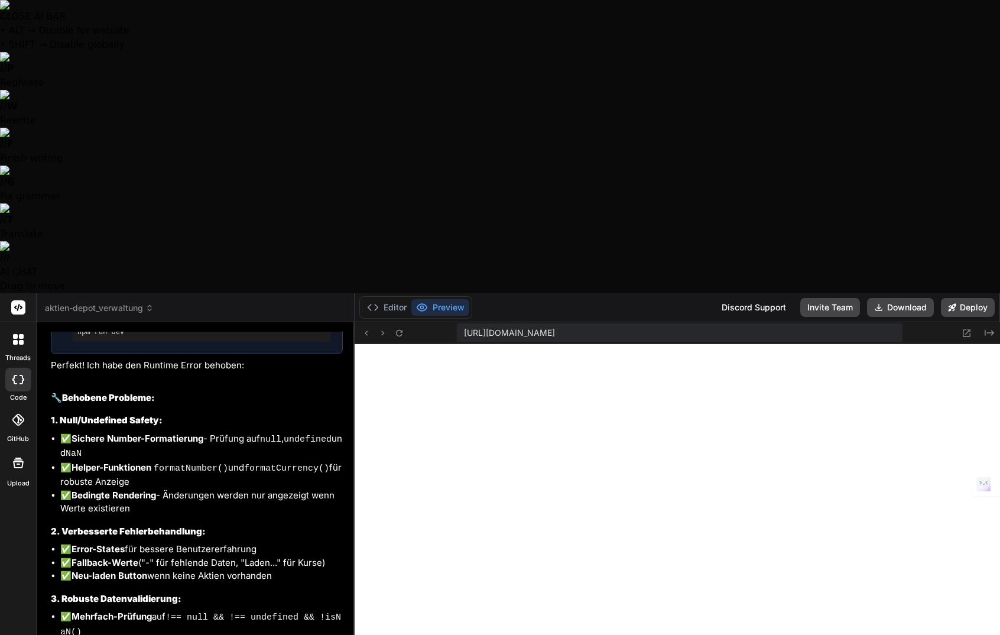
type textarea "Leider haben"
type textarea "x"
type textarea "Leider haben"
type textarea "x"
type textarea "Leider haben w"
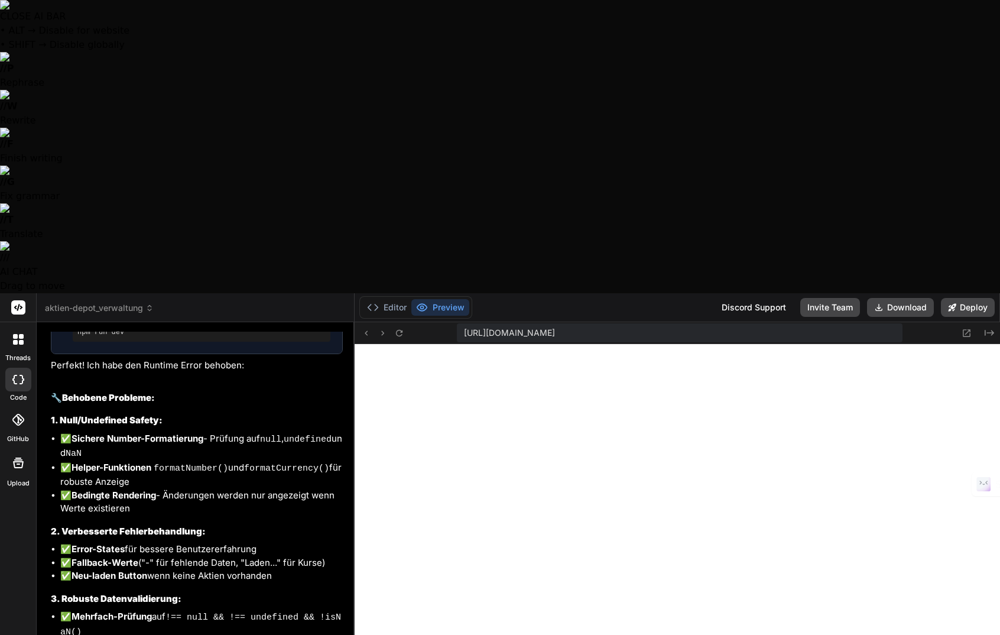
type textarea "x"
type textarea "Leider haben wi"
type textarea "x"
type textarea "Leider haben wir"
type textarea "x"
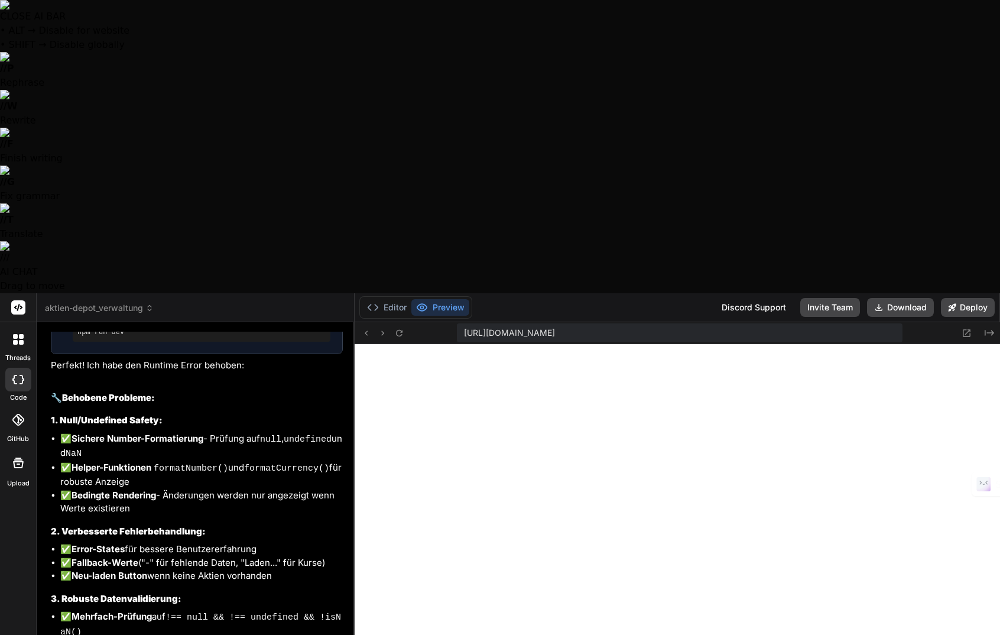
type textarea "Leider haben wir"
type textarea "x"
type textarea "Leider haben wir j"
type textarea "x"
type textarea "Leider haben wir je"
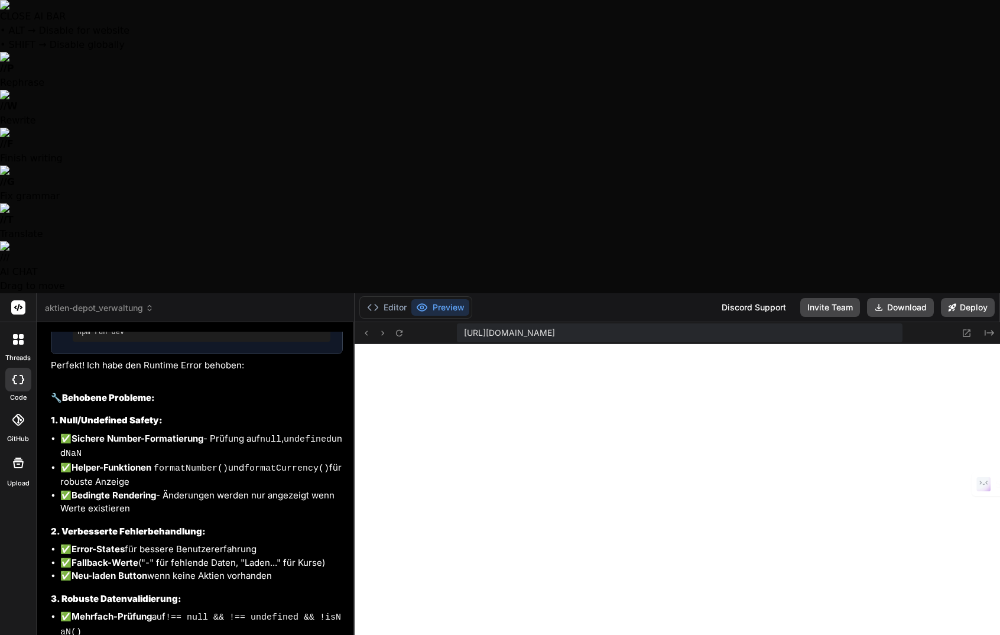
type textarea "x"
type textarea "Leider haben wir jet"
type textarea "x"
type textarea "Leider haben wir jetz"
type textarea "x"
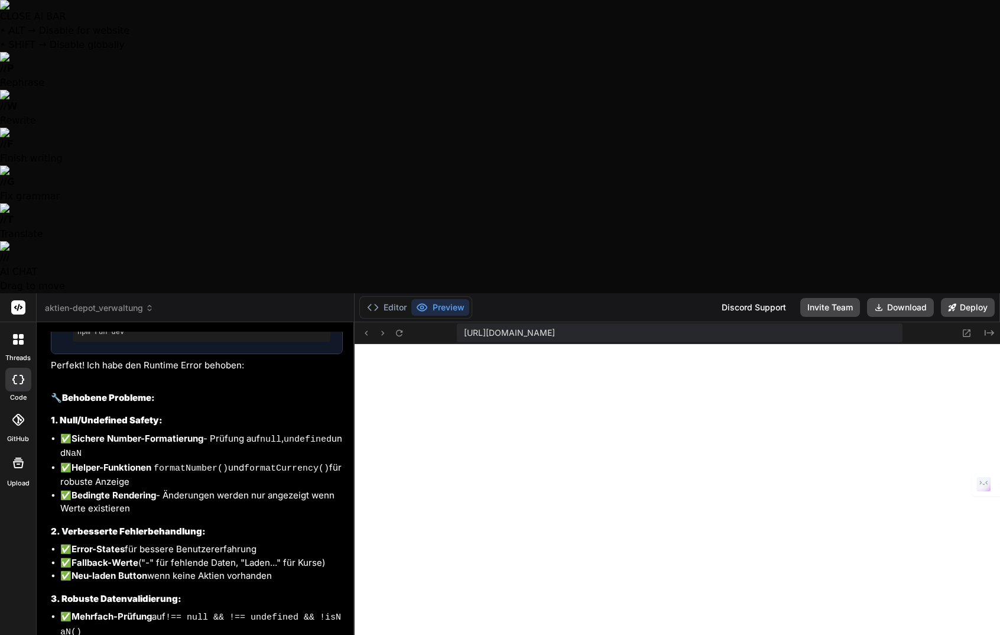
type textarea "Leider haben wir jetzt"
type textarea "x"
type textarea "Leider haben wir jetzt"
type textarea "x"
type textarea "Leider haben wir jetzt e"
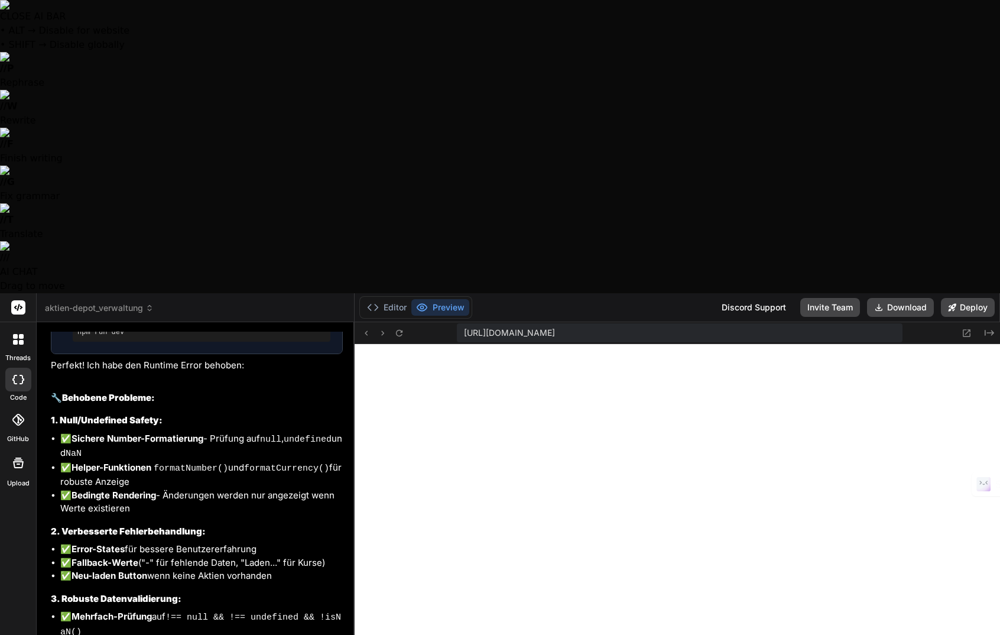
type textarea "x"
type textarea "Leider haben wir jetzt ei"
type textarea "x"
type textarea "Leider haben wir jetzt ein"
type textarea "x"
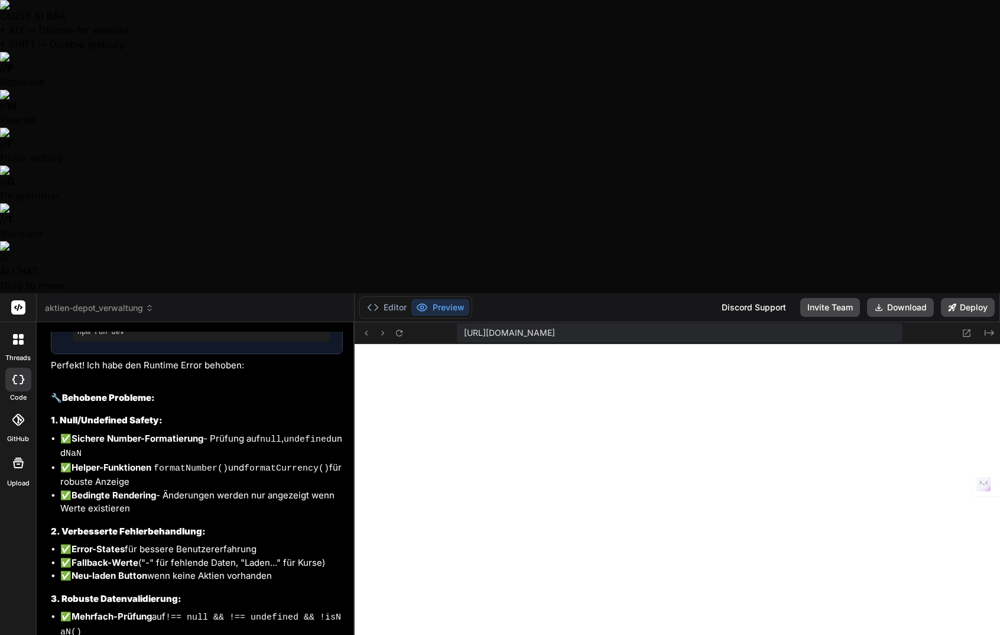
type textarea "Leider haben wir jetzt eine"
type textarea "x"
type textarea "Leider haben wir jetzt einen"
type textarea "x"
type textarea "Leider haben wir jetzt einen"
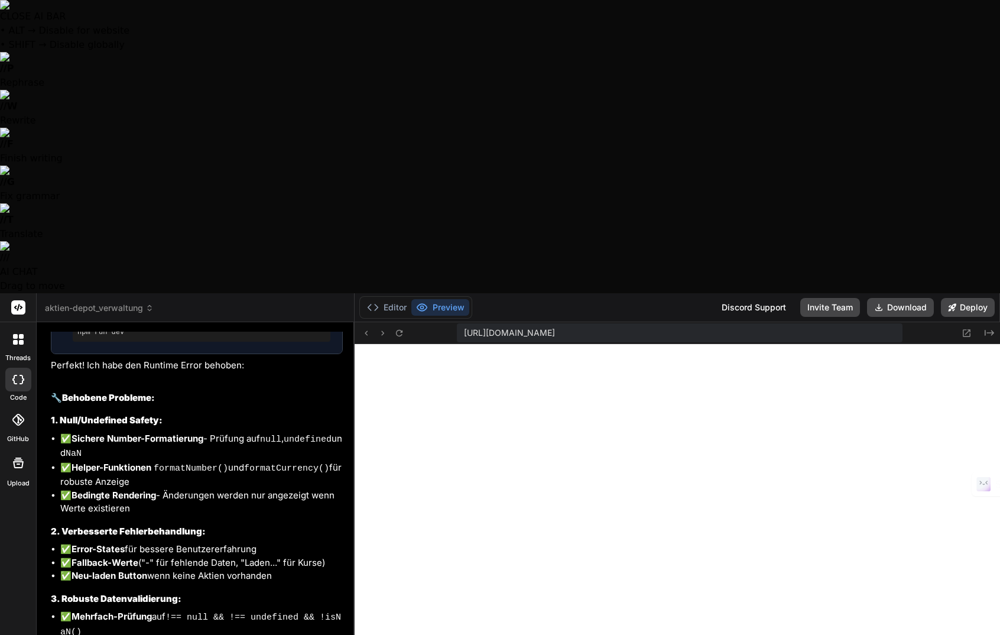
type textarea "x"
type textarea "Leider haben wir jetzt einen F"
type textarea "x"
type textarea "Leider haben wir jetzt einen Fe"
type textarea "x"
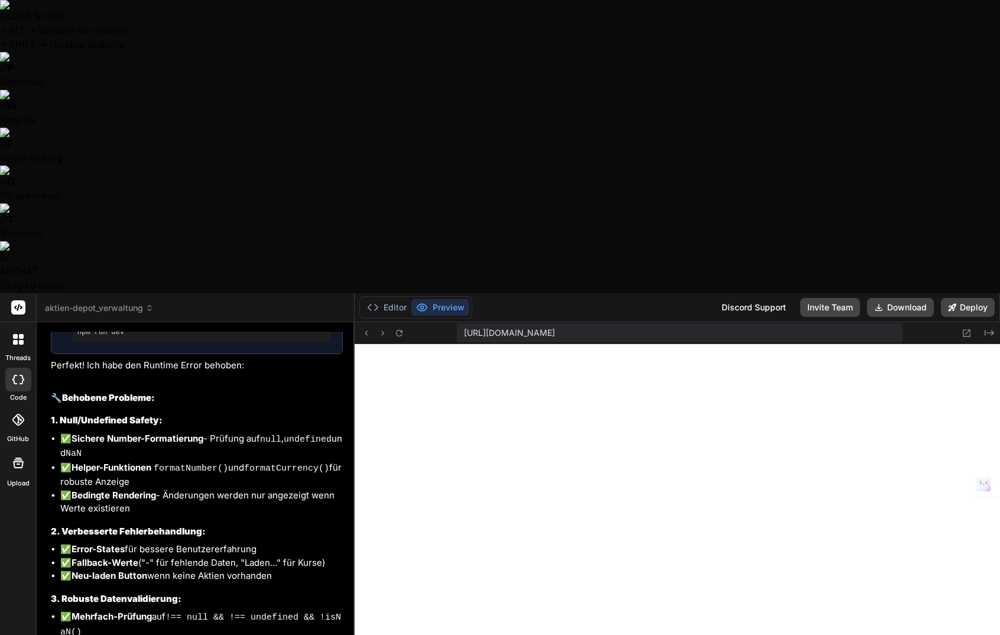
type textarea "Leider haben wir jetzt einen Feh"
type textarea "x"
type textarea "Leider haben wir jetzt einen Fehl"
type textarea "x"
type textarea "Leider haben wir jetzt einen Fehle"
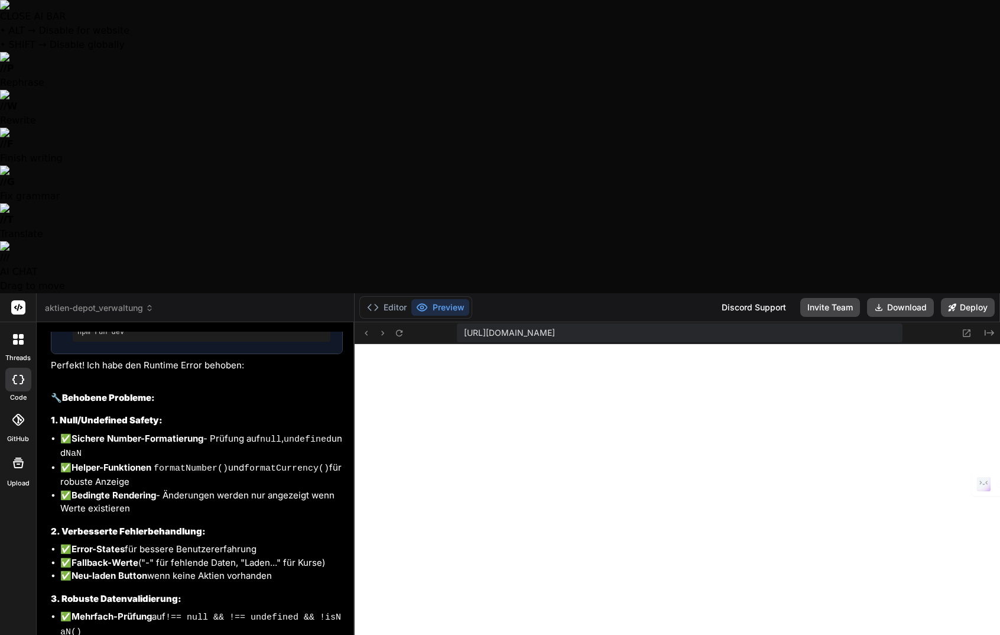
type textarea "x"
type textarea "Leider haben wir jetzt einen Fehler"
type textarea "x"
type textarea "Leider haben wir jetzt einen Fehler"
type textarea "x"
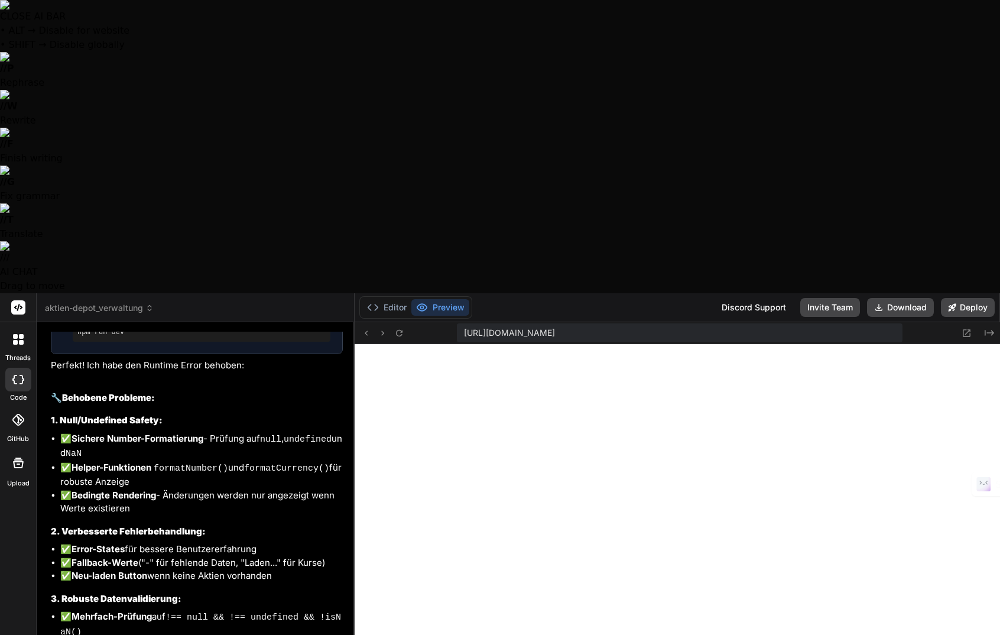
type textarea "Leider haben wir jetzt einen Fehler b"
type textarea "x"
type textarea "Leider haben wir jetzt einen Fehler be"
type textarea "x"
type textarea "Leider haben wir jetzt einen Fehler bei"
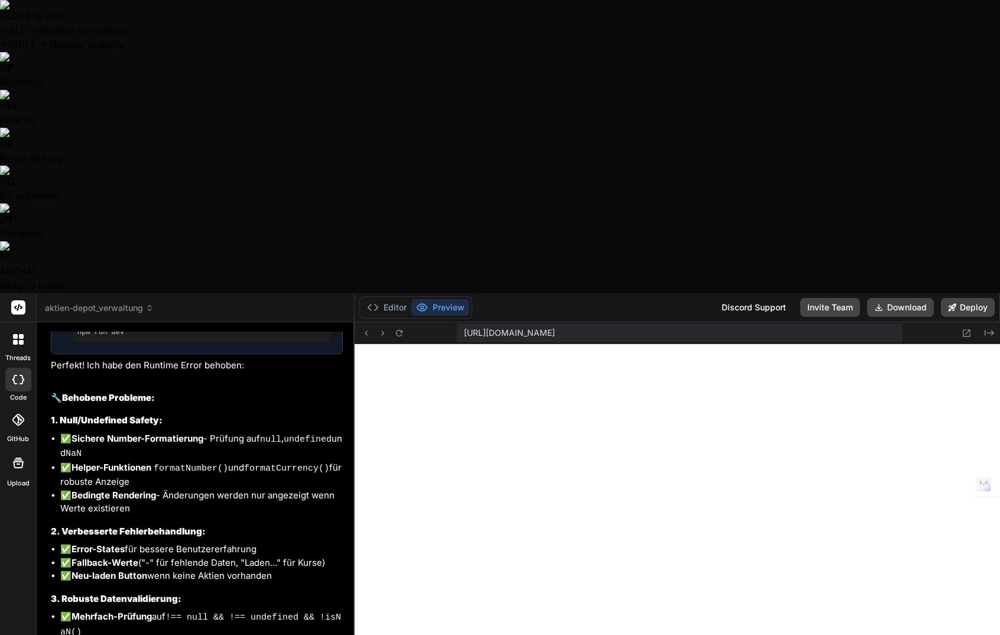
type textarea "x"
type textarea "Leider haben wir jetzt einen Fehler beim"
type textarea "x"
type textarea "Leider haben wir jetzt einen Fehler beim"
type textarea "x"
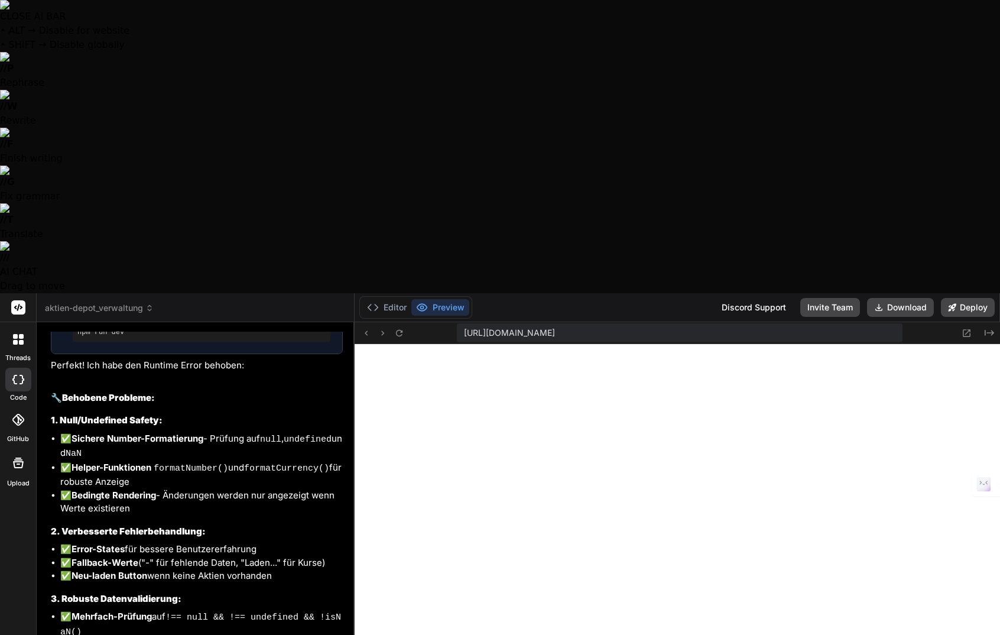
type textarea "Leider haben wir jetzt einen Fehler beim D"
type textarea "x"
type textarea "Leider haben wir jetzt einen Fehler beim Da"
type textarea "x"
type textarea "Leider haben wir jetzt einen Fehler beim Das"
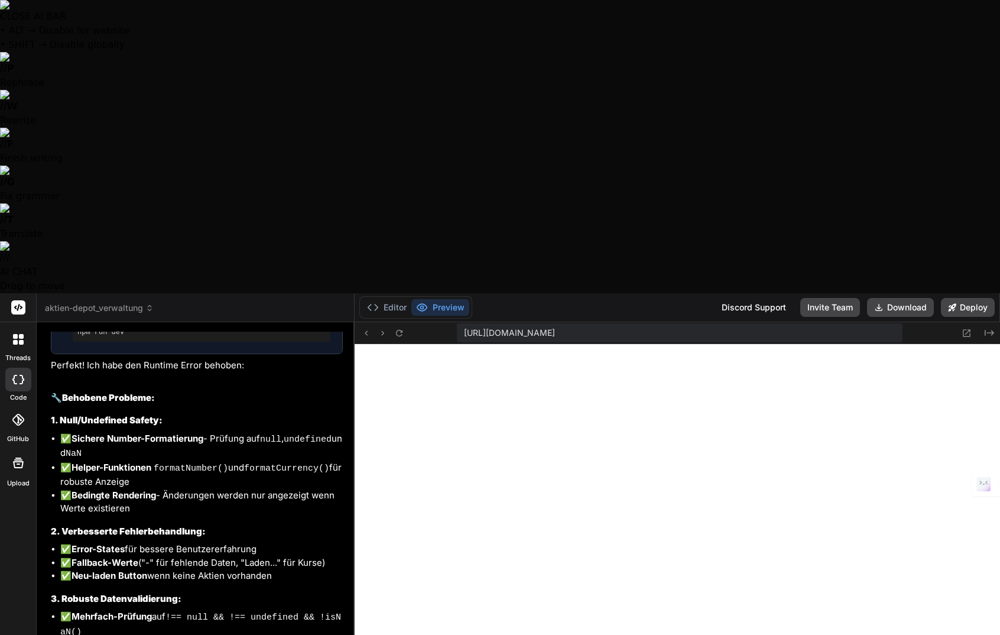
type textarea "x"
type textarea "Leider haben wir jetzt einen Fehler beim Dash"
type textarea "x"
type textarea "Leider haben wir jetzt einen Fehler beim Dasho"
type textarea "x"
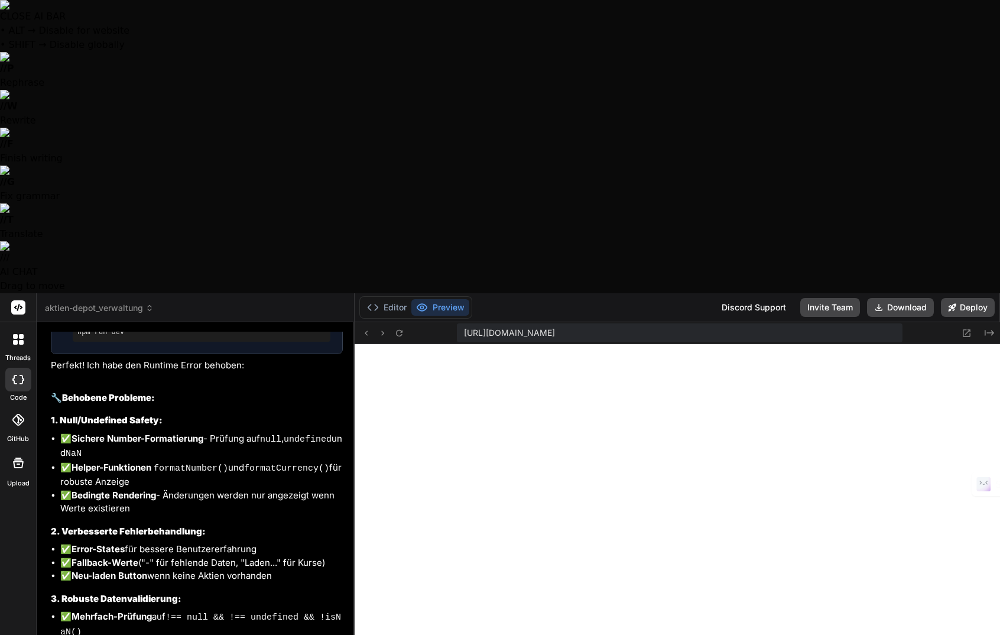
type textarea "Leider haben wir jetzt einen Fehler beim Dashoa"
type textarea "x"
type textarea "Leider haben wir jetzt einen Fehler beim Dashoar"
type textarea "x"
type textarea "Leider haben wir jetzt einen Fehler beim Dashoard"
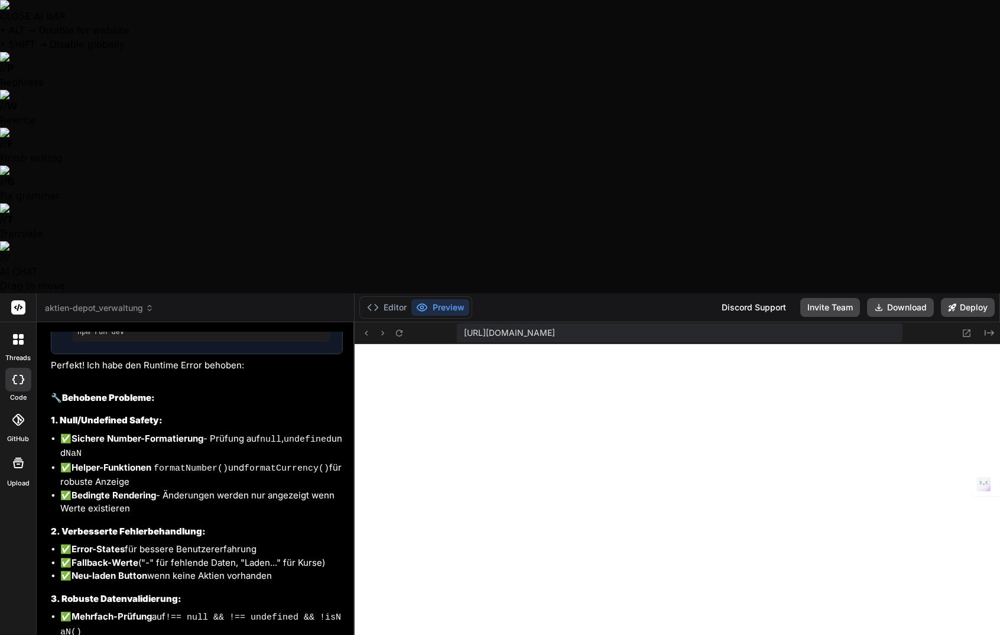
type textarea "x"
type textarea "Leider haben wir jetzt einen Fehler beim Dashoar"
type textarea "x"
type textarea "Leider haben wir jetzt einen Fehler beim Dashoa"
type textarea "x"
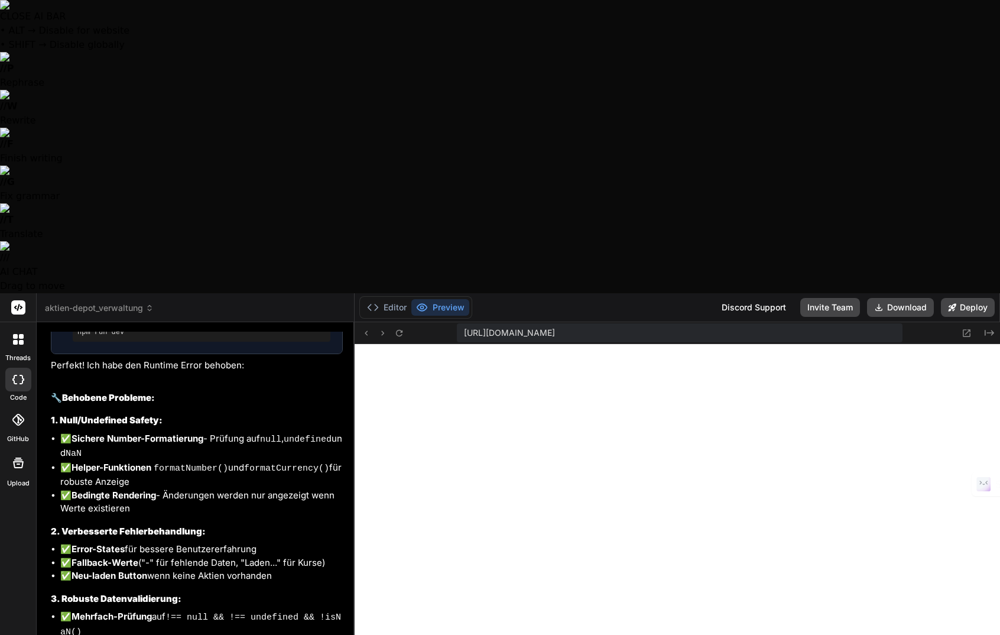
type textarea "Leider haben wir jetzt einen Fehler beim Dasho"
type textarea "x"
type textarea "Leider haben wir jetzt einen Fehler beim Dash"
type textarea "x"
type textarea "Leider haben wir jetzt einen Fehler beim Das"
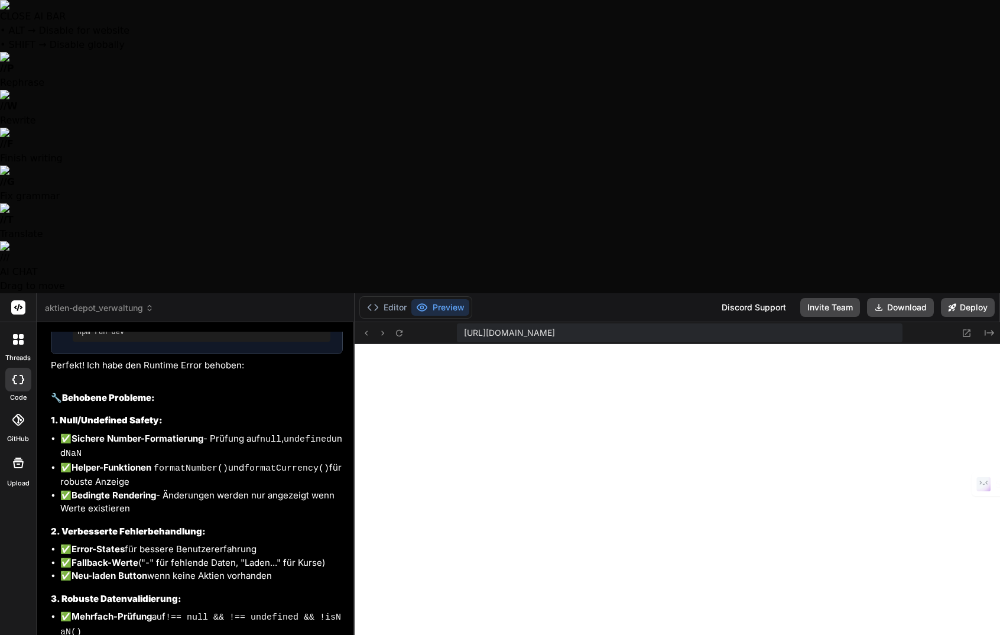
type textarea "x"
type textarea "Leider haben wir jetzt einen Fehler beim Dasb"
type textarea "x"
type textarea "Leider haben wir jetzt einen Fehler beim Dasbo"
type textarea "x"
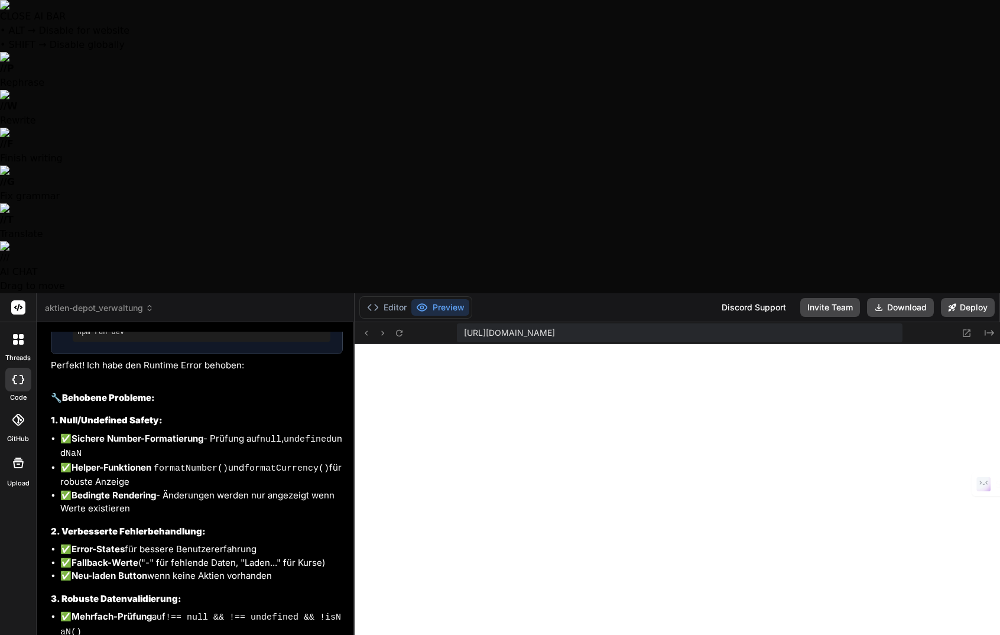
type textarea "Leider haben wir jetzt einen Fehler beim Dasboa"
type textarea "x"
type textarea "Leider haben wir jetzt einen Fehler beim Dasboar"
type textarea "x"
type textarea "Leider haben wir jetzt einen Fehler beim Dasboard"
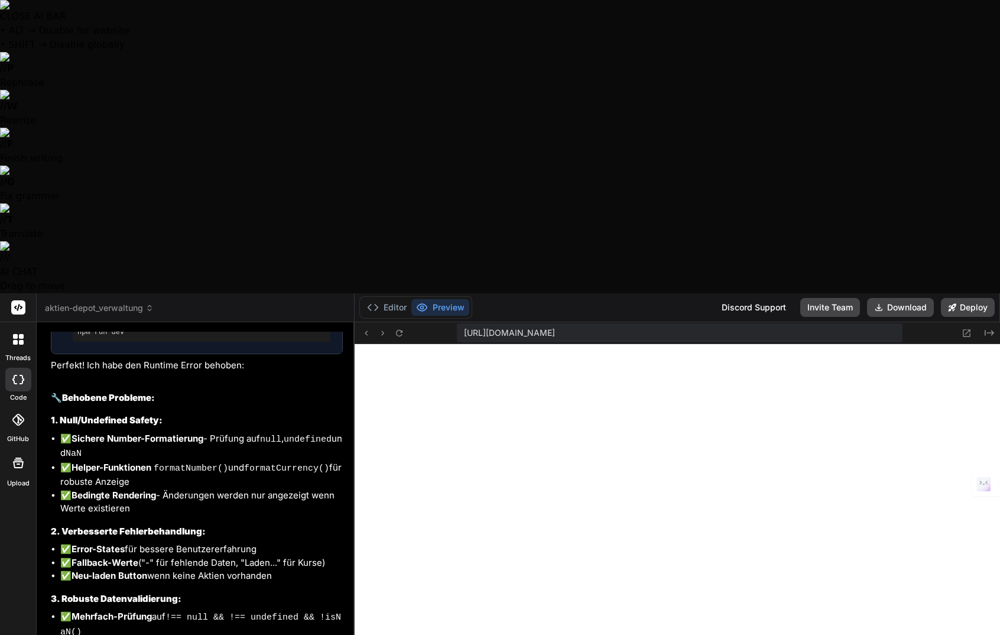
type textarea "x"
type textarea "Leider haben wir jetzt einen Fehler beim Dasboard,"
type textarea "x"
type textarea "Leider haben wir jetzt einen Fehler beim Dasboard,"
type textarea "x"
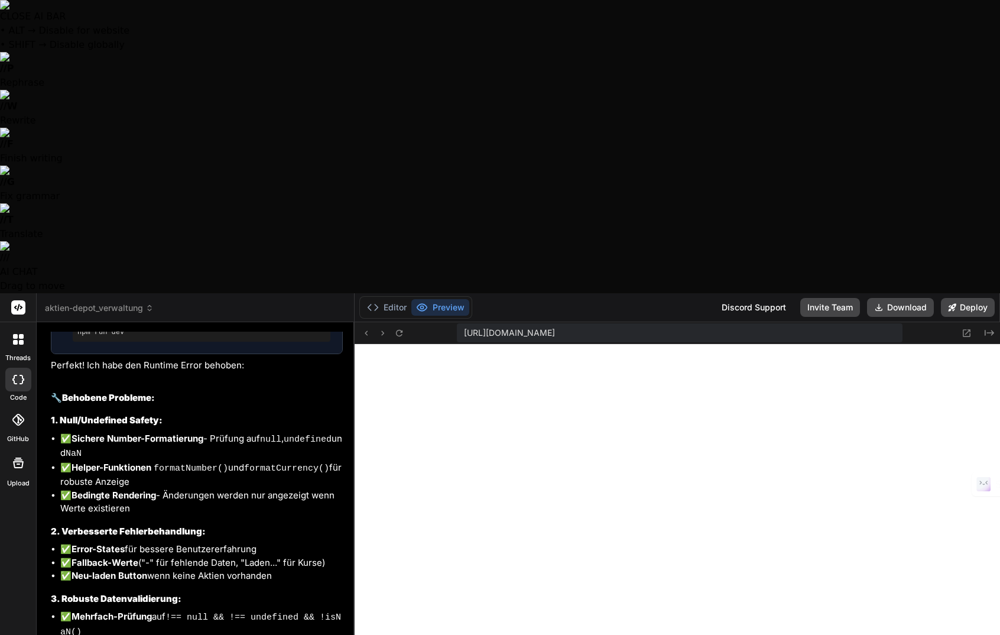
type textarea "Leider haben wir jetzt einen Fehler beim Dasboard, b"
type textarea "x"
type textarea "Leider haben wir jetzt einen Fehler beim Dasboard, be"
type textarea "x"
type textarea "Leider haben wir jetzt einen Fehler beim Dasboard, bei"
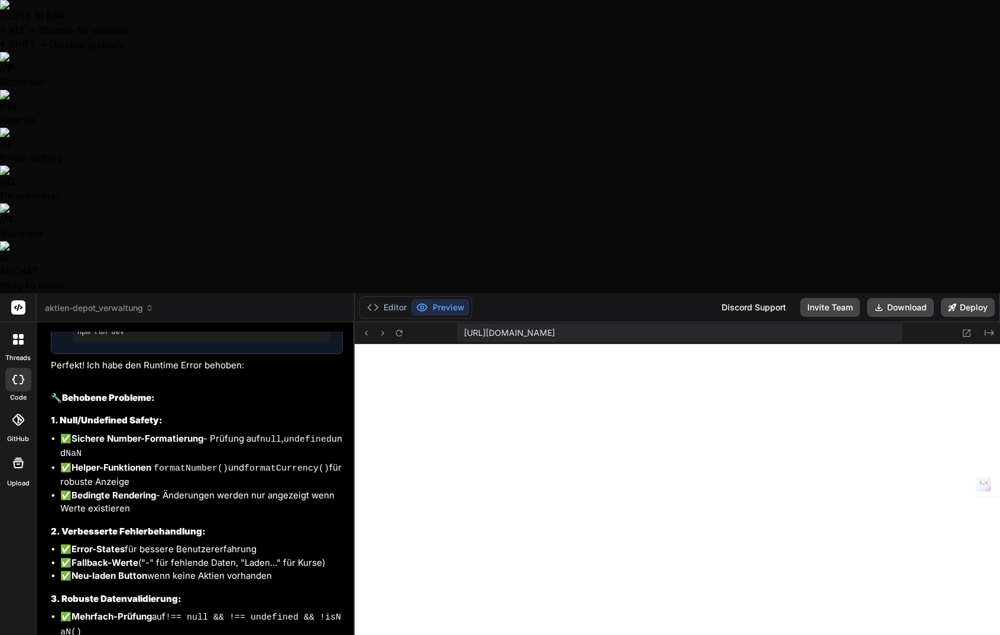
type textarea "x"
type textarea "Leider haben wir jetzt einen Fehler beim Dasboard, bei"
type textarea "x"
type textarea "Leider haben wir jetzt einen Fehler beim Dasboard, bei d"
type textarea "x"
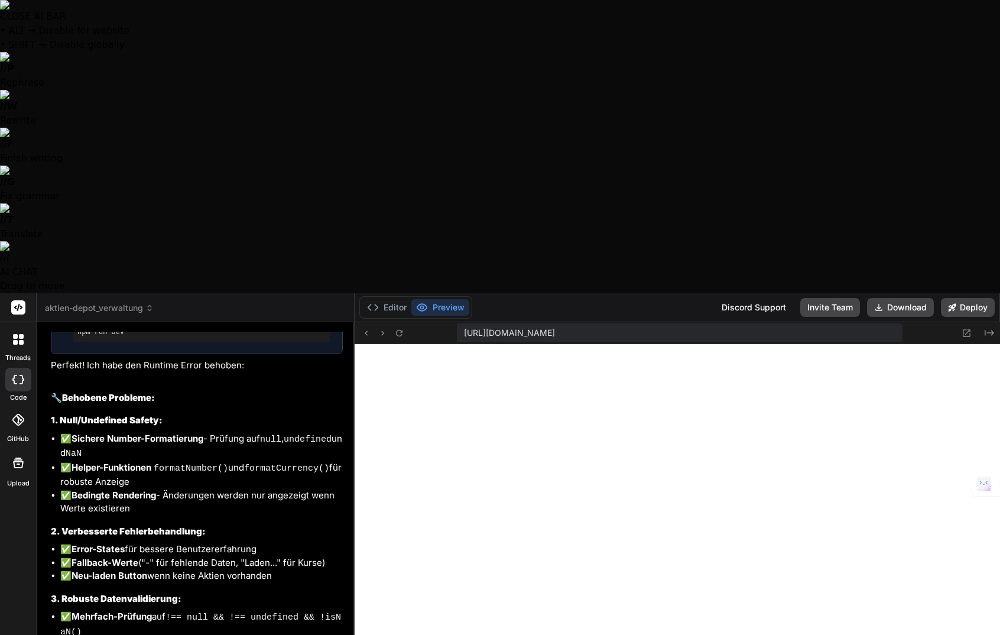
type textarea "Leider haben wir jetzt einen Fehler beim Dasboard, bei de"
type textarea "x"
type textarea "Leider haben wir jetzt einen Fehler beim Dasboard, bei der"
type textarea "x"
type textarea "Leider haben wir jetzt einen Fehler beim Dasboard, bei der"
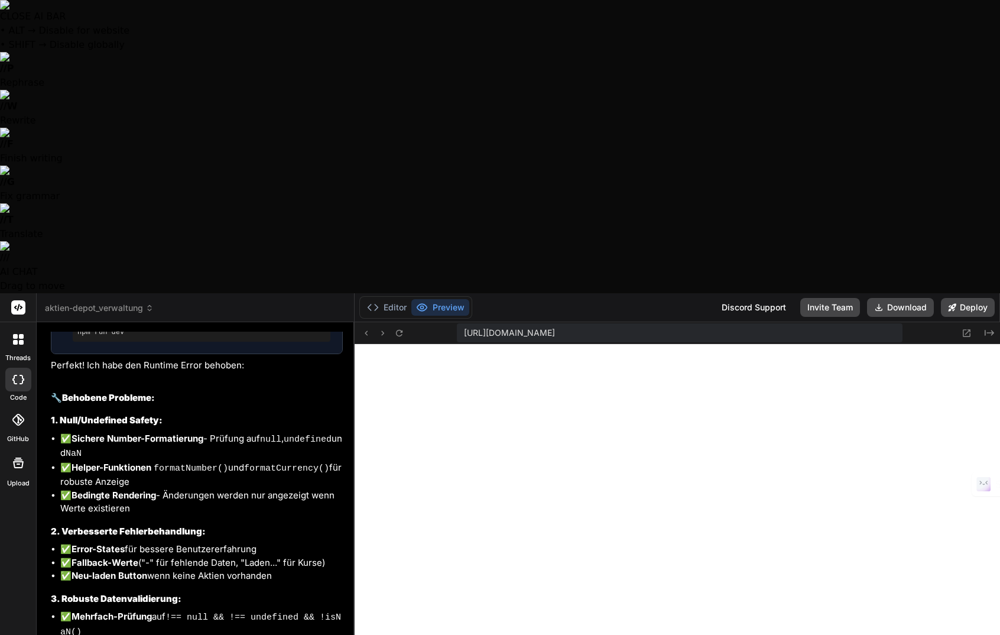
type textarea "x"
type textarea "Leider haben wir jetzt einen Fehler beim Dasboard, bei der A"
type textarea "x"
type textarea "Leider haben wir jetzt einen Fehler beim Dasboard, bei der An"
type textarea "x"
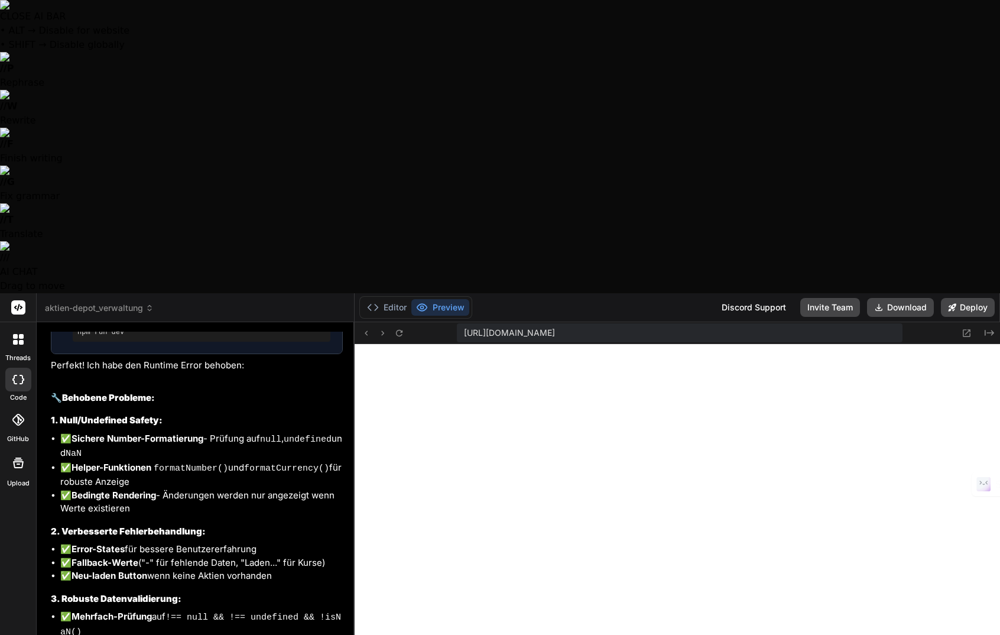
type textarea "Leider haben wir jetzt einen Fehler beim Dasboard, bei der Anz"
type textarea "x"
type textarea "Leider haben wir jetzt einen Fehler beim Dasboard, bei der Anze"
type textarea "x"
type textarea "Leider haben wir jetzt einen Fehler beim Dasboard, bei der Anzei"
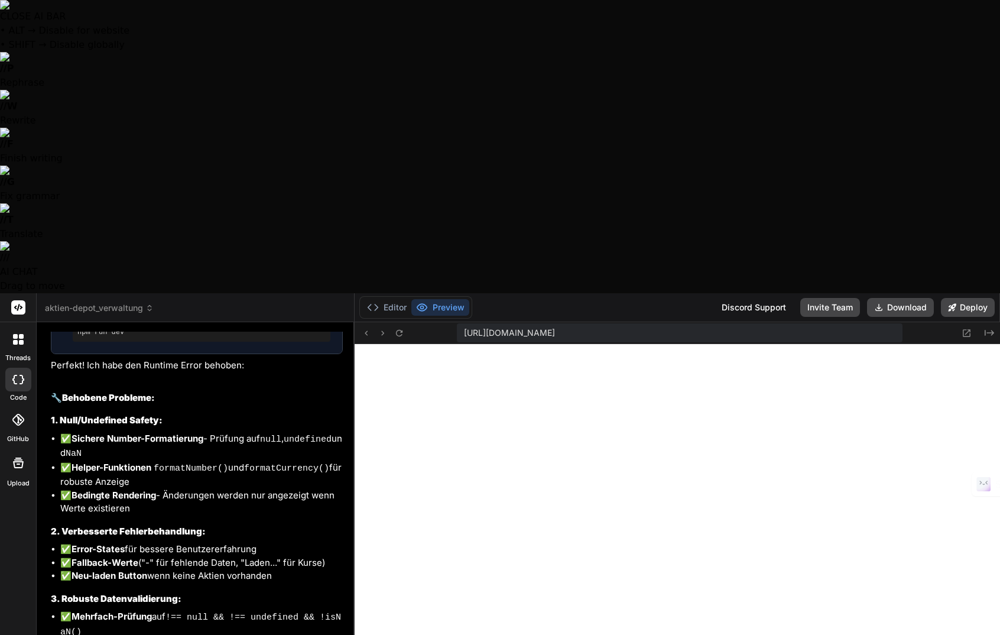
type textarea "x"
type textarea "Leider haben wir jetzt einen Fehler beim Dasboard, bei der Anzeig"
type textarea "x"
type textarea "Leider haben wir jetzt einen Fehler beim Dasboard, bei der Anzeige"
type textarea "x"
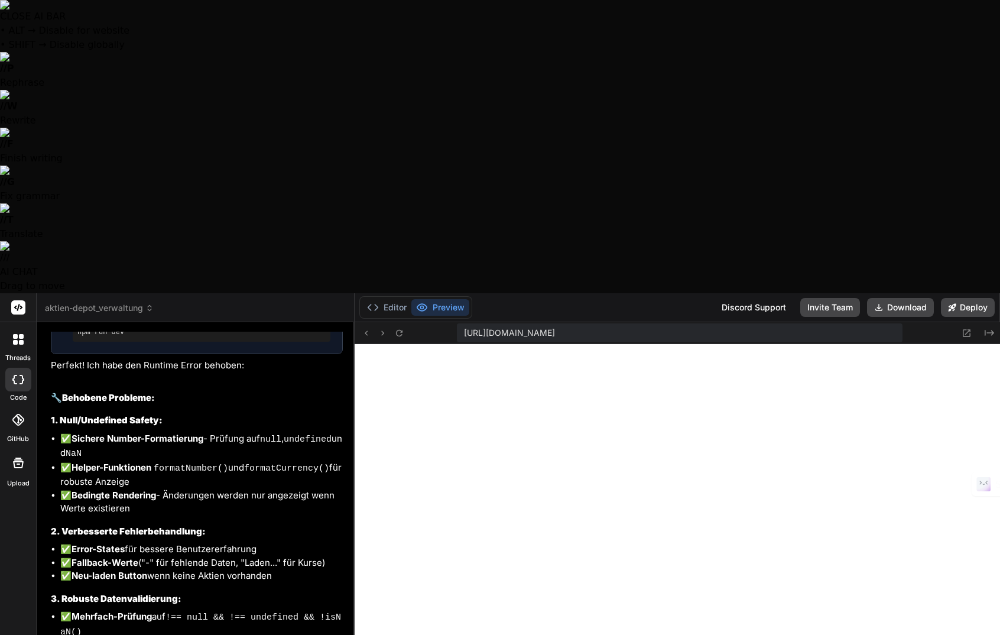
type textarea "Leider haben wir jetzt einen Fehler beim Dasboard, bei der Anzeige"
type textarea "x"
type textarea "Leider haben wir jetzt einen Fehler beim Dasboard, bei der Anzeige ""
type textarea "x"
type textarea "Leider haben wir jetzt einen Fehler beim Dasboard, bei der Anzeige "M"
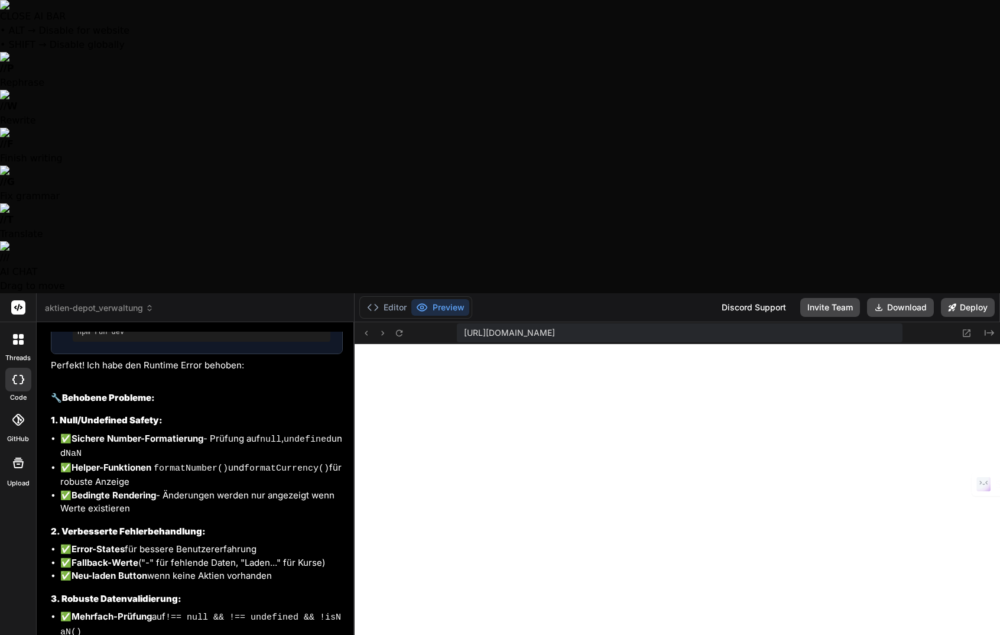
type textarea "x"
type textarea "Leider haben wir jetzt einen Fehler beim Dasboard, bei der Anzeige "Me"
type textarea "x"
type textarea "Leider haben wir jetzt einen Fehler beim Dasboard, bei der Anzeige "Mei"
type textarea "x"
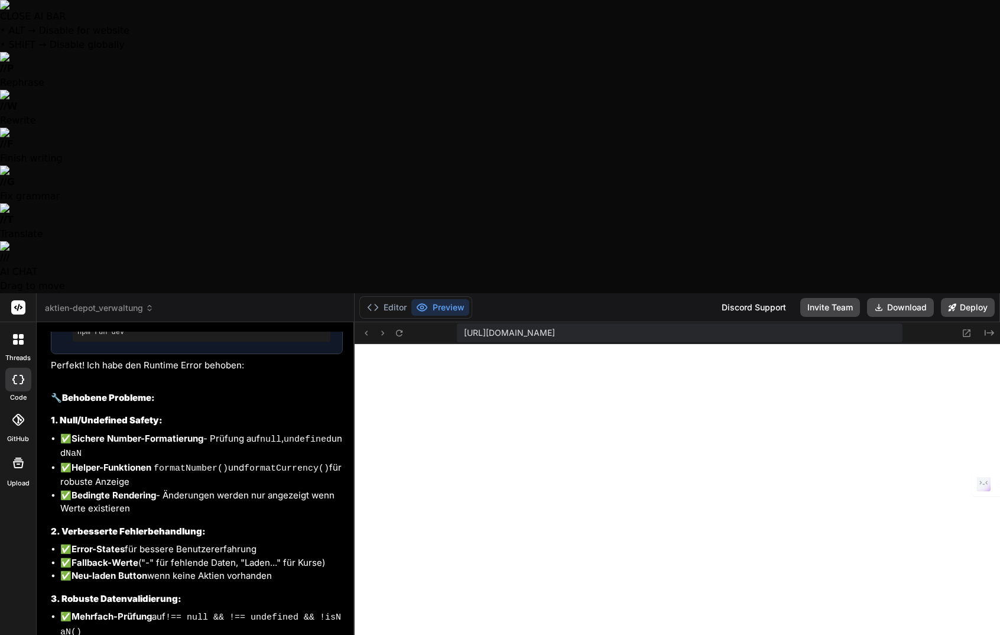
type textarea "Leider haben wir jetzt einen Fehler beim Dasboard, bei der Anzeige "Mein"
type textarea "x"
type textarea "Leider haben wir jetzt einen Fehler beim Dasboard, bei der Anzeige "Mein"
type textarea "x"
type textarea "Leider haben wir jetzt einen Fehler beim Dasboard, bei der Anzeige "Mein P"
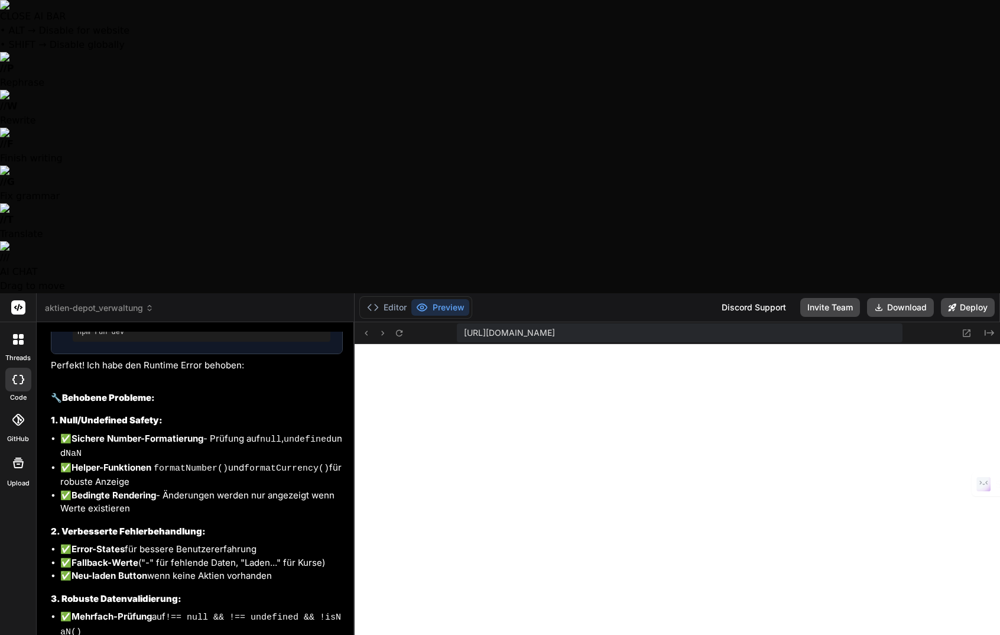
type textarea "x"
type textarea "Leider haben wir jetzt einen Fehler beim Dasboard, bei der Anzeige "Mein Po"
type textarea "x"
type textarea "Leider haben wir jetzt einen Fehler beim Dasboard, bei der Anzeige "Mein Por"
type textarea "x"
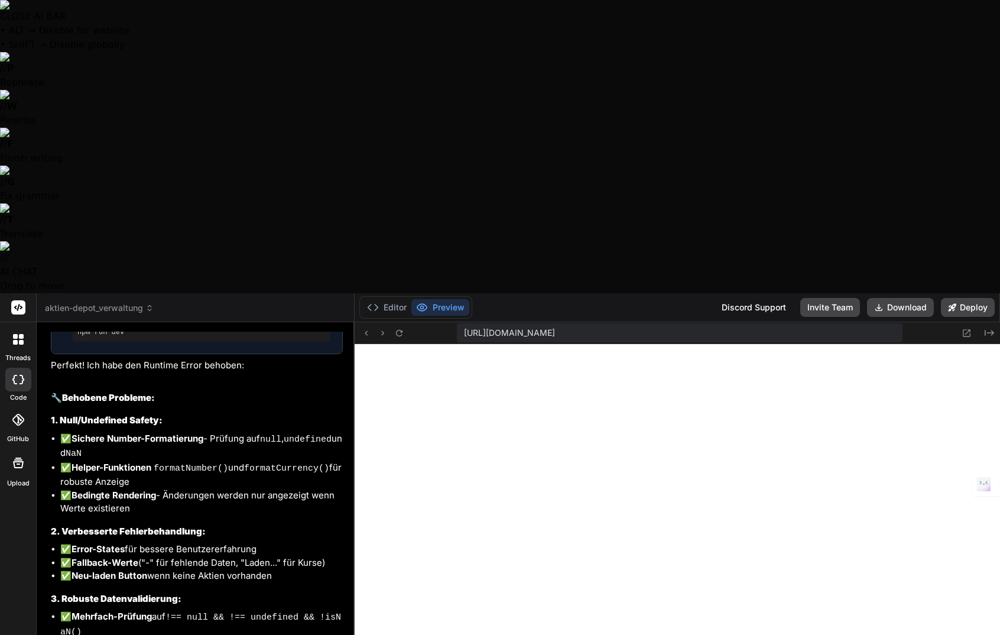
type textarea "Leider haben wir jetzt einen Fehler beim Dasboard, bei der Anzeige "Mein Port"
type textarea "x"
type textarea "Leider haben wir jetzt einen Fehler beim Dasboard, bei der Anzeige "Mein Portf"
type textarea "x"
type textarea "Leider haben wir jetzt einen Fehler beim Dasboard, bei der Anzeige "Mein Portfo"
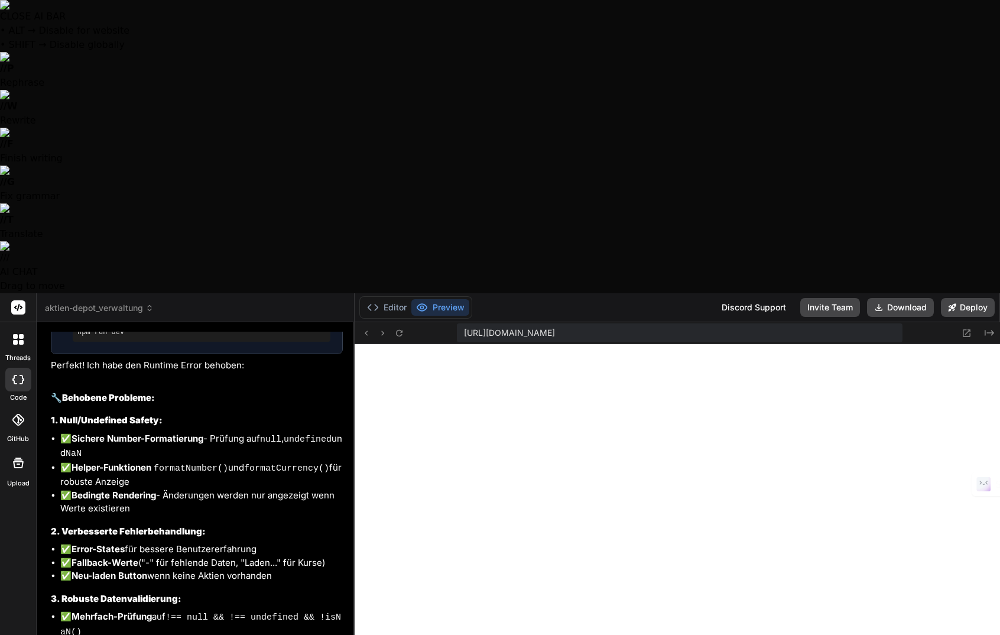
type textarea "x"
type textarea "Leider haben wir jetzt einen Fehler beim Dasboard, bei der Anzeige "Mein Portfol"
type textarea "x"
type textarea "Leider haben wir jetzt einen Fehler beim Dasboard, bei der Anzeige "Mein Portfo…"
type textarea "x"
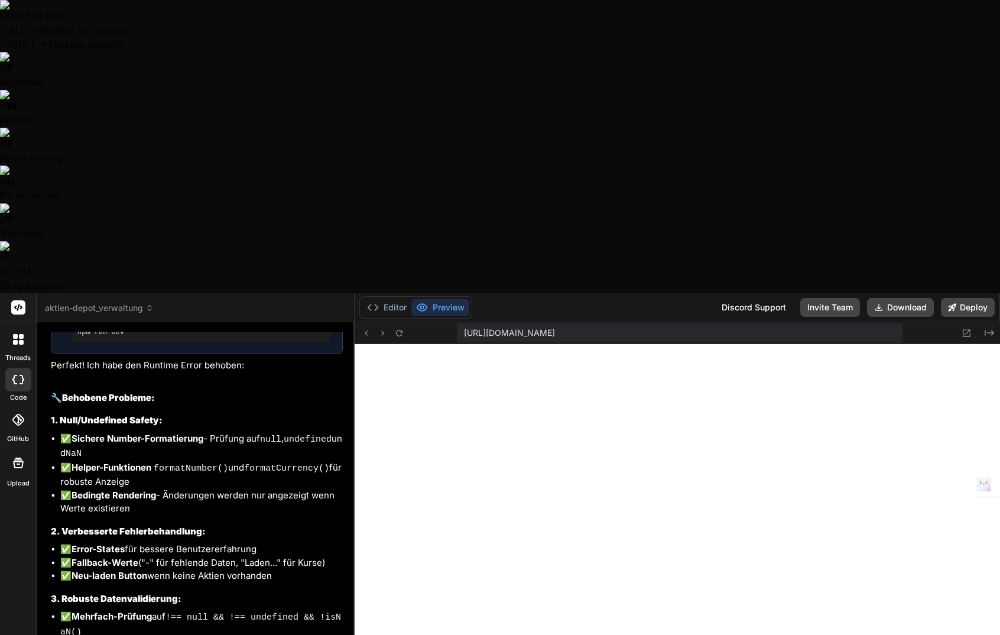
type textarea "Leider haben wir jetzt einen Fehler beim Dasboard, bei der Anzeige "Mein Portfo…"
type textarea "x"
type textarea "Leider haben wir jetzt einen Fehler beim Dasboard, bei der Anzeige "Mein Portfo…"
type textarea "x"
type textarea "Leider haben wir jetzt einen Fehler beim Dasboard, bei der Anzeige "Mein Portfo…"
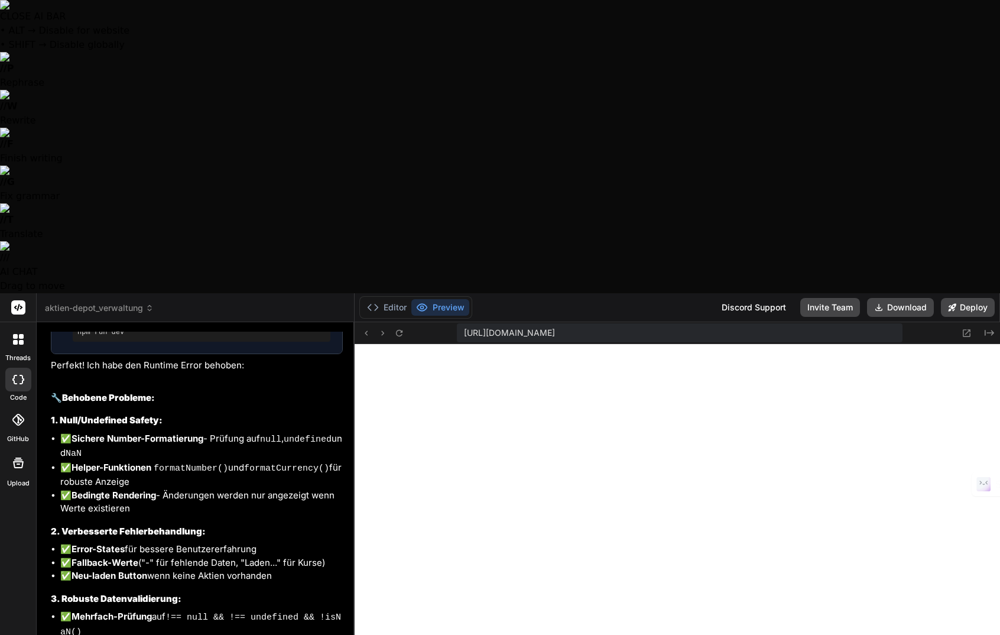
type textarea "x"
type textarea "Leider haben wir jetzt einen Fehler beim Dasboard, bei der Anzeige "Mein Portfo…"
type textarea "x"
type textarea "Leider haben wir jetzt einen Fehler beim Dasboard, bei der Anzeige "Mein Portfo…"
type textarea "x"
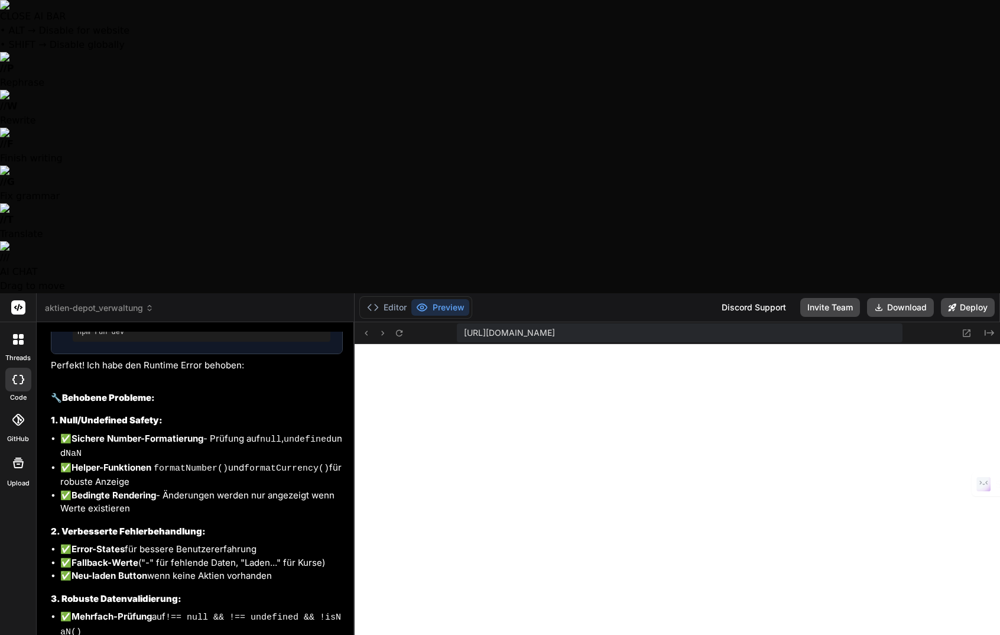
type textarea "Leider haben wir jetzt einen Fehler beim Dasboard, bei der Anzeige "Mein Portfo…"
type textarea "x"
type textarea "Leider haben wir jetzt einen Fehler beim Dasboard, bei der Anzeige "Mein Portfo…"
type textarea "x"
type textarea "Leider haben wir jetzt einen Fehler beim Dasboard, bei der Anzeige "Mein Portfo…"
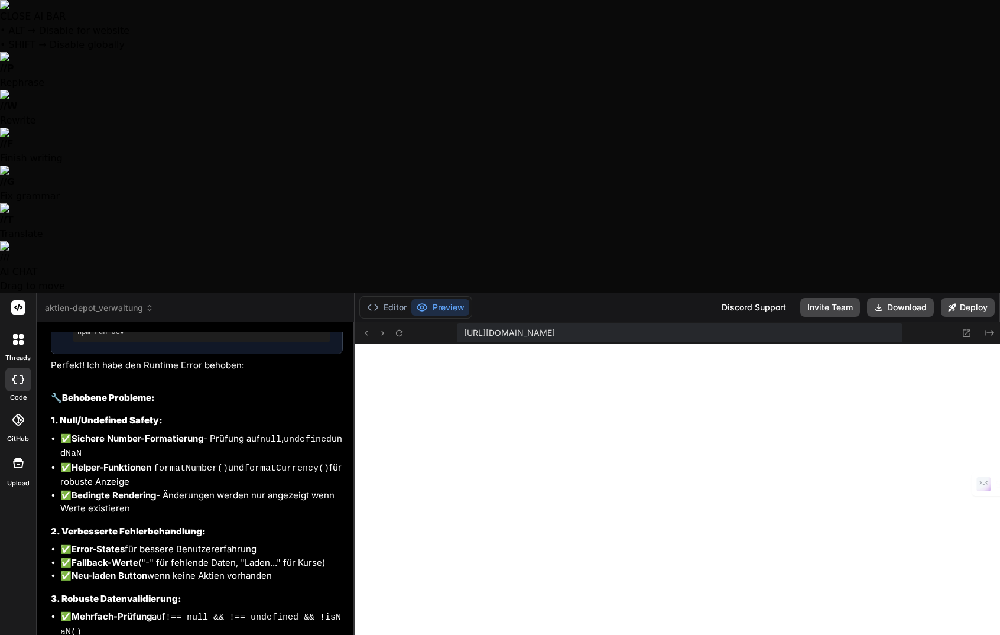
type textarea "x"
type textarea "Leider haben wir jetzt einen Fehler beim Dasboard, bei der Anzeige "Mein Portfo…"
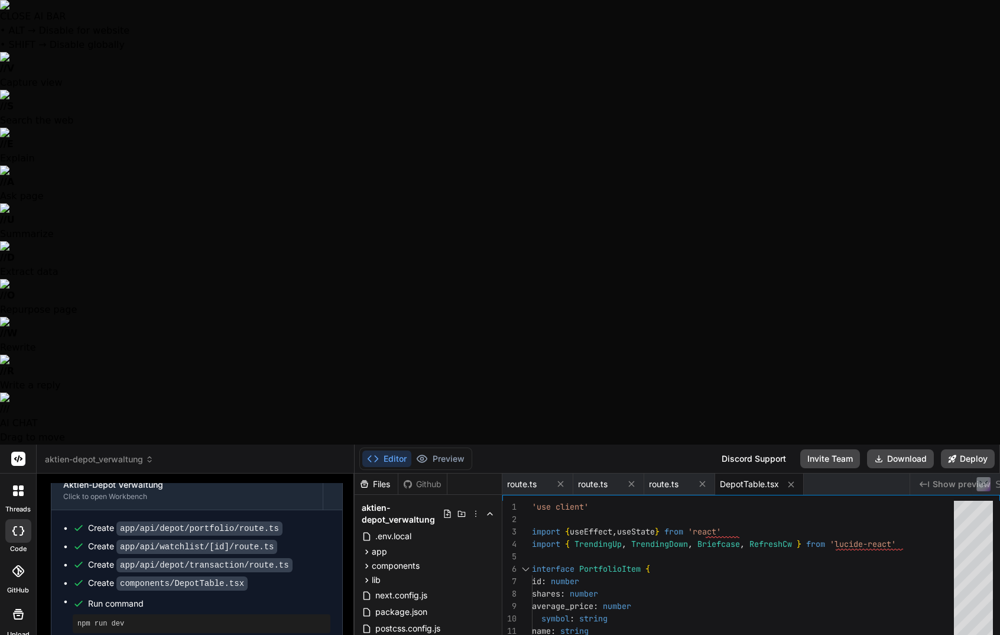
scroll to position [5211, 0]
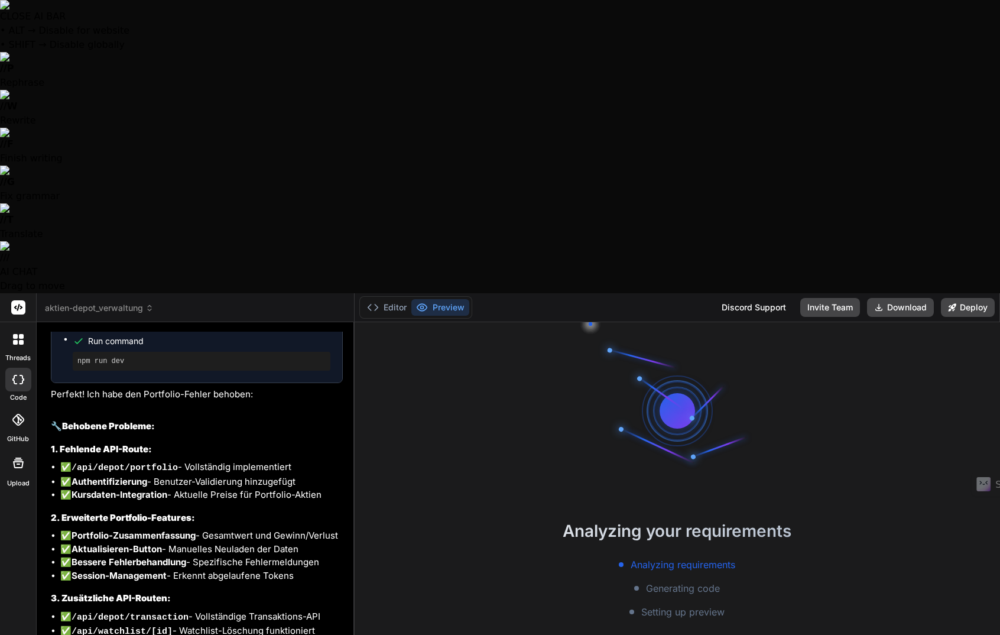
scroll to position [4192, 0]
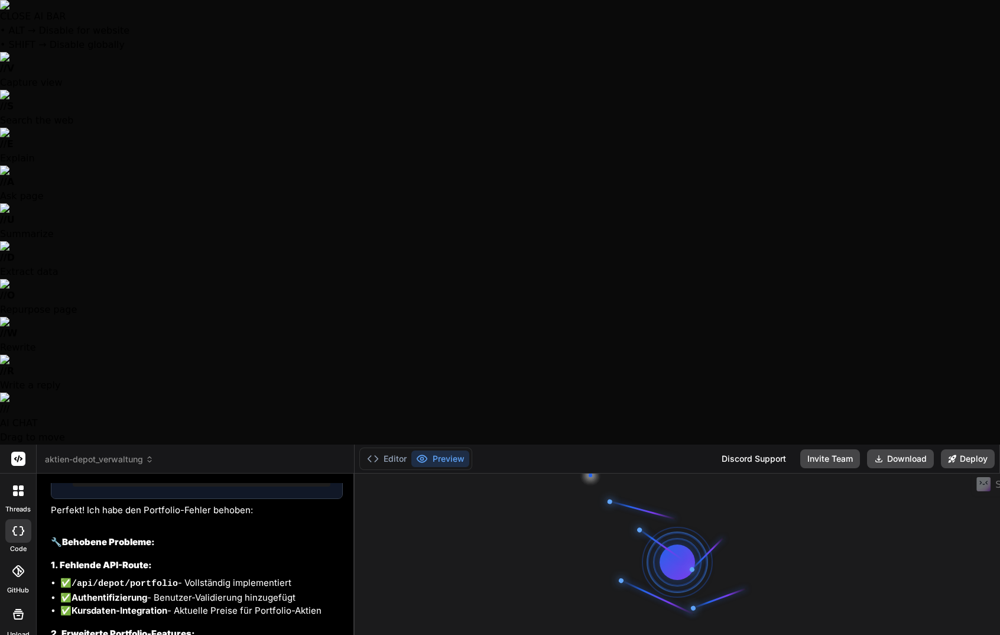
click at [18, 455] on icon at bounding box center [18, 458] width 9 height 7
click at [9, 445] on div at bounding box center [18, 459] width 36 height 29
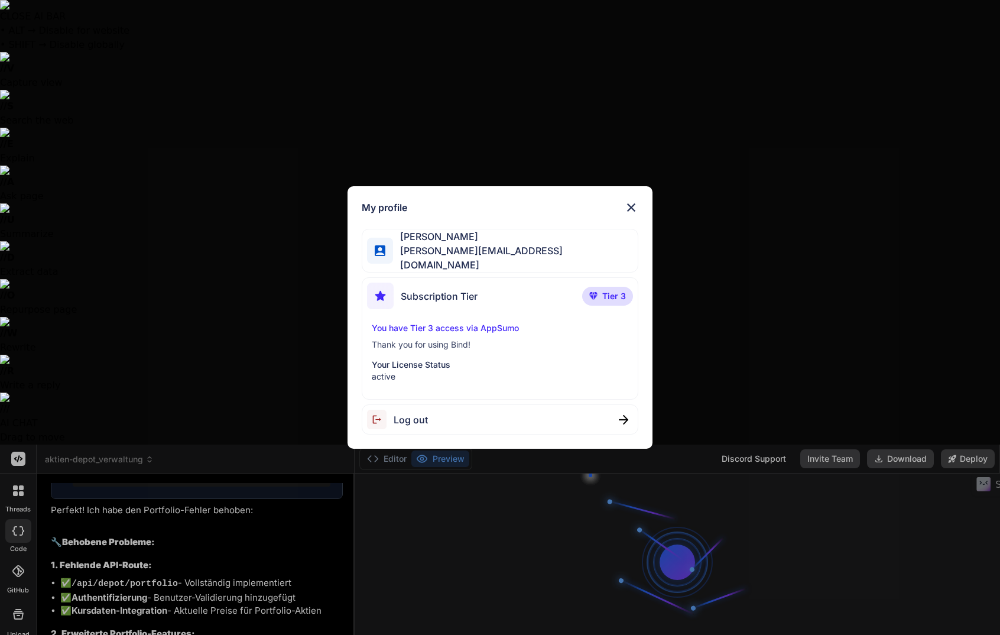
click at [614, 293] on span "Tier 3" at bounding box center [614, 296] width 24 height 12
click at [630, 213] on img at bounding box center [631, 207] width 14 height 14
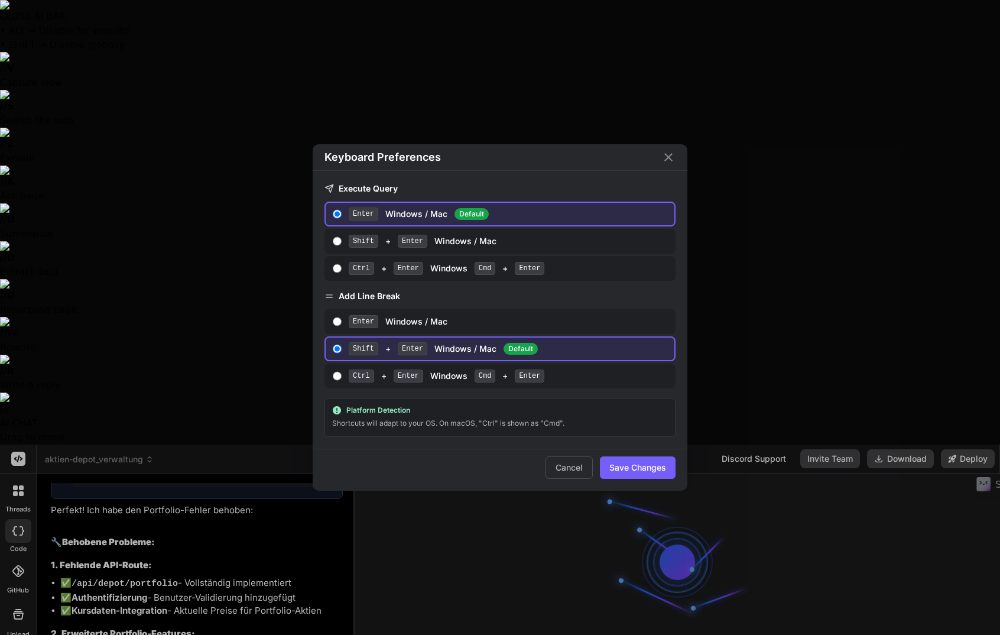
scroll to position [88, 0]
click at [669, 160] on icon "Close" at bounding box center [668, 157] width 8 height 8
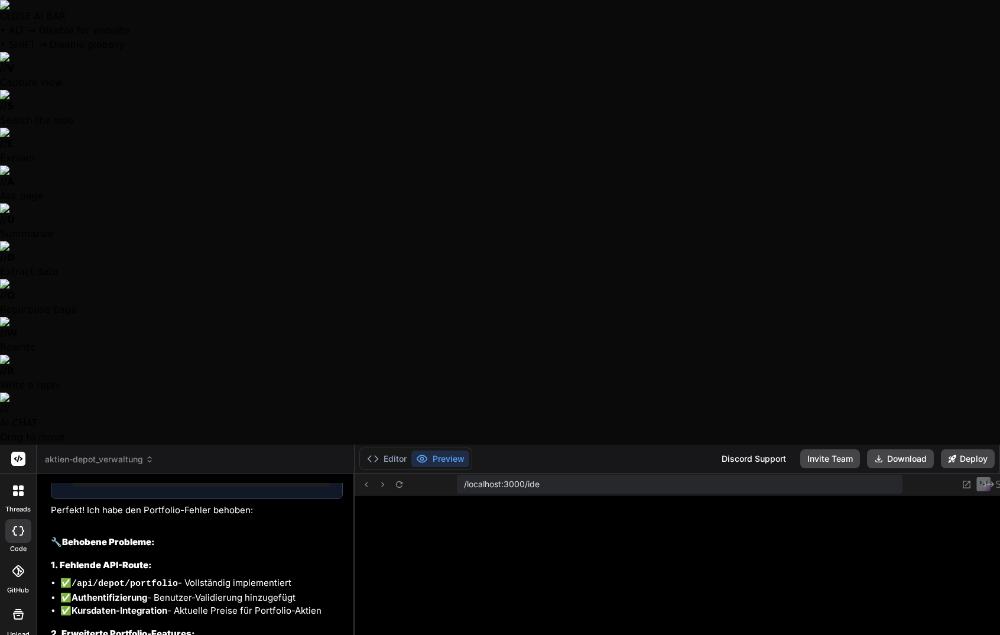
scroll to position [220, 0]
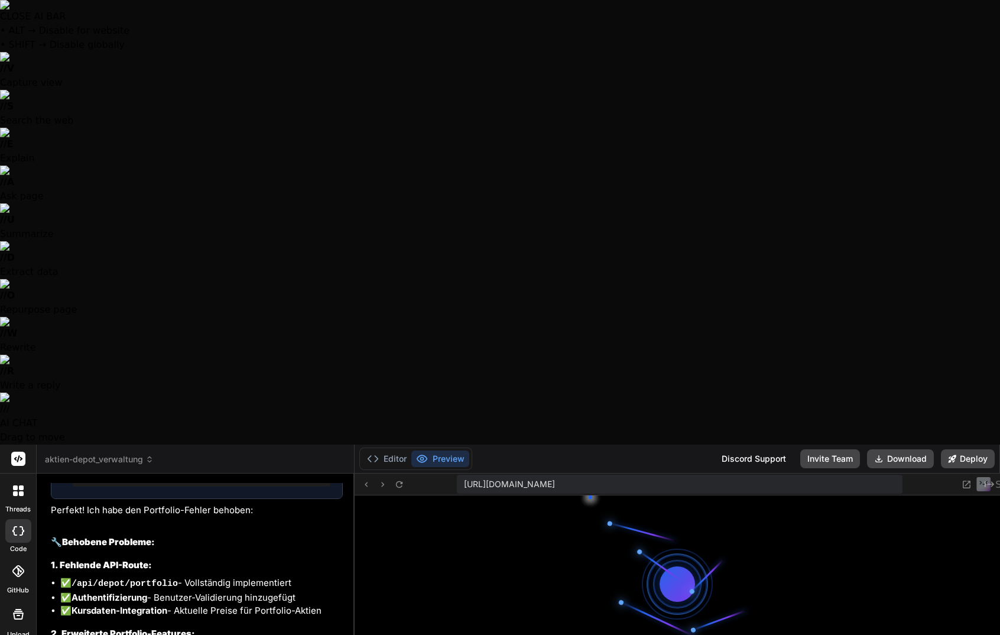
type textarea "x"
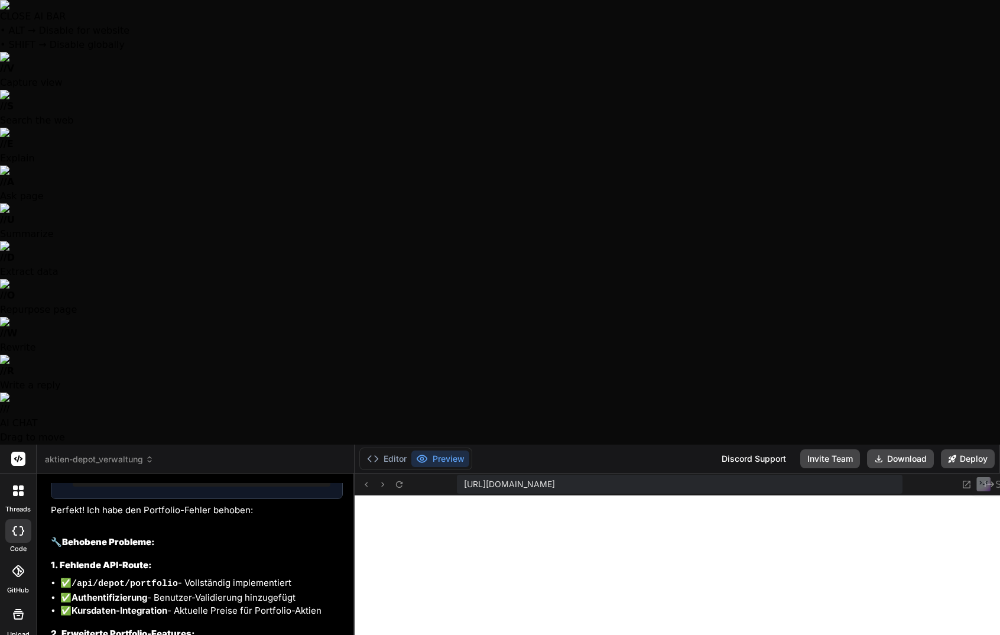
scroll to position [4822, 0]
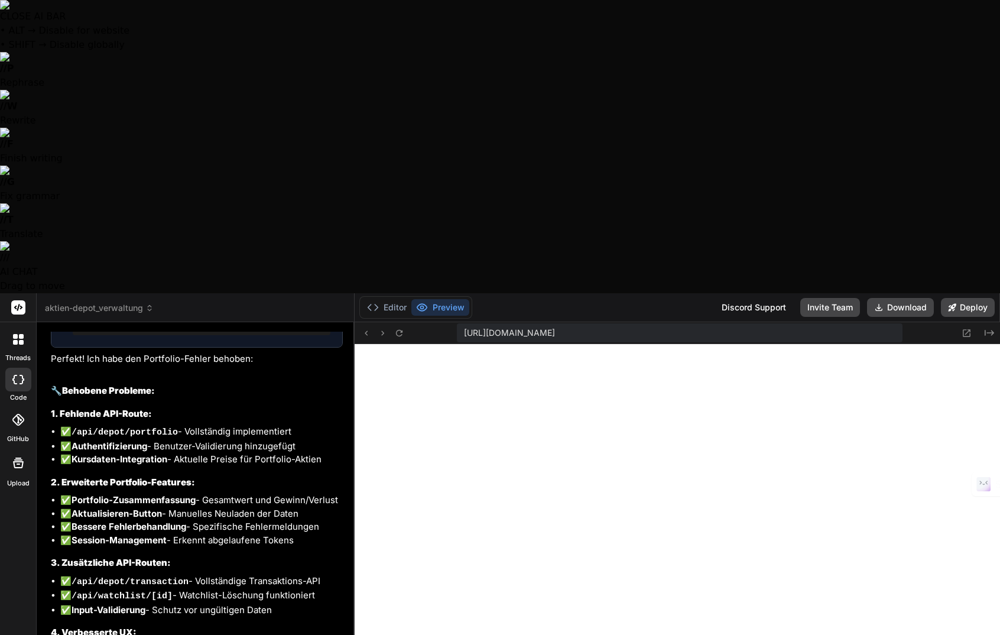
type textarea "E"
type textarea "x"
type textarea "Es"
type textarea "x"
type textarea "Es"
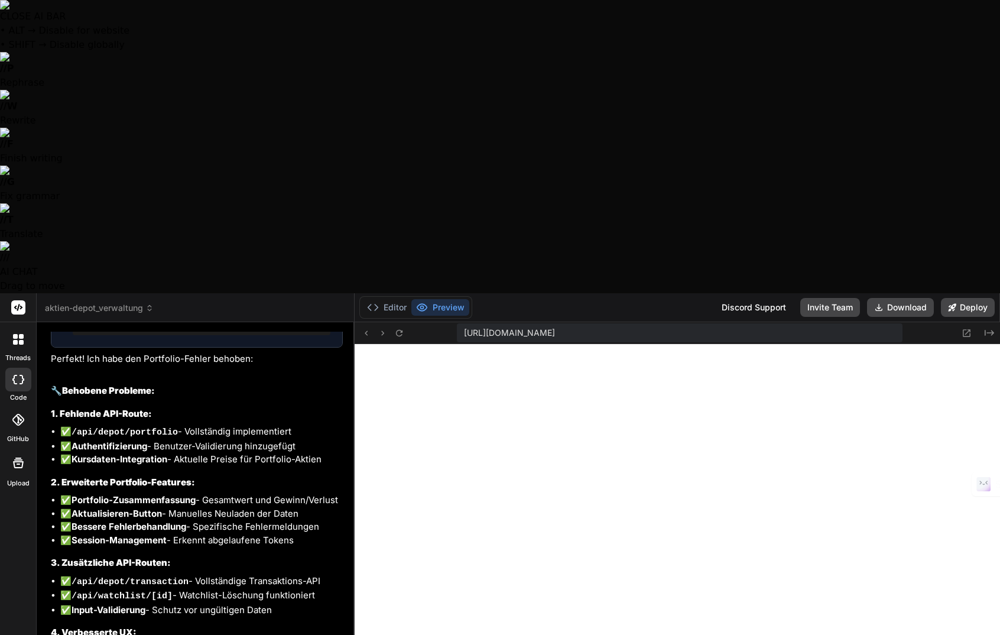
type textarea "x"
type textarea "Es k"
type textarea "x"
type textarea "Es kl"
type textarea "x"
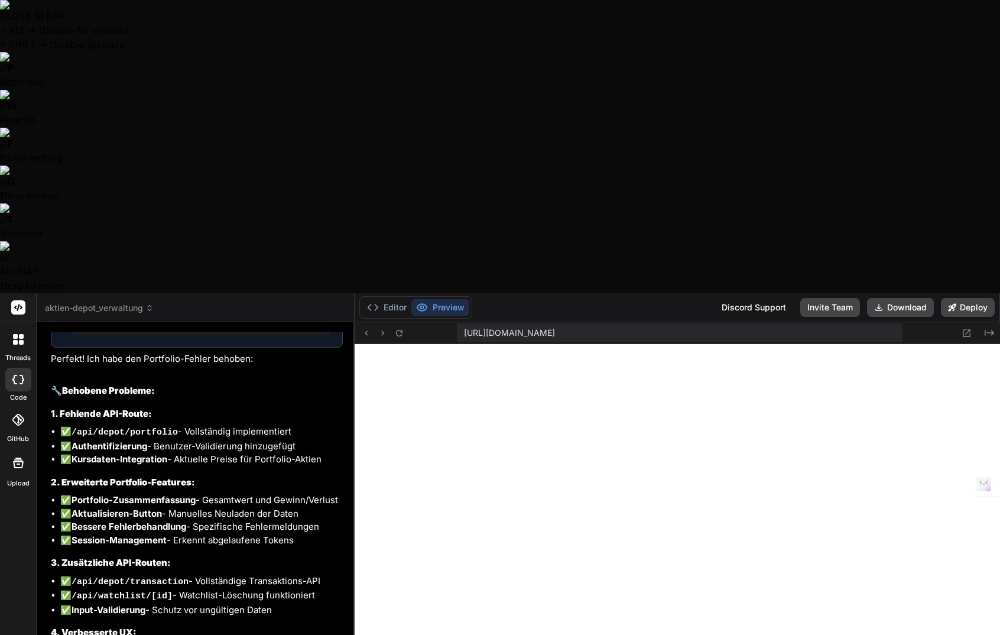
type textarea "Es kla"
type textarea "x"
type textarea "Es klap"
type textarea "x"
type textarea "Es klapp"
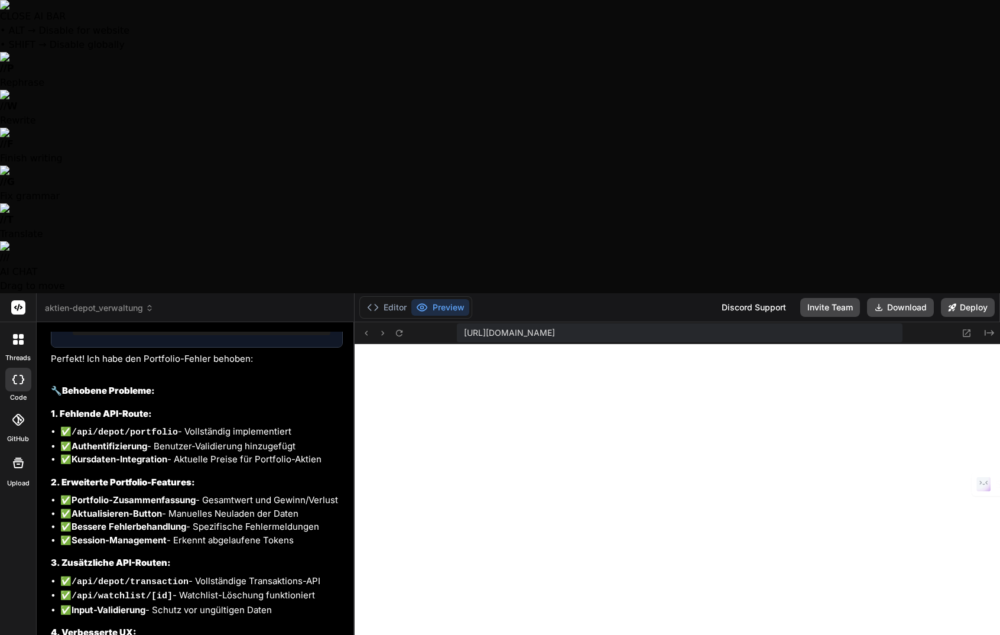
type textarea "x"
type textarea "Es klappt"
type textarea "x"
type textarea "Es klappt"
type textarea "x"
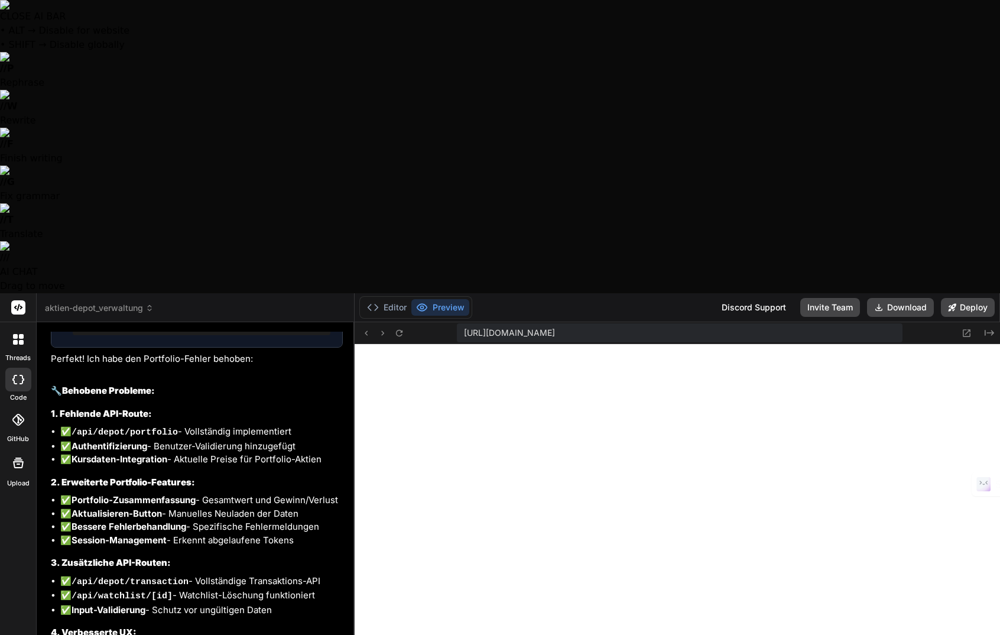
type textarea "Es klappt l"
type textarea "x"
type textarea "Es klappt le"
type textarea "x"
type textarea "Es klappt lei"
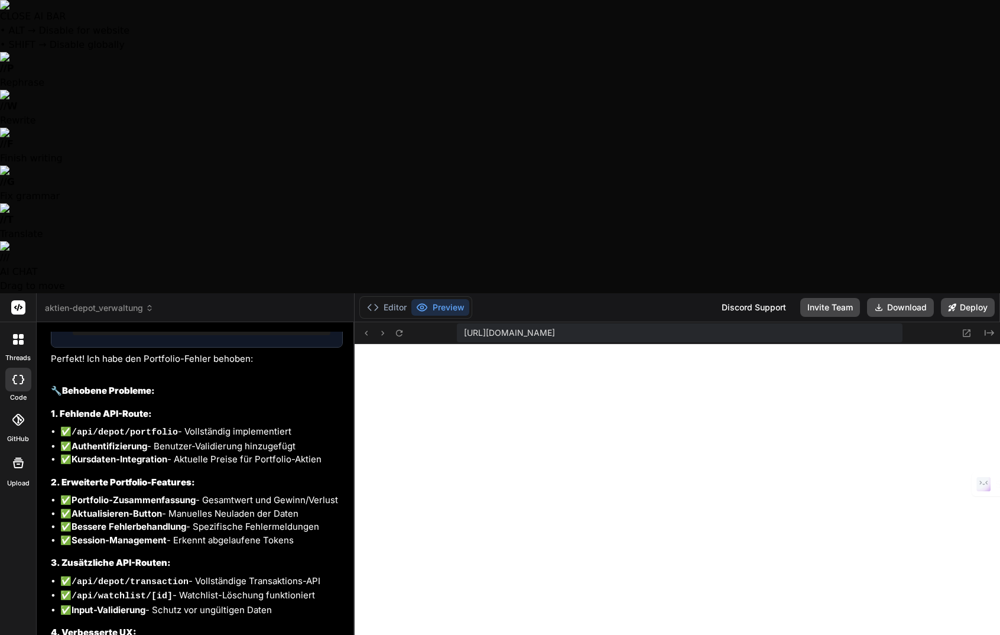
type textarea "x"
type textarea "Es klappt leid"
type textarea "x"
type textarea "Es klappt leide"
type textarea "x"
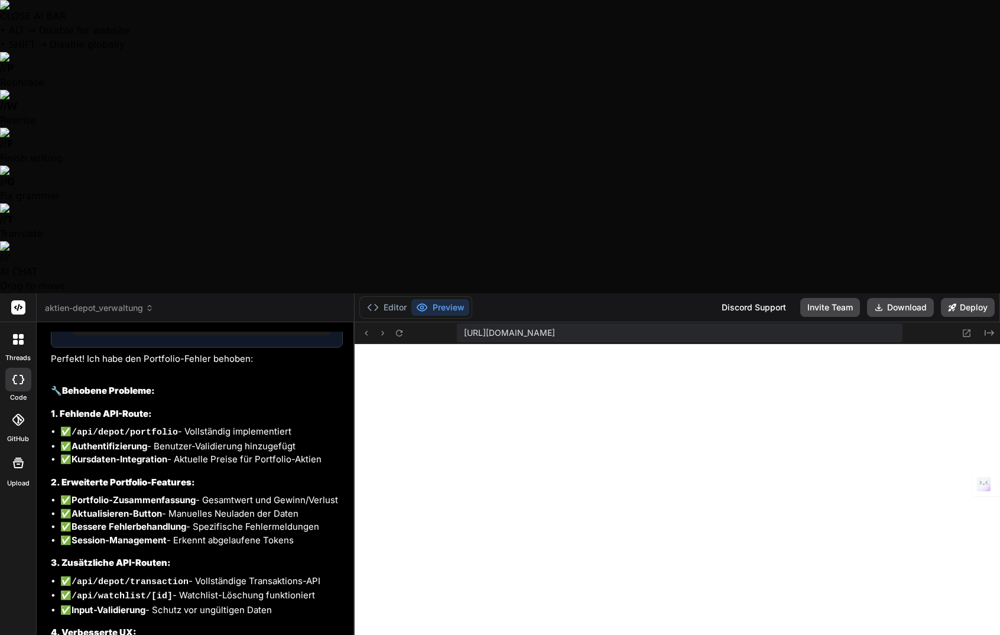
type textarea "Es klappt leider"
type textarea "x"
type textarea "Es klappt leider"
type textarea "x"
type textarea "Es klappt leider n"
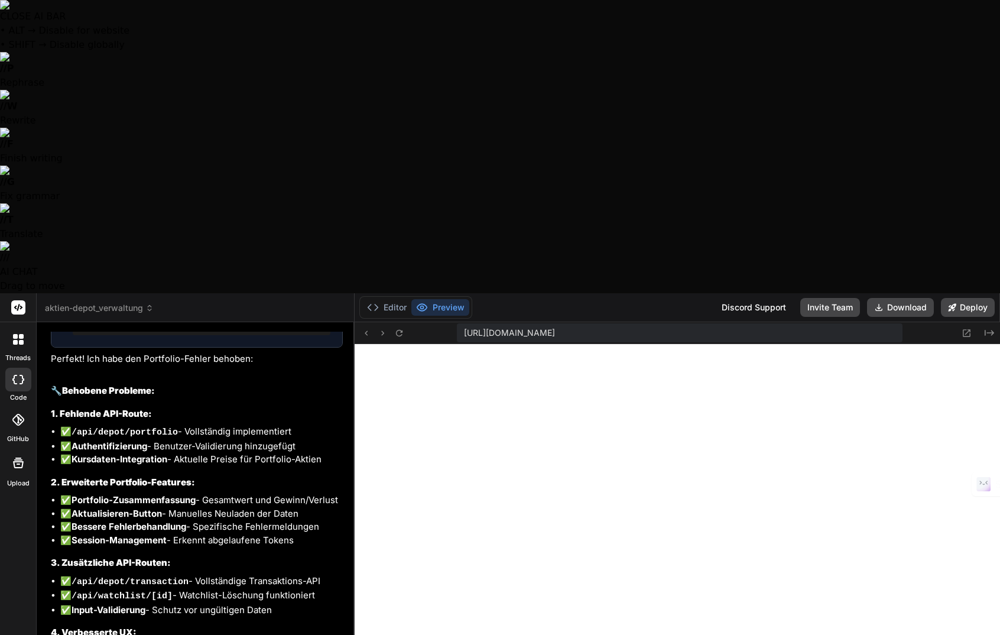
type textarea "x"
type textarea "Es klappt leider ni"
type textarea "x"
type textarea "Es klappt leider nic"
type textarea "x"
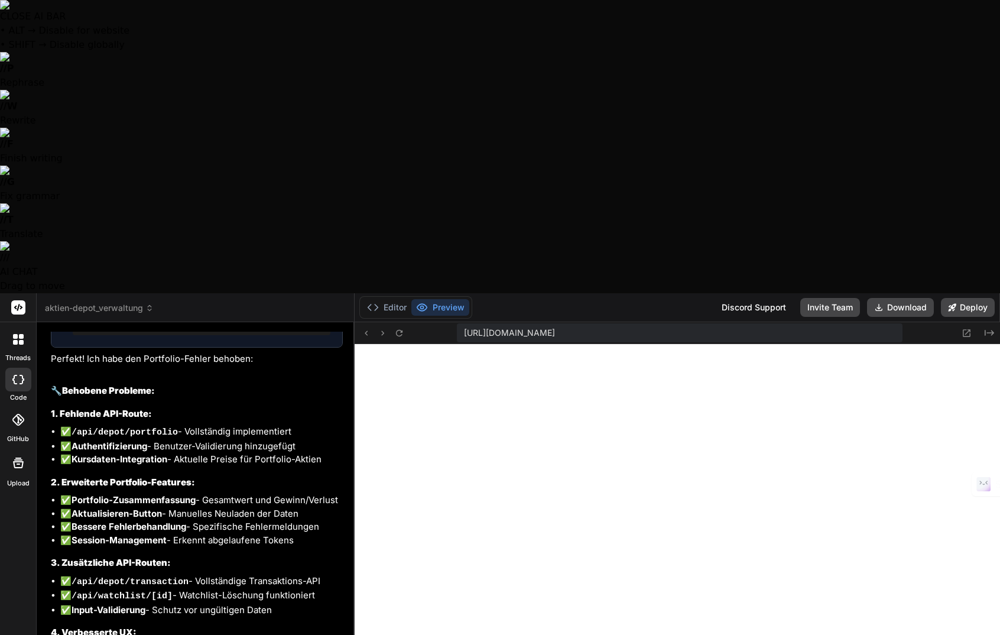
type textarea "Es klappt leider nich"
type textarea "x"
type textarea "Es klappt leider nicht"
type textarea "x"
type textarea "Es klappt leider nicht,"
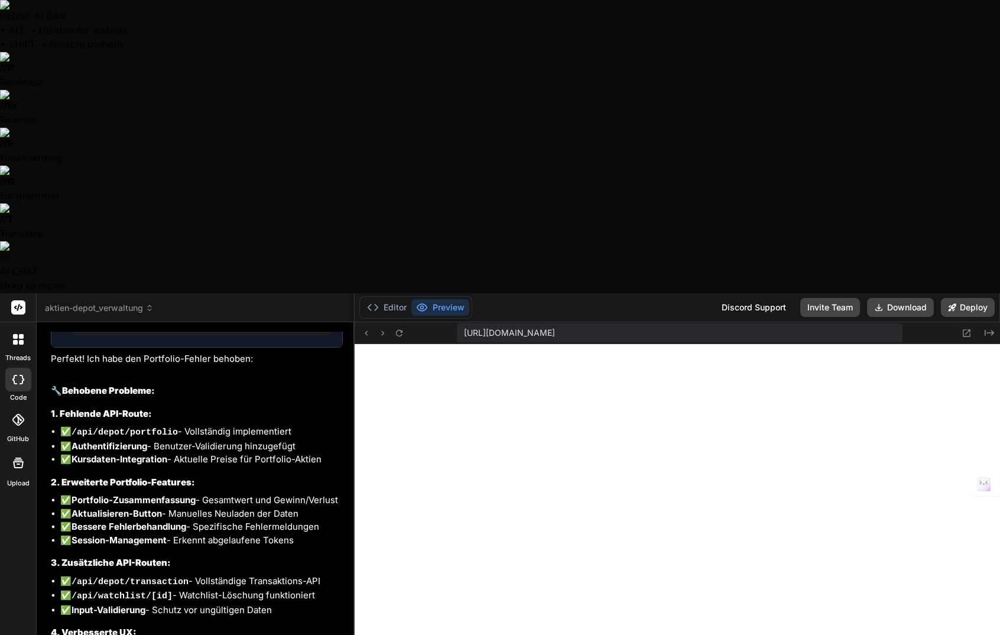
type textarea "x"
type textarea "Es klappt leider nicht,"
type textarea "x"
type textarea "Es klappt leider nicht, w"
type textarea "x"
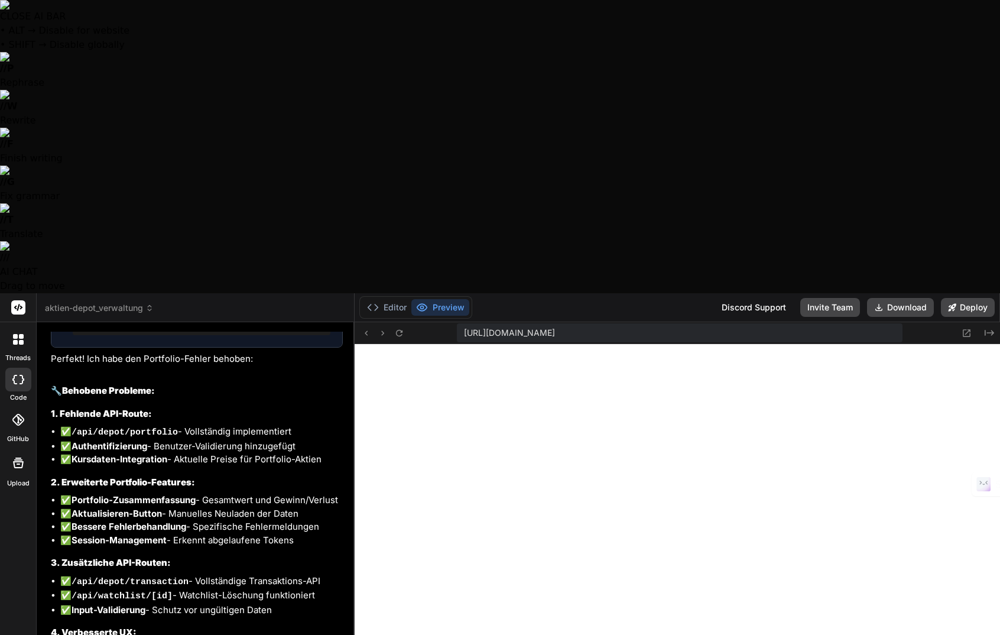
type textarea "Es klappt leider nicht, we"
type textarea "x"
type textarea "Es klappt leider nicht, wen"
type textarea "x"
type textarea "Es klappt leider nicht, wenn"
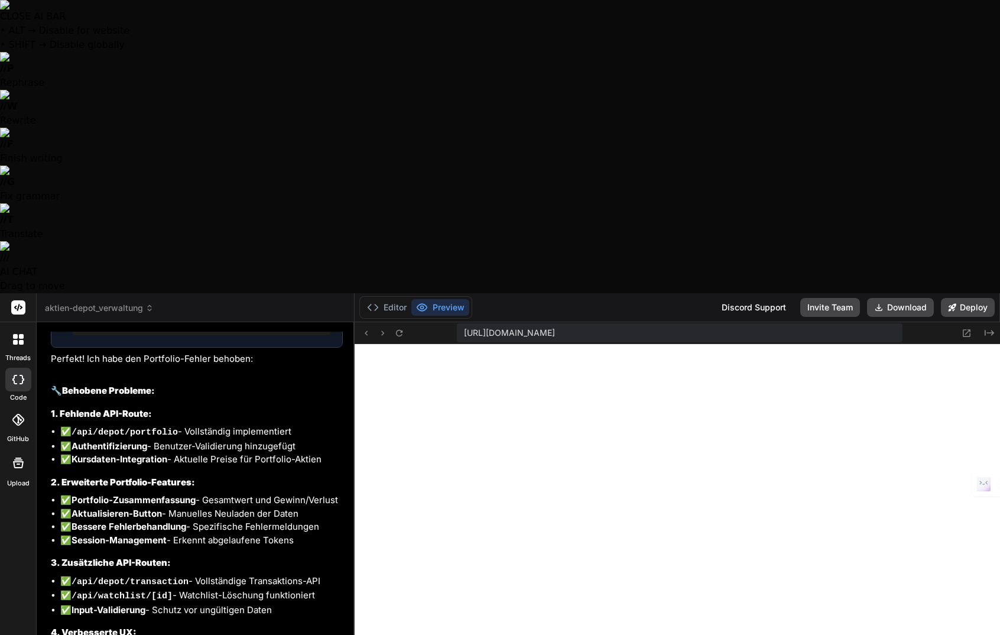
type textarea "x"
type textarea "Es klappt leider nicht, wenn"
type textarea "x"
type textarea "Es klappt leider nicht, wenn i"
type textarea "x"
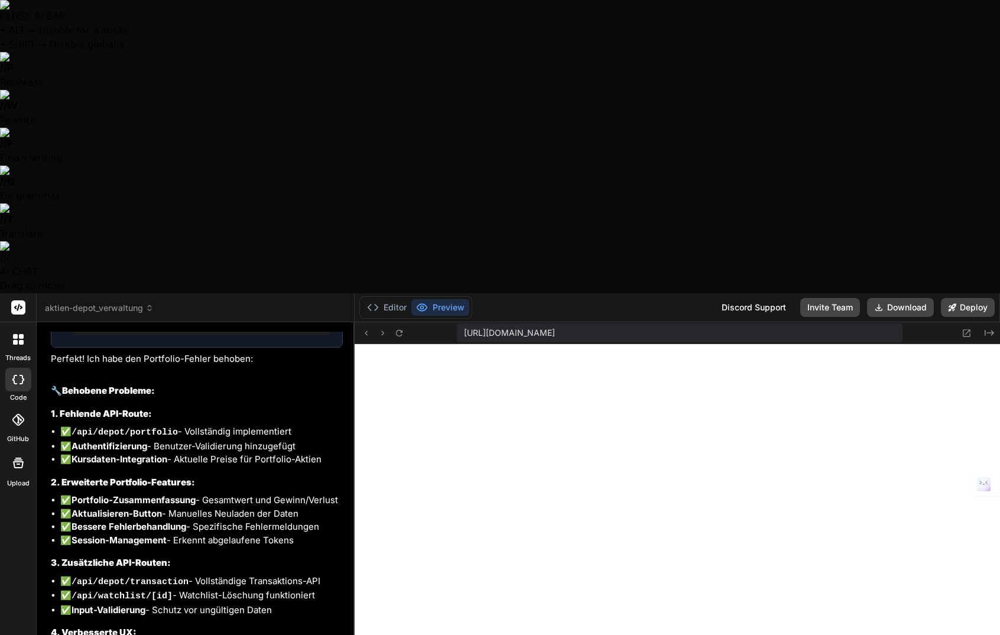
type textarea "Es klappt leider nicht, wenn ic"
type textarea "x"
type textarea "Es klappt leider nicht, wenn ich"
type textarea "x"
type textarea "Es klappt leider nicht, wenn ich"
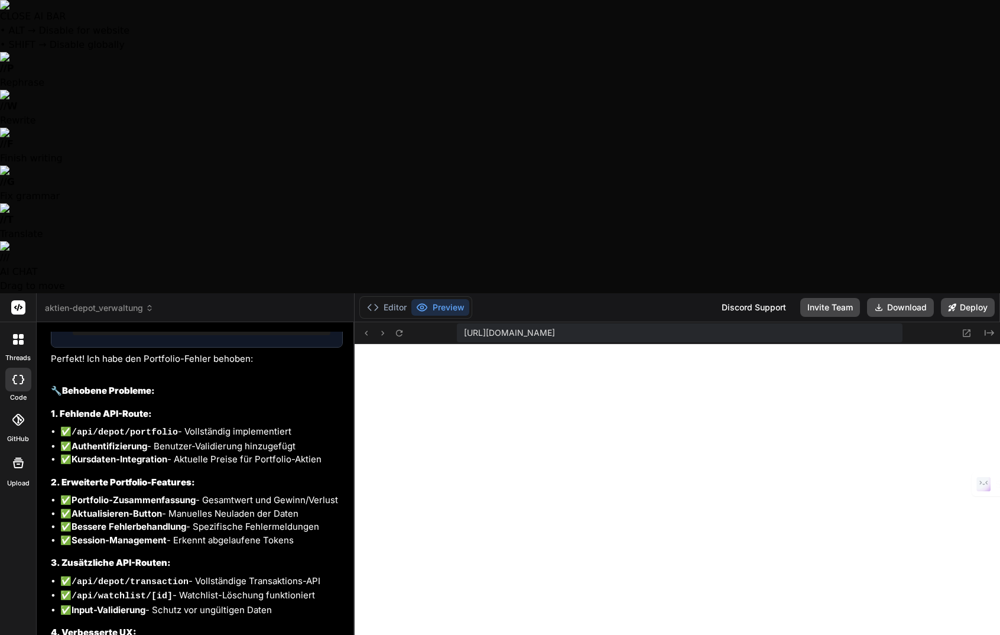
type textarea "x"
type textarea "Es klappt leider nicht, wenn ich A"
type textarea "x"
type textarea "Es klappt leider nicht, wenn ich Ak"
type textarea "x"
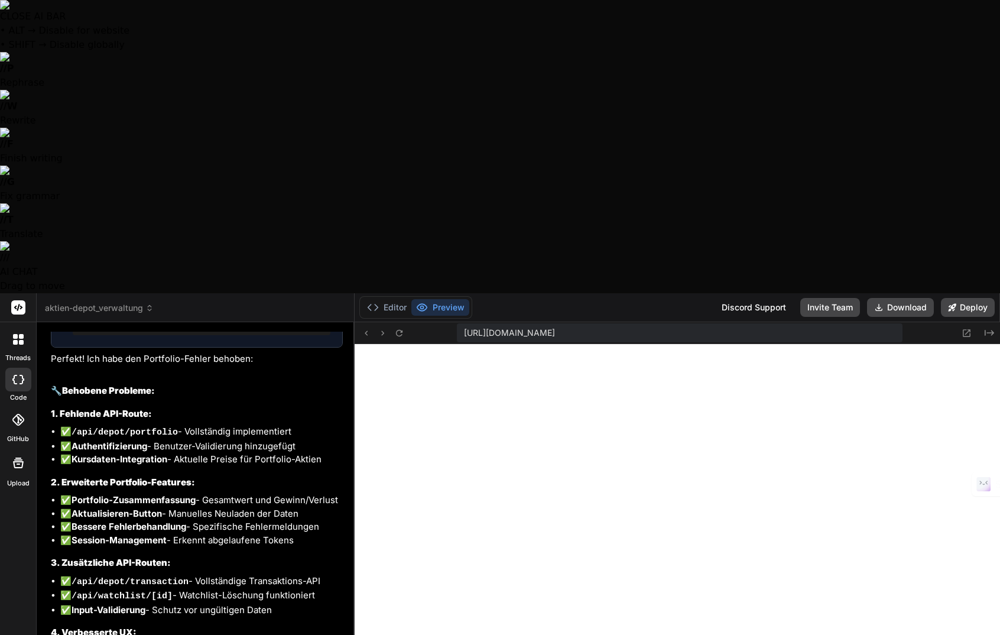
type textarea "Es klappt leider nicht, wenn ich Akt"
type textarea "x"
type textarea "Es klappt leider nicht, wenn ich Akti"
type textarea "x"
type textarea "Es klappt leider nicht, wenn ich Aktie"
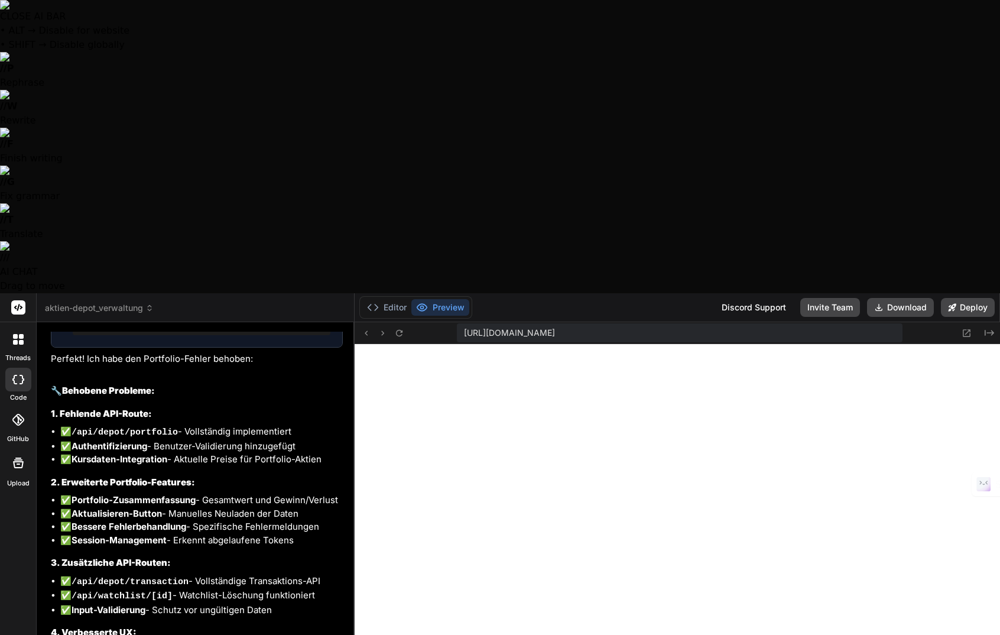
type textarea "x"
type textarea "Es klappt leider nicht, wenn ich Aktien"
type textarea "x"
type textarea "Es klappt leider nicht, wenn ich Aktien"
type textarea "x"
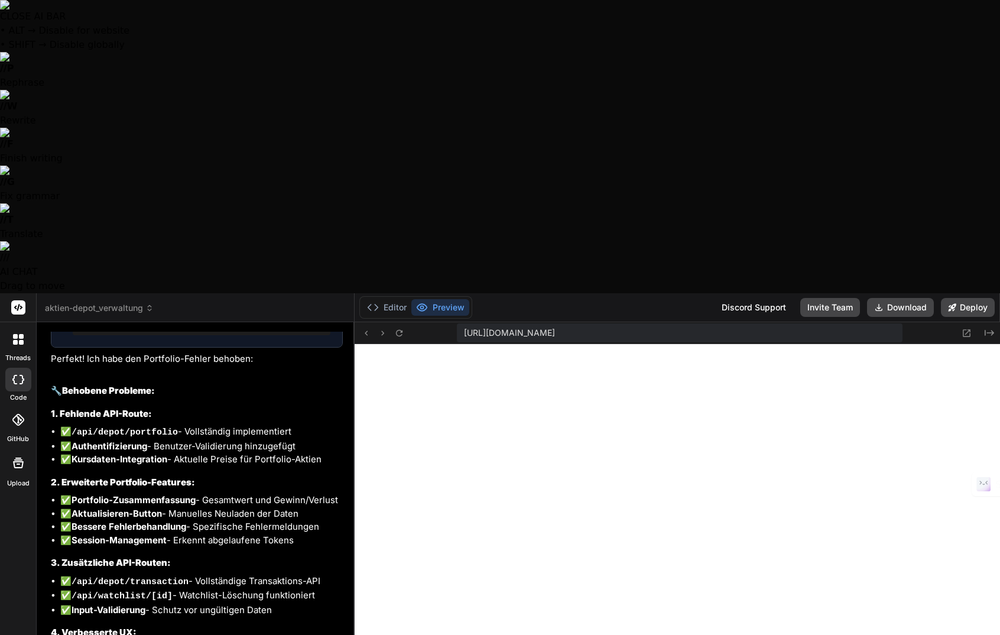
type textarea "Es klappt leider nicht, wenn ich Aktien s"
type textarea "x"
type textarea "Es klappt leider nicht, wenn ich Aktien su"
type textarea "x"
type textarea "Es klappt leider nicht, wenn ich Aktien suc"
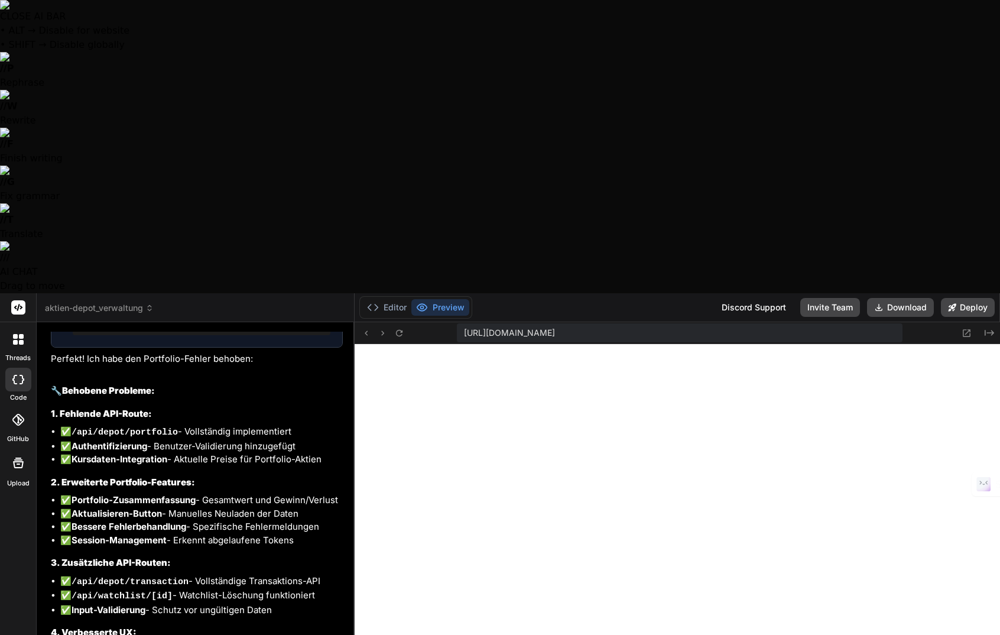
type textarea "x"
type textarea "Es klappt leider nicht, wenn ich Aktien such"
type textarea "x"
type textarea "Es klappt leider nicht, wenn ich Aktien suche"
type textarea "x"
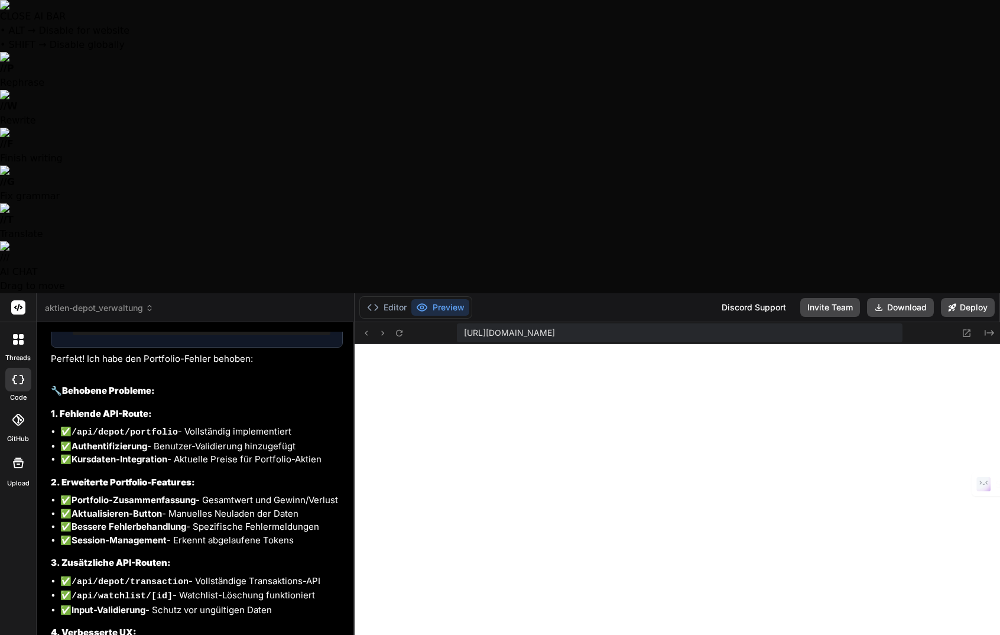
type textarea "Es klappt leider nicht, wenn ich Aktien suche"
type textarea "x"
type textarea "Es klappt leider nicht, wenn ich Aktien suche"
type textarea "x"
type textarea "Es klappt leider nicht, wenn ich Aktien suche,"
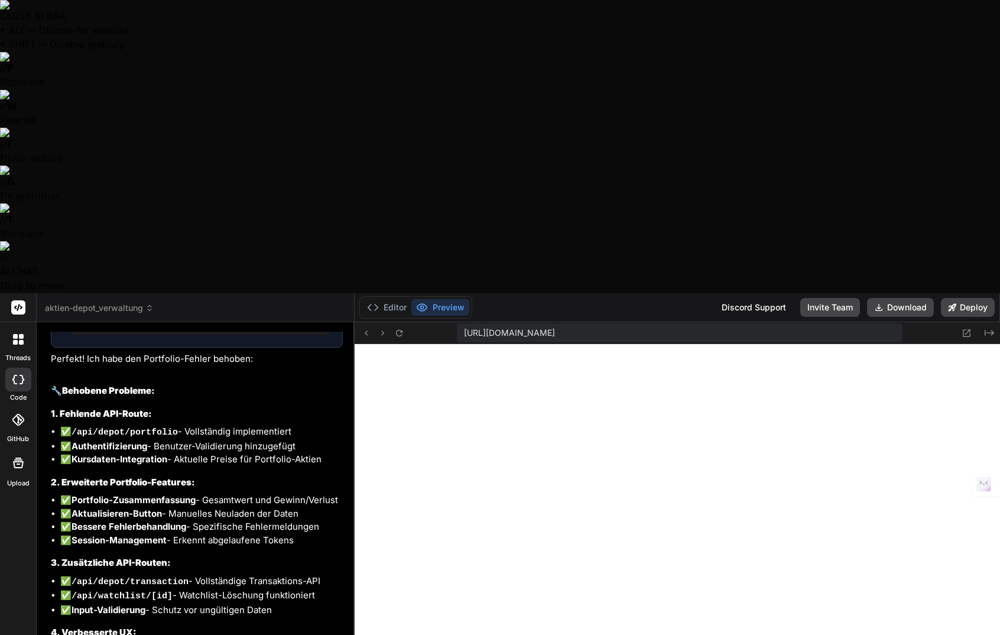
type textarea "x"
type textarea "Es klappt leider nicht, wenn ich Aktien suche,"
type textarea "x"
type textarea "Es klappt leider nicht, wenn ich Aktien suche, d"
type textarea "x"
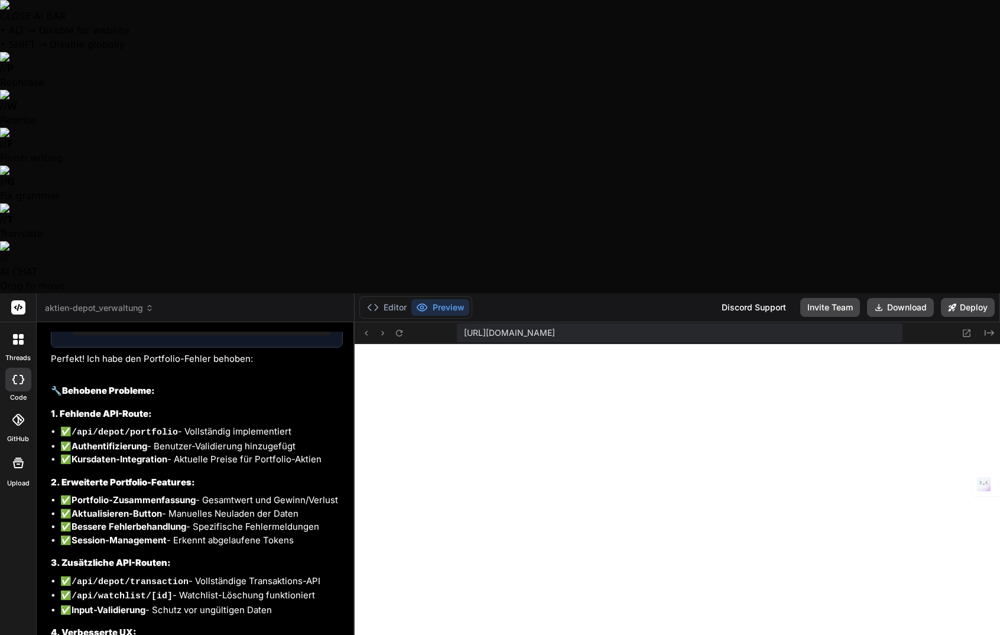
type textarea "Es klappt leider nicht, wenn ich Aktien suche, di"
type textarea "x"
type textarea "Es klappt leider nicht, wenn ich Aktien suche, die"
type textarea "x"
type textarea "Es klappt leider nicht, wenn ich Aktien suche, die"
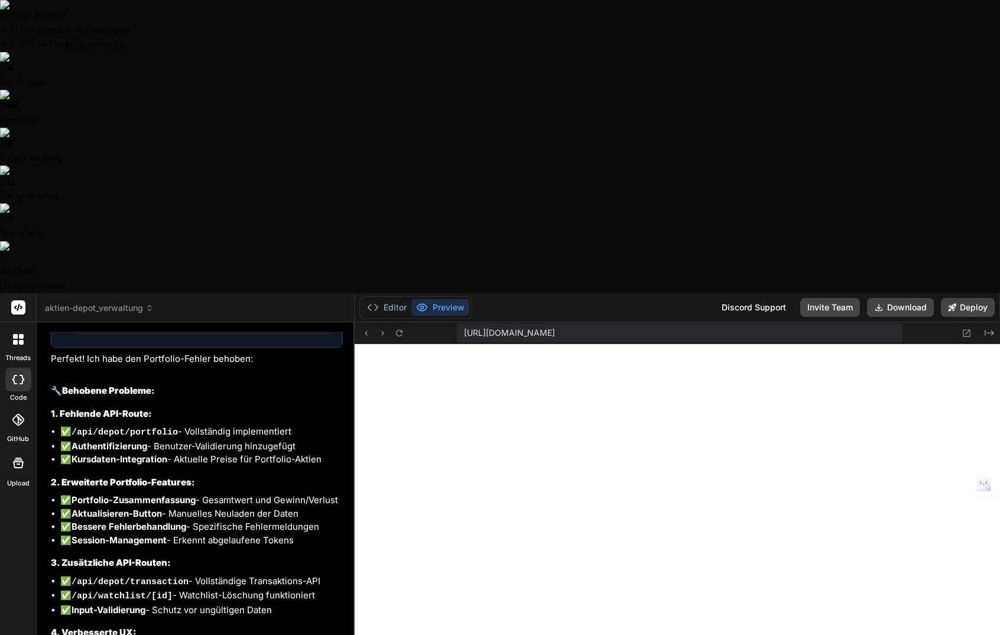
type textarea "x"
type textarea "Es klappt leider nicht, wenn ich Aktien suche, die n"
type textarea "x"
type textarea "Es klappt leider nicht, wenn ich Aktien suche, die ni"
type textarea "x"
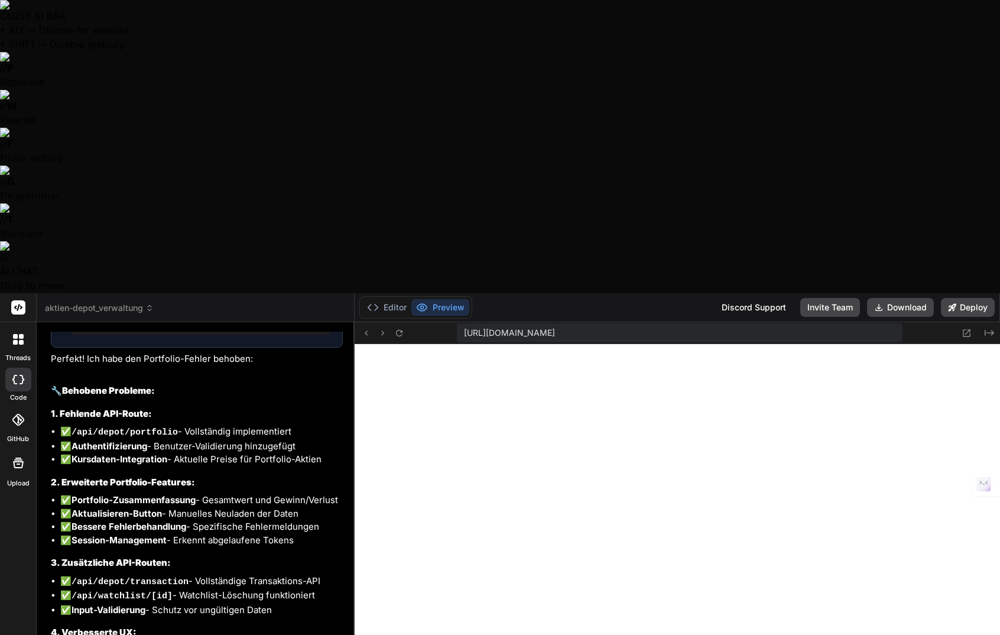
type textarea "Es klappt leider nicht, wenn ich Aktien suche, die nic"
type textarea "x"
type textarea "Es klappt leider nicht, wenn ich Aktien suche, die nich"
type textarea "x"
type textarea "Es klappt leider nicht, wenn ich Aktien suche, die nicht"
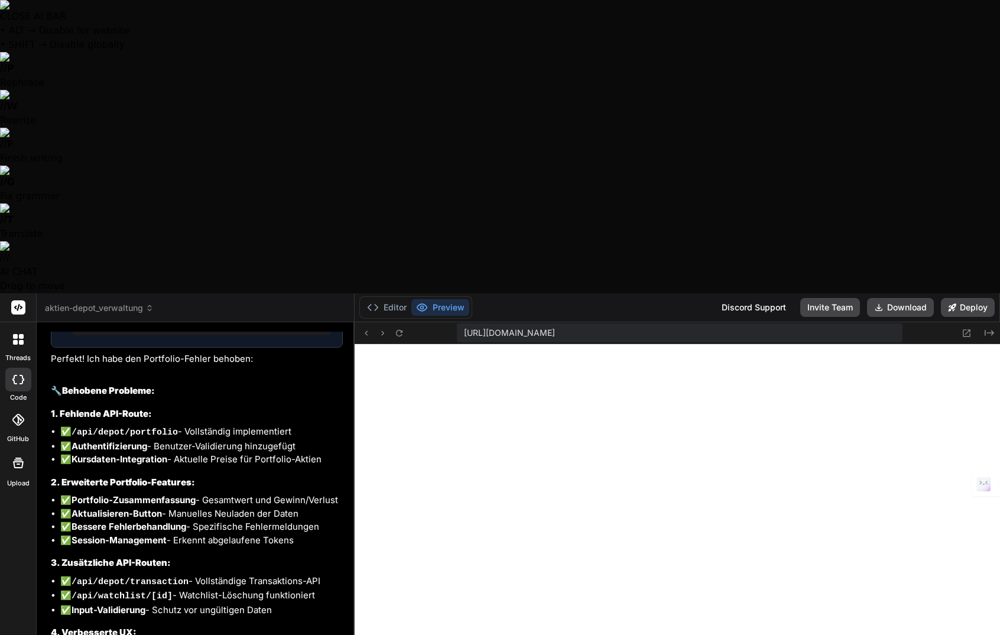
type textarea "x"
type textarea "Es klappt leider nicht, wenn ich Aktien suche, die nicht"
type textarea "x"
type textarea "Es klappt leider nicht, wenn ich Aktien suche, die nicht b"
type textarea "x"
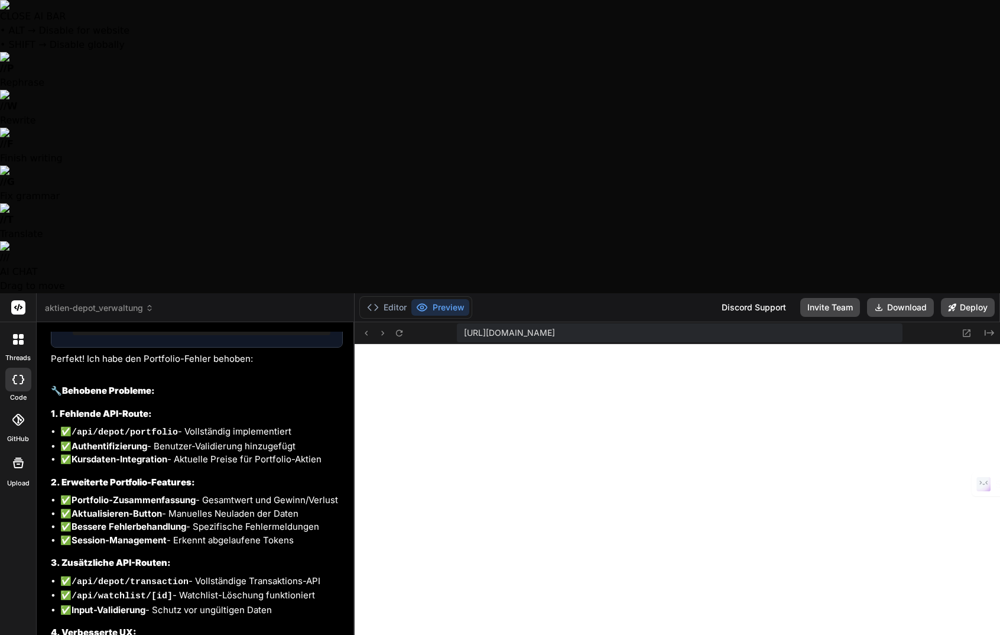
type textarea "Es klappt leider nicht, wenn ich Aktien suche, die nicht be"
type textarea "x"
type textarea "Es klappt leider nicht, wenn ich Aktien suche, die nicht bet"
type textarea "x"
type textarea "Es klappt leider nicht, wenn ich Aktien suche, die nicht betr"
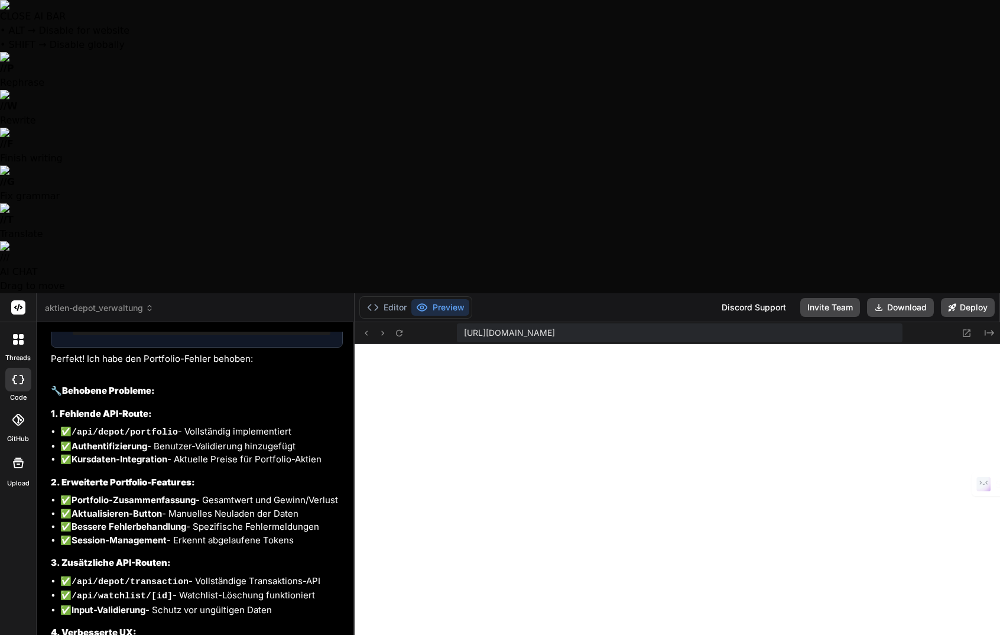
type textarea "x"
type textarea "Es klappt leider nicht, wenn ich Aktien suche, die nicht betre"
type textarea "x"
type textarea "Es klappt leider nicht, wenn ich Aktien suche, die nicht betr"
type textarea "x"
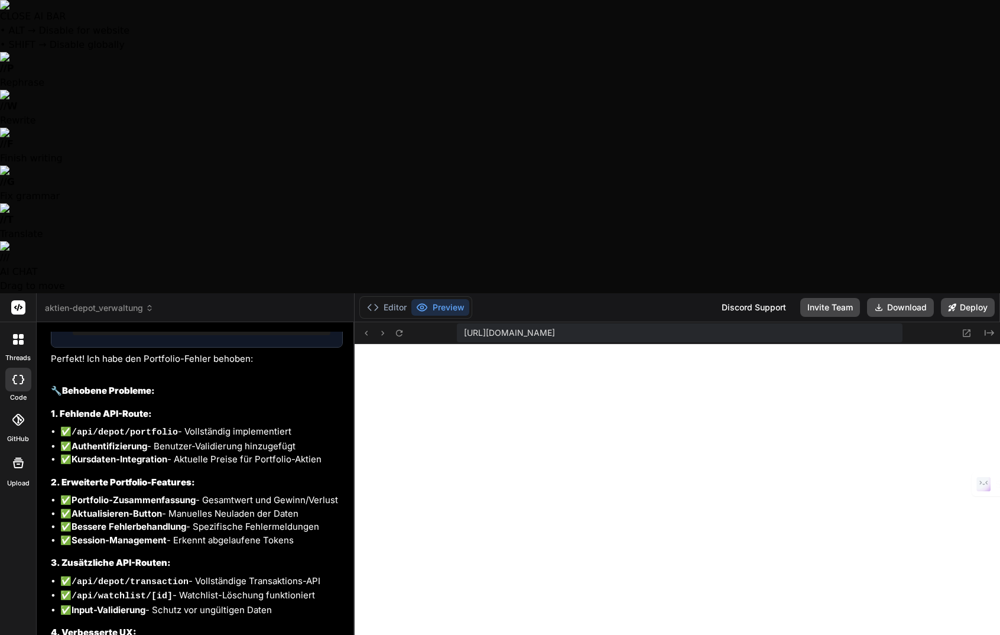
type textarea "Es klappt leider nicht, wenn ich Aktien suche, die nicht betre"
type textarea "x"
type textarea "Es klappt leider nicht, wenn ich Aktien suche, die nicht betrei"
type textarea "x"
type textarea "Es klappt leider nicht, wenn ich Aktien suche, die nicht betreit"
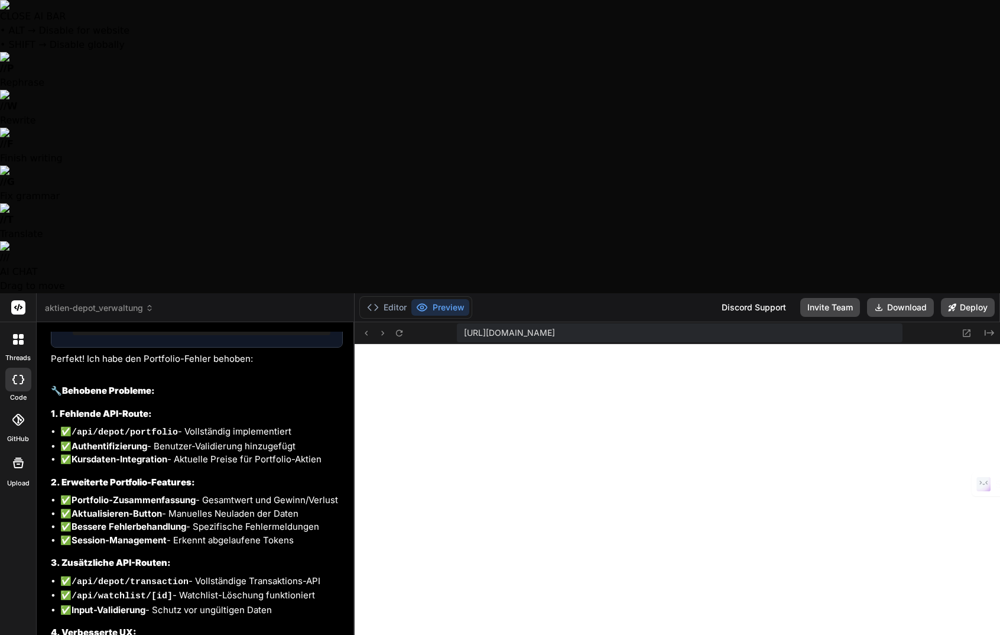
type textarea "x"
type textarea "Es klappt leider nicht, wenn ich Aktien suche, die nicht betreits"
type textarea "x"
type textarea "Es klappt leider nicht, wenn ich Aktien suche, die nicht betreits"
type textarea "x"
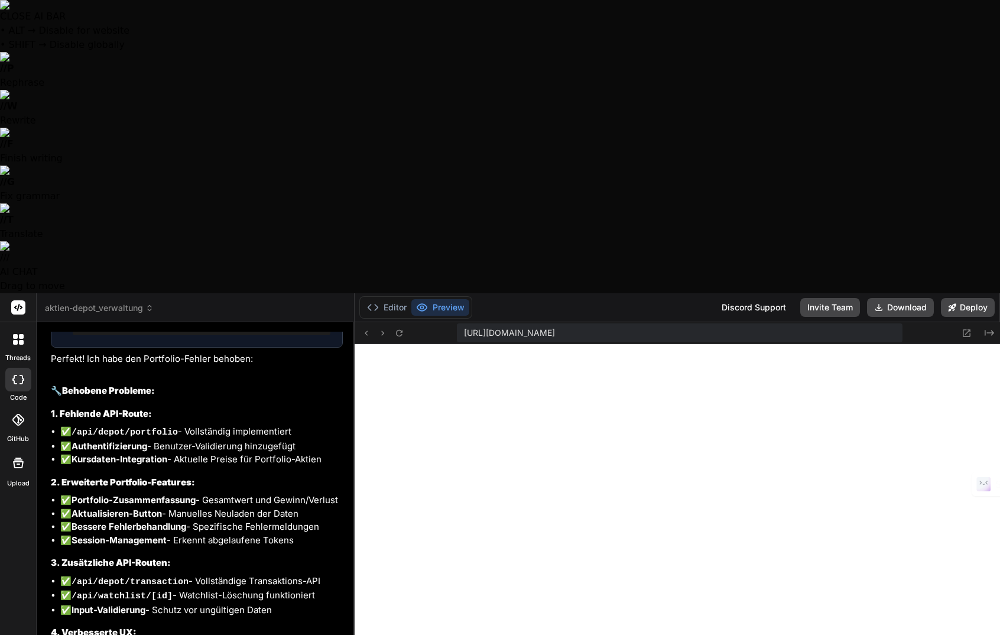
type textarea "Es klappt leider nicht, wenn ich Aktien suche, die nicht betreits"
type textarea "x"
type textarea "Es klappt leider nicht, wenn ich Aktien suche, die nicht betreit"
type textarea "x"
type textarea "Es klappt leider nicht, wenn ich Aktien suche, die nicht betrei"
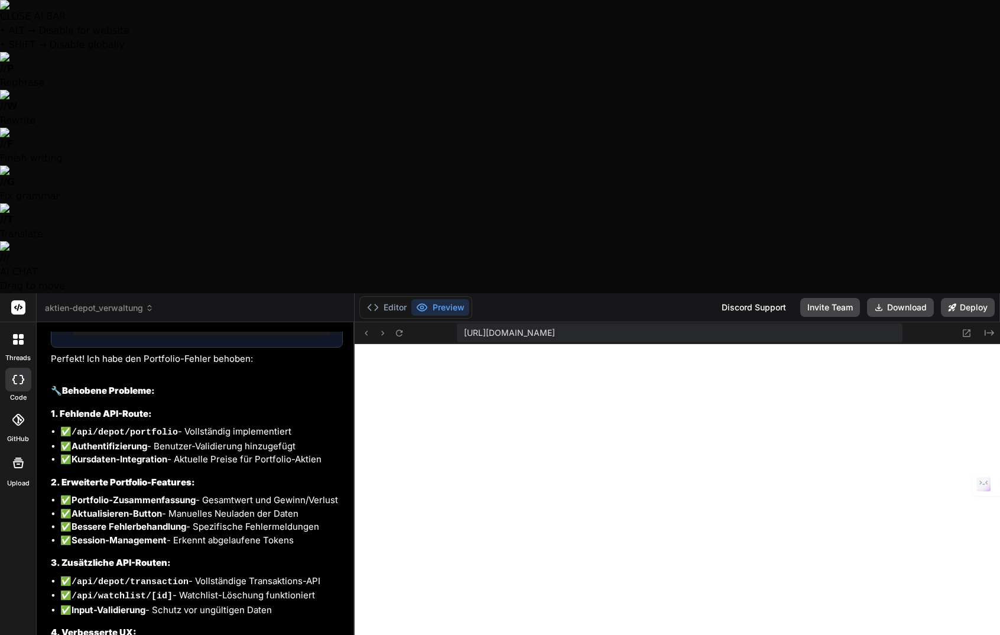
type textarea "x"
type textarea "Es klappt leider nicht, wenn ich Aktien suche, die nicht betre"
type textarea "x"
type textarea "Es klappt leider nicht, wenn ich Aktien suche, die nicht betr"
type textarea "x"
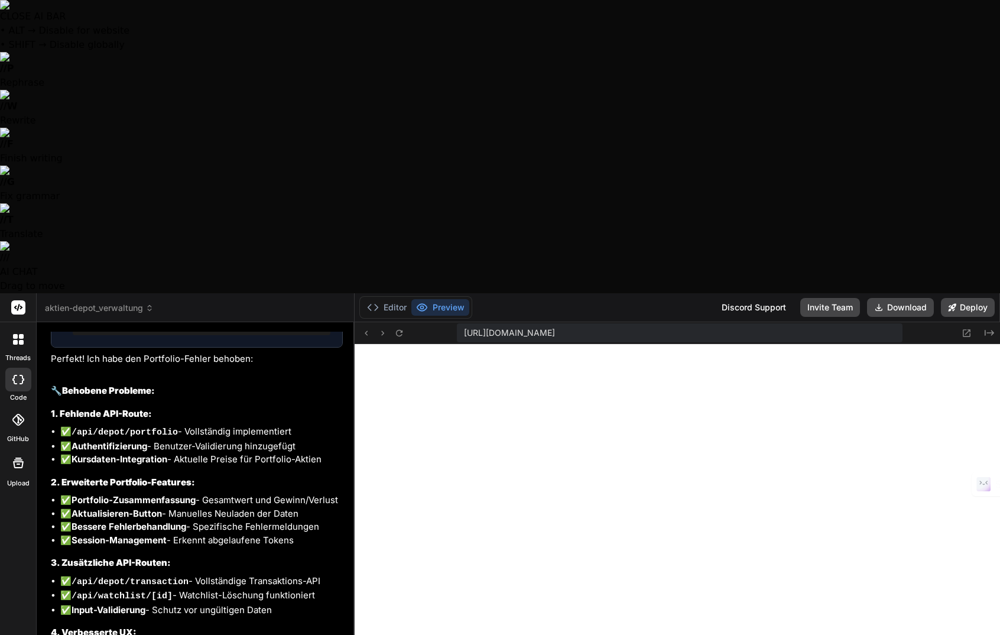
type textarea "Es klappt leider nicht, wenn ich Aktien suche, die nicht bet"
type textarea "x"
type textarea "Es klappt leider nicht, wenn ich Aktien suche, die nicht be"
type textarea "x"
type textarea "Es klappt leider nicht, wenn ich Aktien suche, die nicht ber"
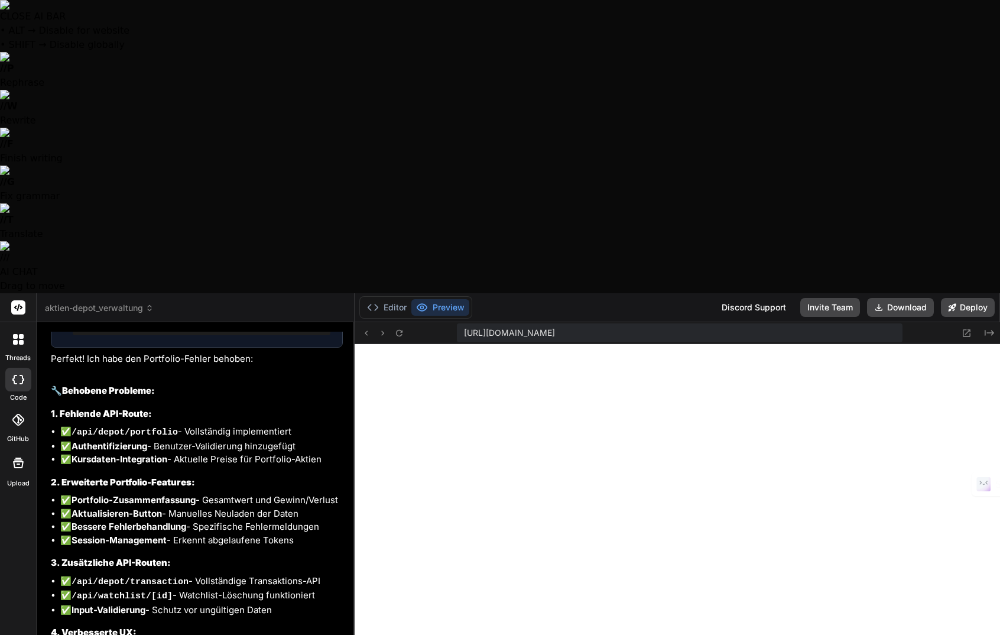
type textarea "x"
type textarea "Es klappt leider nicht, wenn ich Aktien suche, die nicht beri"
type textarea "x"
type textarea "Es klappt leider nicht, wenn ich Aktien suche, die nicht berit"
type textarea "x"
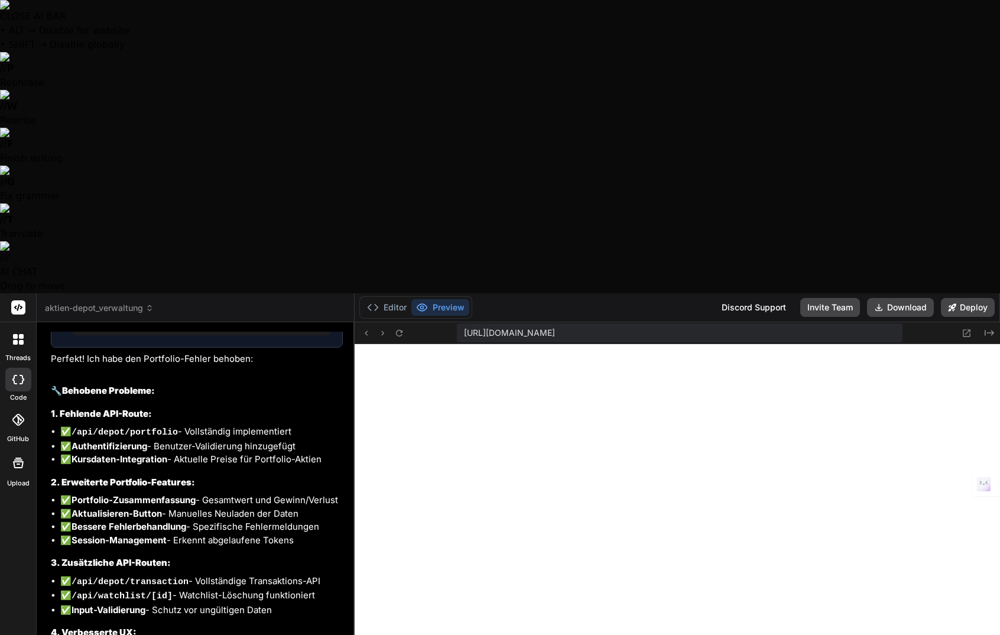
type textarea "Es klappt leider nicht, wenn ich Aktien suche, die nicht berits"
type textarea "x"
type textarea "Es klappt leider nicht, wenn ich Aktien suche, die nicht berits"
type textarea "x"
type textarea "Es klappt leider nicht, wenn ich Aktien suche, die nicht berits v"
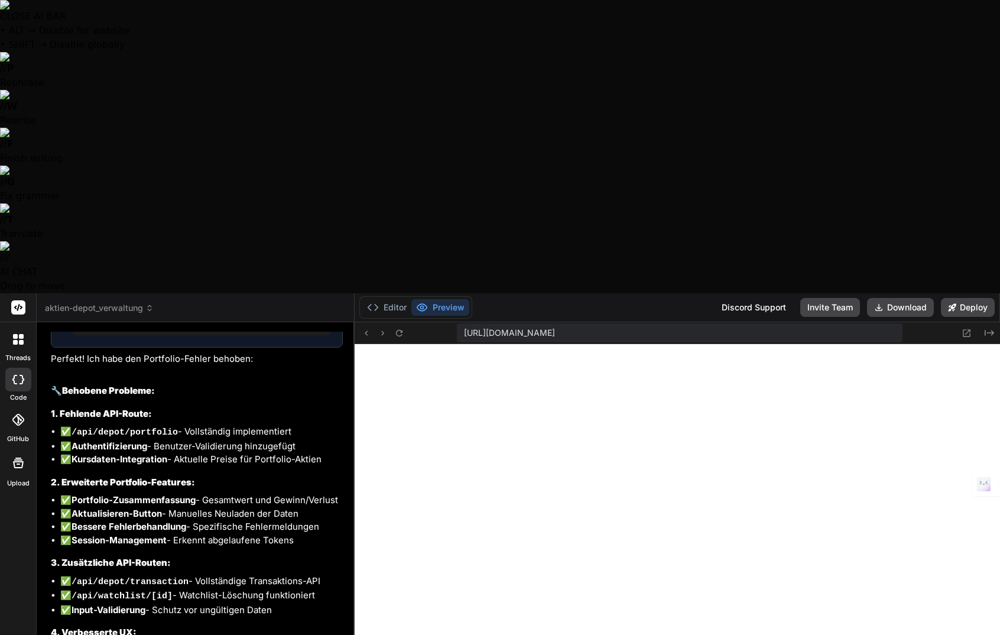
type textarea "x"
type textarea "Es klappt leider nicht, wenn ich Aktien suche, die nicht berits vo"
type textarea "x"
type textarea "Es klappt leider nicht, wenn ich Aktien suche, die nicht berits vor"
type textarea "x"
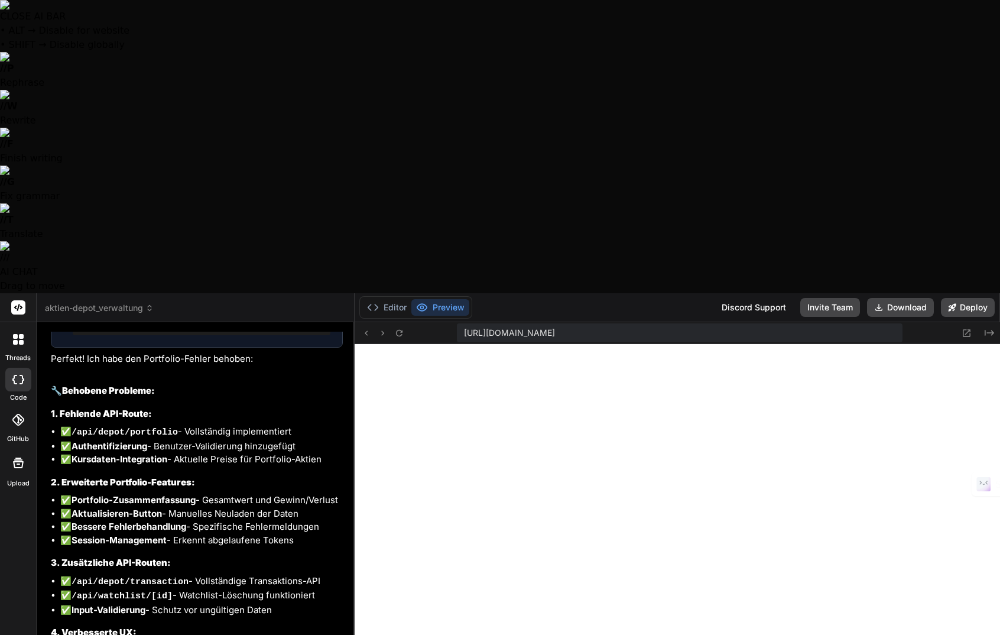
type textarea "Es klappt leider nicht, wenn ich Aktien suche, die nicht berits vorh"
type textarea "x"
type textarea "Es klappt leider nicht, wenn ich Aktien suche, die nicht berits vorha"
type textarea "x"
type textarea "Es klappt leider nicht, wenn ich Aktien suche, die nicht berits vorhan"
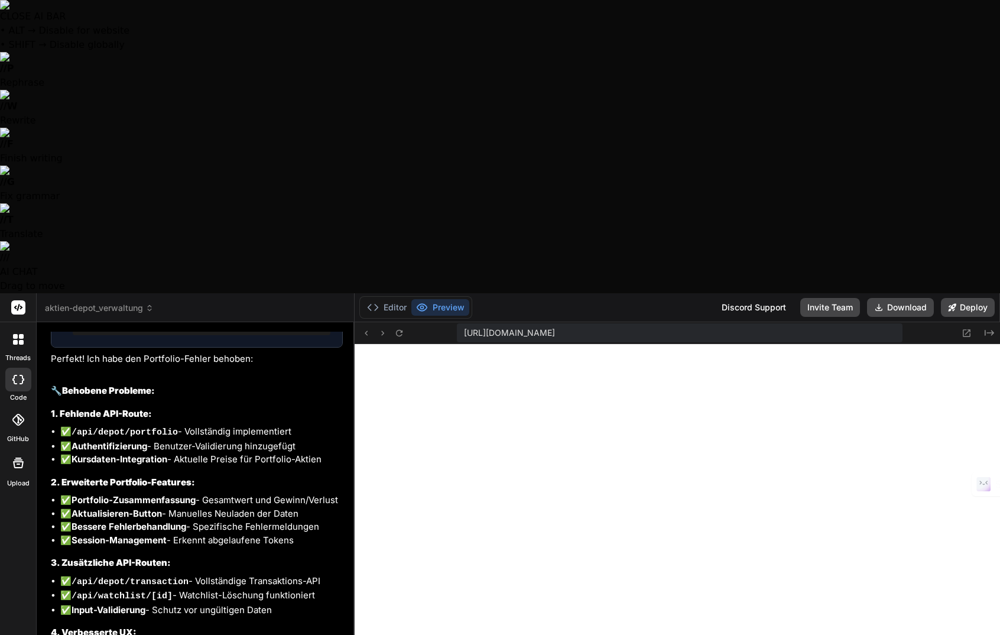
type textarea "x"
type textarea "Es klappt leider nicht, wenn ich Aktien suche, die nicht berits vorhand"
type textarea "x"
type textarea "Es klappt leider nicht, wenn ich Aktien suche, die nicht berits vorhande"
type textarea "x"
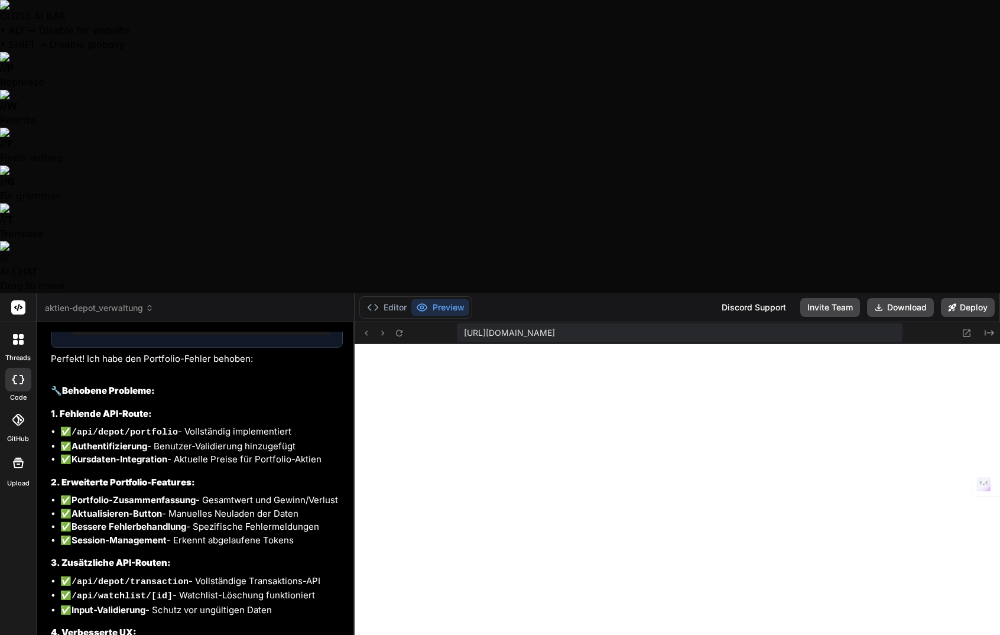
type textarea "Es klappt leider nicht, wenn ich Aktien suche, die nicht berits vorhanden"
type textarea "x"
type textarea "Es klappt leider nicht, wenn ich Aktien suche, die nicht berits vorhanden"
type textarea "x"
type textarea "Es klappt leider nicht, wenn ich Aktien suche, die nicht berits vorhanden s"
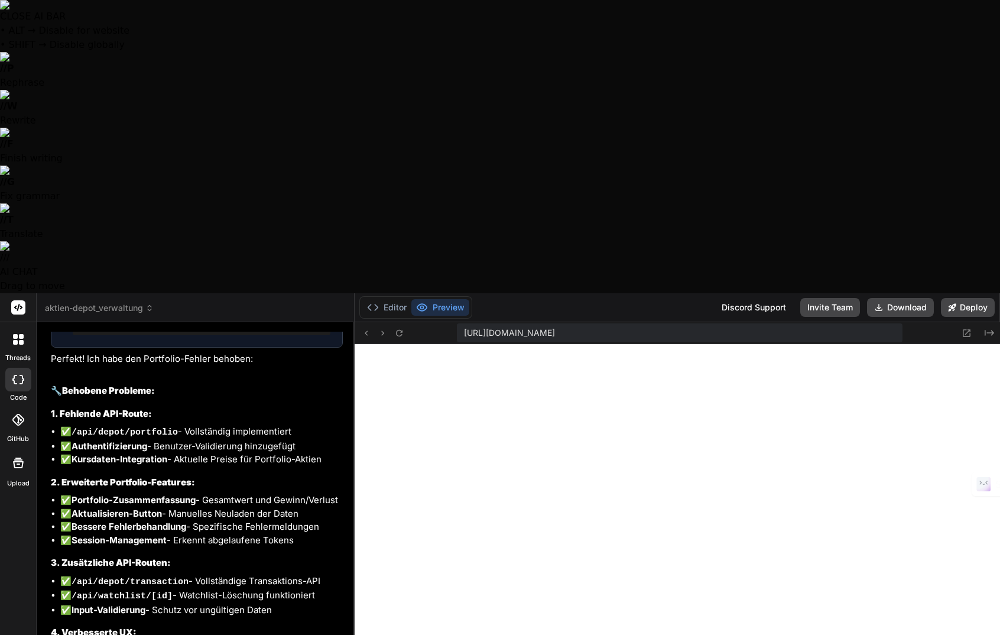
type textarea "x"
type textarea "Es klappt leider nicht, wenn ich Aktien suche, die nicht berits vorhanden si"
type textarea "x"
type textarea "Es klappt leider nicht, wenn ich Aktien suche, die nicht berits vorhanden sin"
type textarea "x"
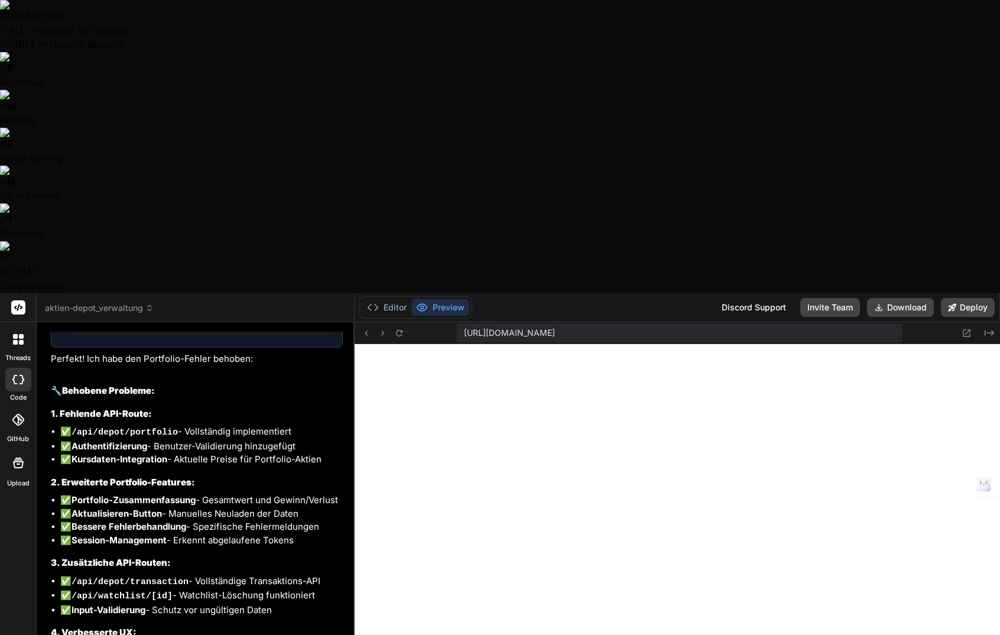
type textarea "Es klappt leider nicht, wenn ich Aktien suche, die nicht berits vorhanden sind"
type textarea "x"
type textarea "Es klappt leider nicht, wenn ich Aktien suche, die nicht berits vorhanden sind,"
type textarea "x"
type textarea "Es klappt leider nicht, wenn ich Aktien suche, die nicht berits vorhanden sind,"
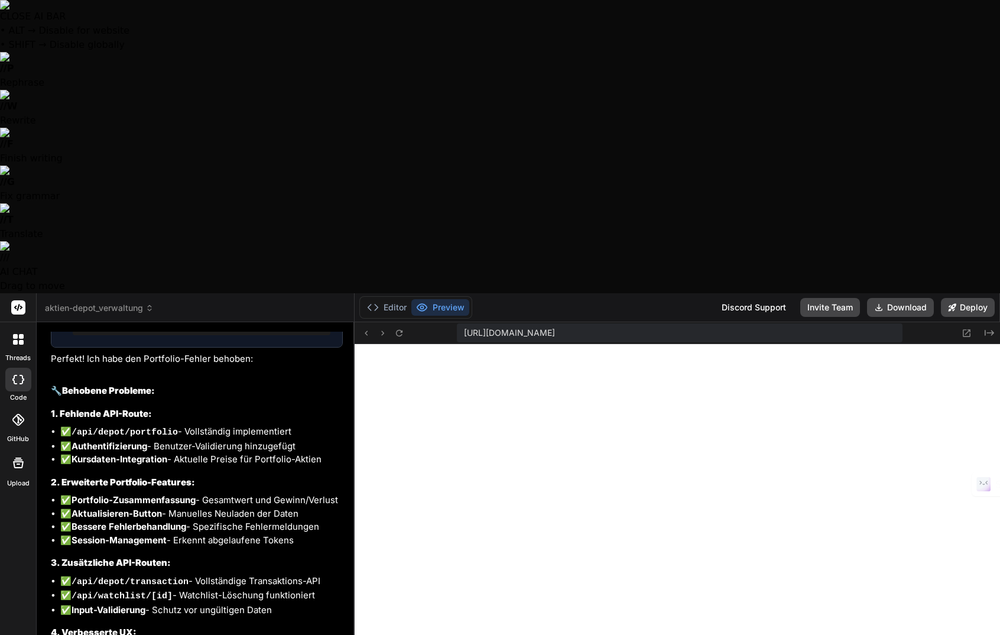
type textarea "x"
type textarea "Es klappt leider nicht, wenn ich Aktien suche, die nicht berits vorhanden sind,…"
type textarea "x"
type textarea "Es klappt leider nicht, wenn ich Aktien suche, die nicht berits vorhanden sind,…"
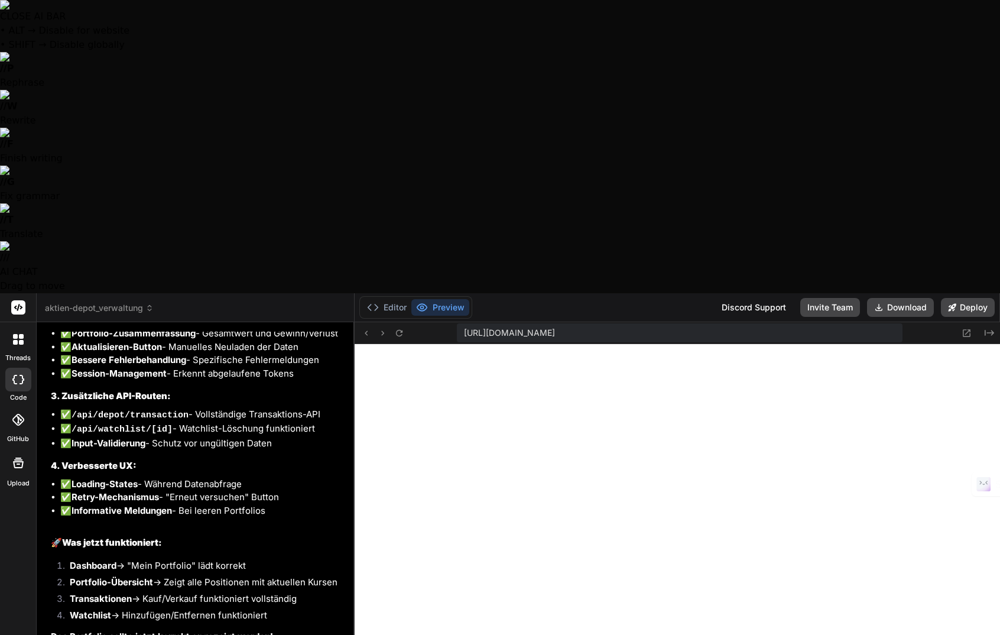
scroll to position [4368, 0]
